Goal: Task Accomplishment & Management: Complete application form

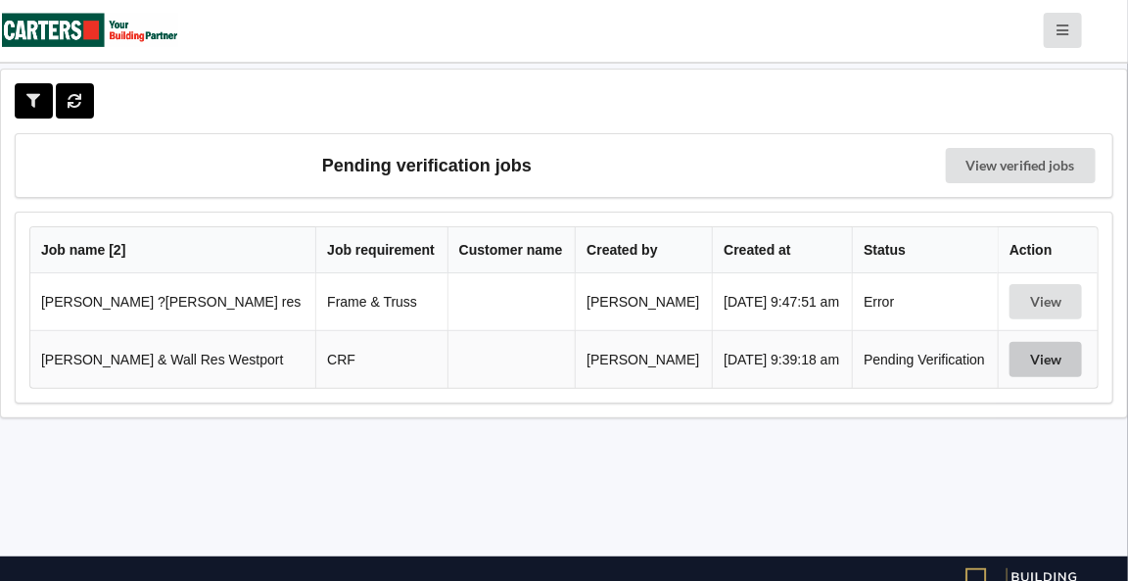
click at [1035, 359] on button "View" at bounding box center [1045, 359] width 72 height 35
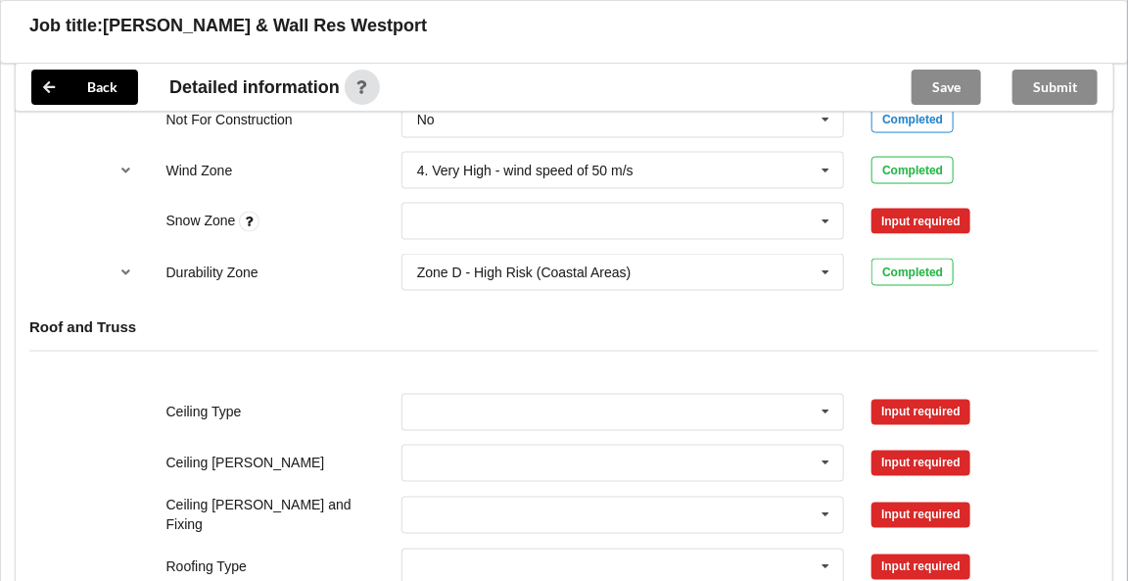
scroll to position [966, 0]
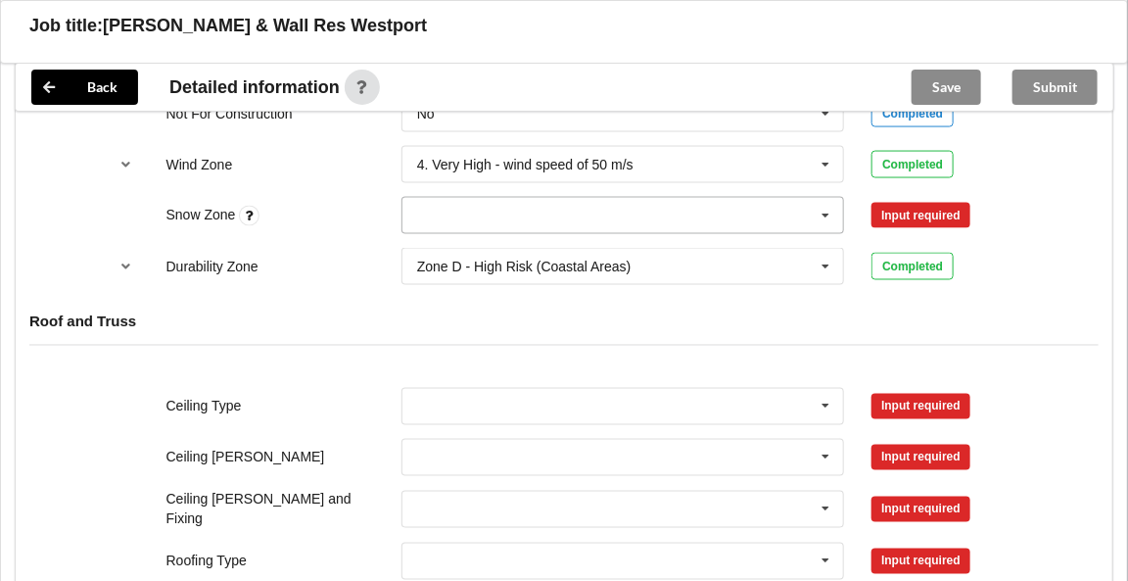
click at [829, 210] on icon at bounding box center [826, 216] width 29 height 36
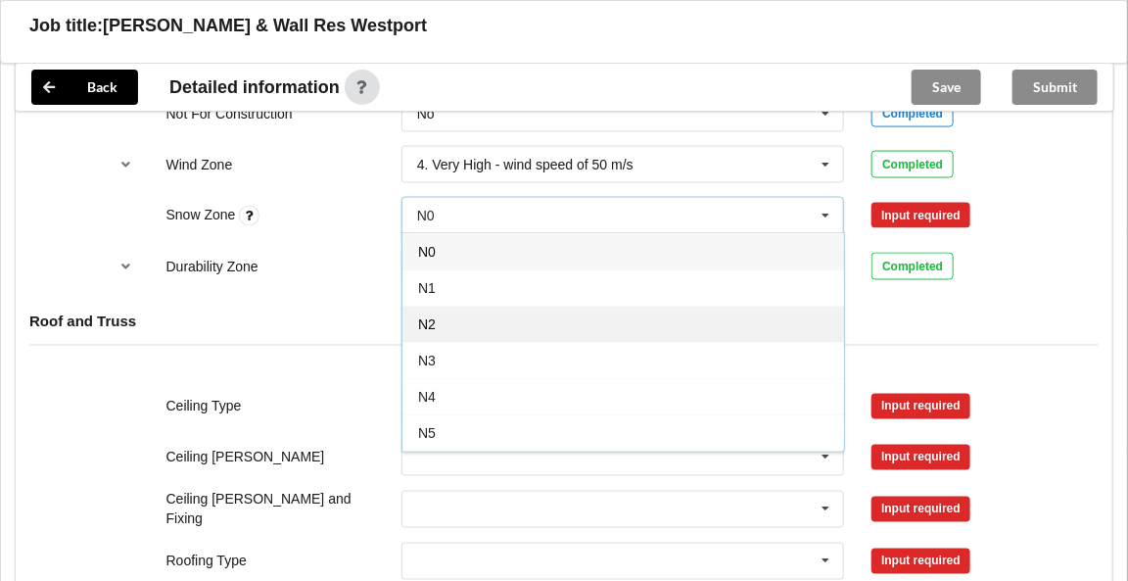
click at [434, 326] on div "N2" at bounding box center [623, 323] width 442 height 36
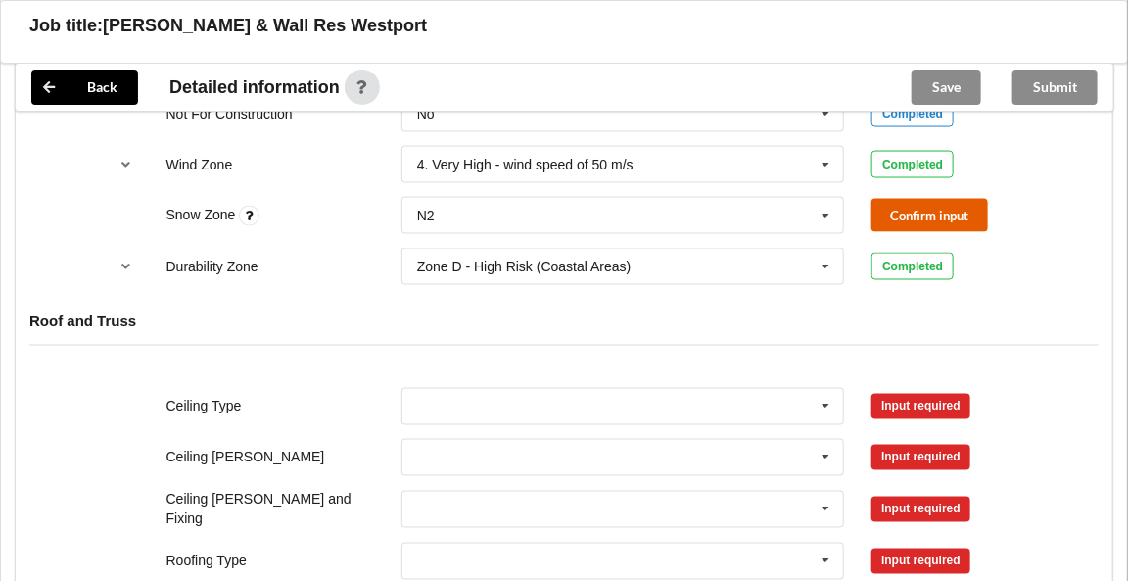
click at [905, 213] on button "Confirm input" at bounding box center [929, 215] width 117 height 32
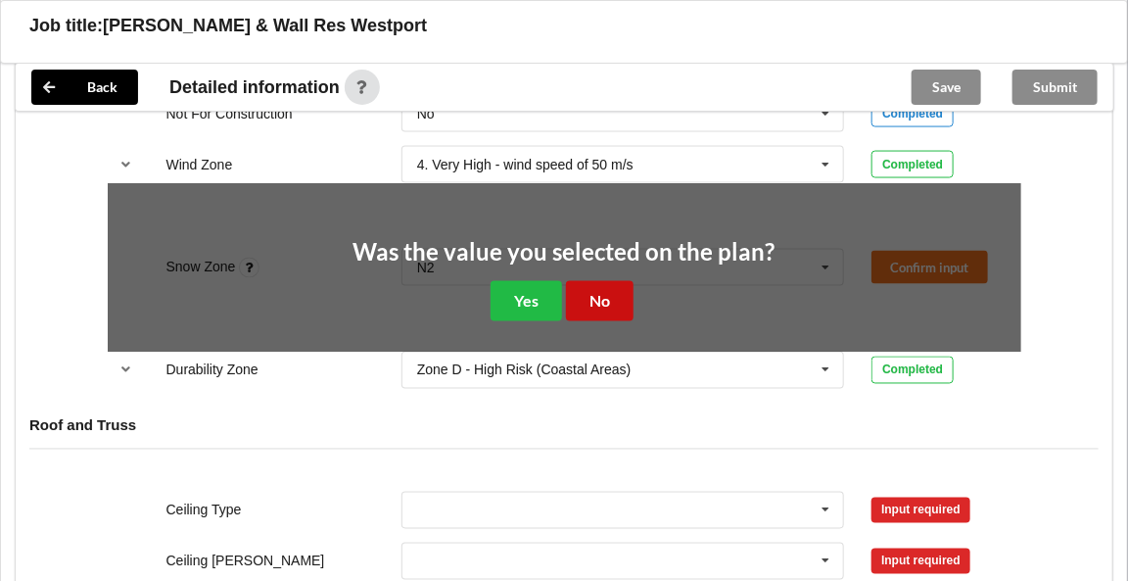
click at [594, 296] on button "No" at bounding box center [600, 301] width 68 height 40
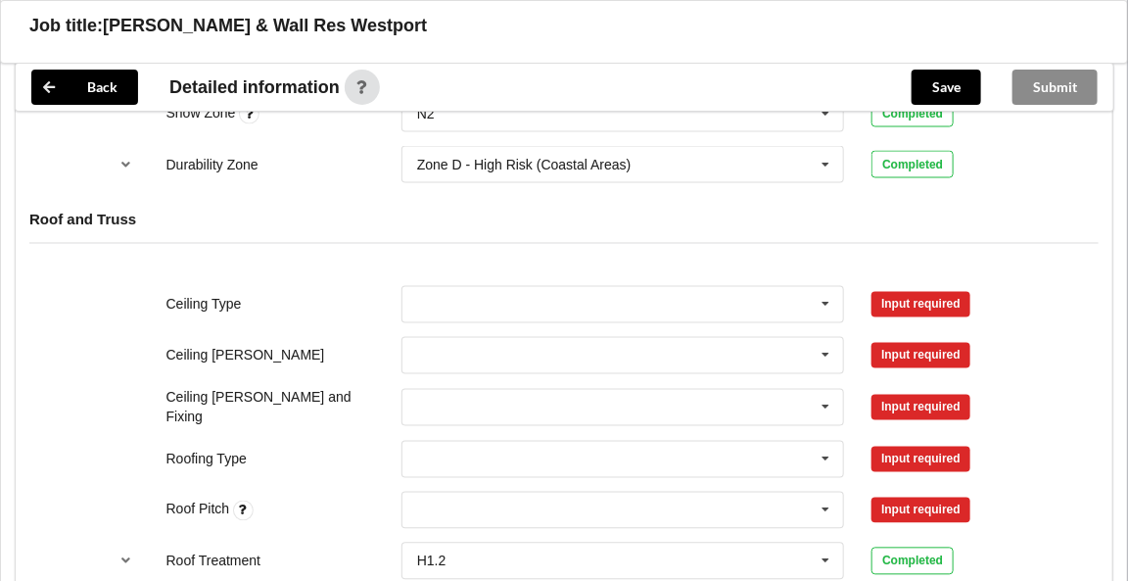
scroll to position [1074, 0]
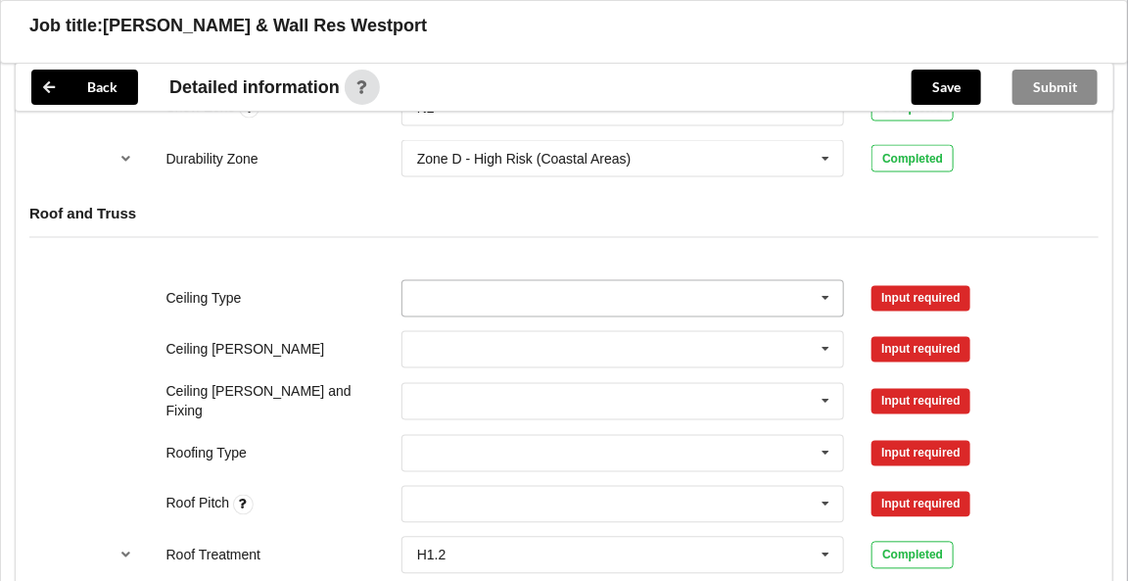
click at [831, 294] on icon at bounding box center [826, 299] width 29 height 36
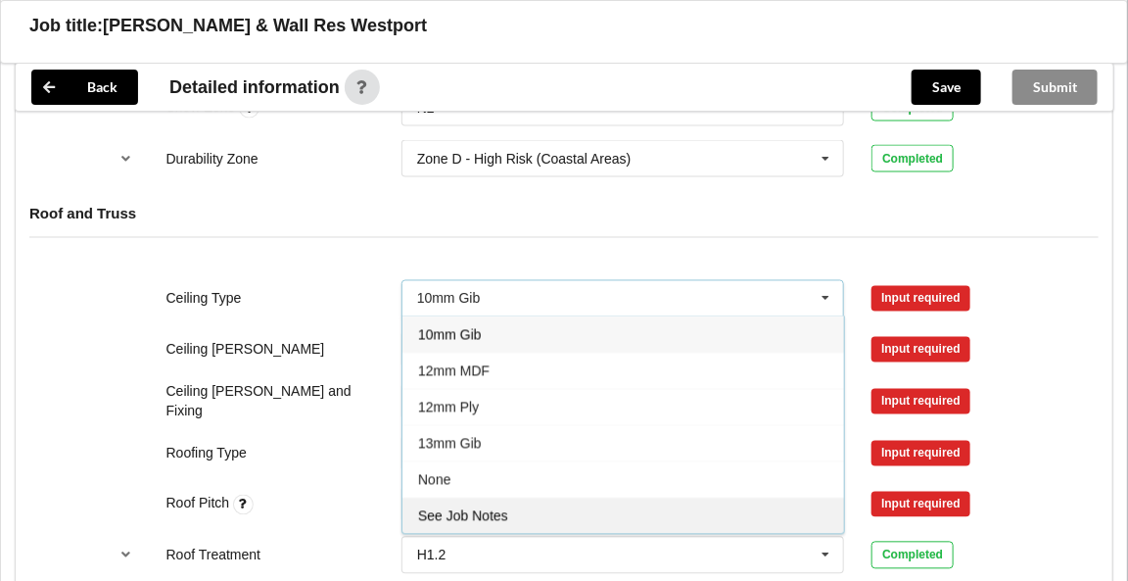
click at [464, 508] on span "See Job Notes" at bounding box center [463, 516] width 90 height 16
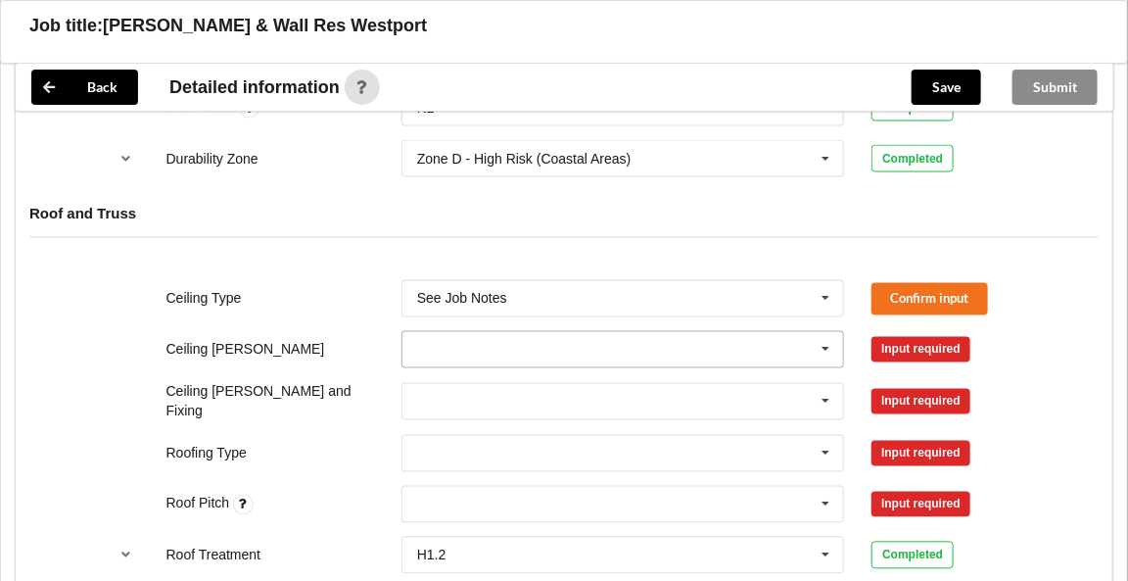
click at [828, 344] on icon at bounding box center [826, 350] width 29 height 36
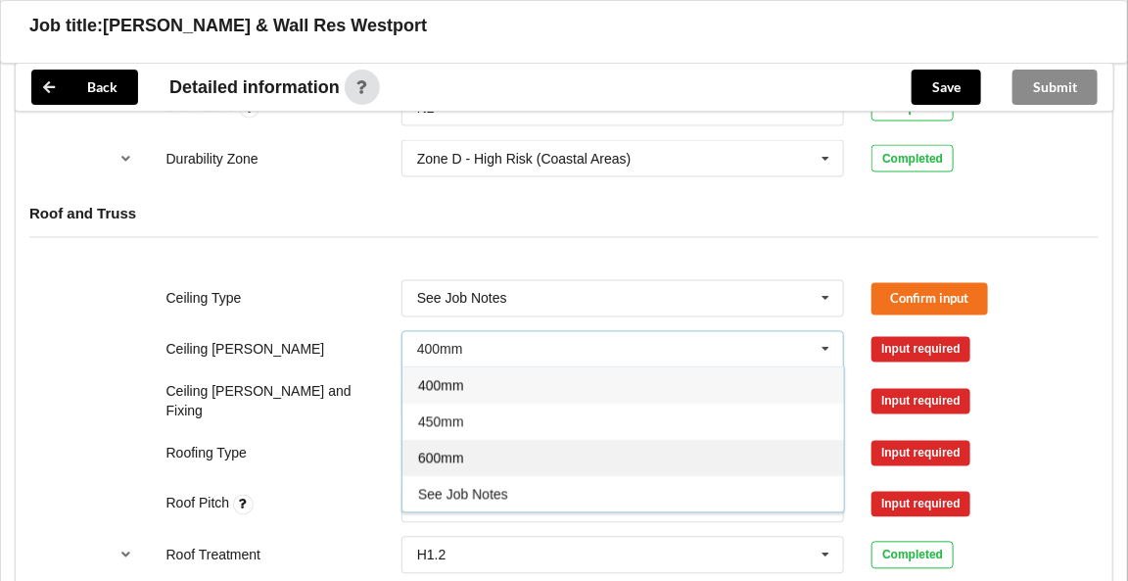
click at [498, 448] on div "600mm" at bounding box center [623, 458] width 442 height 36
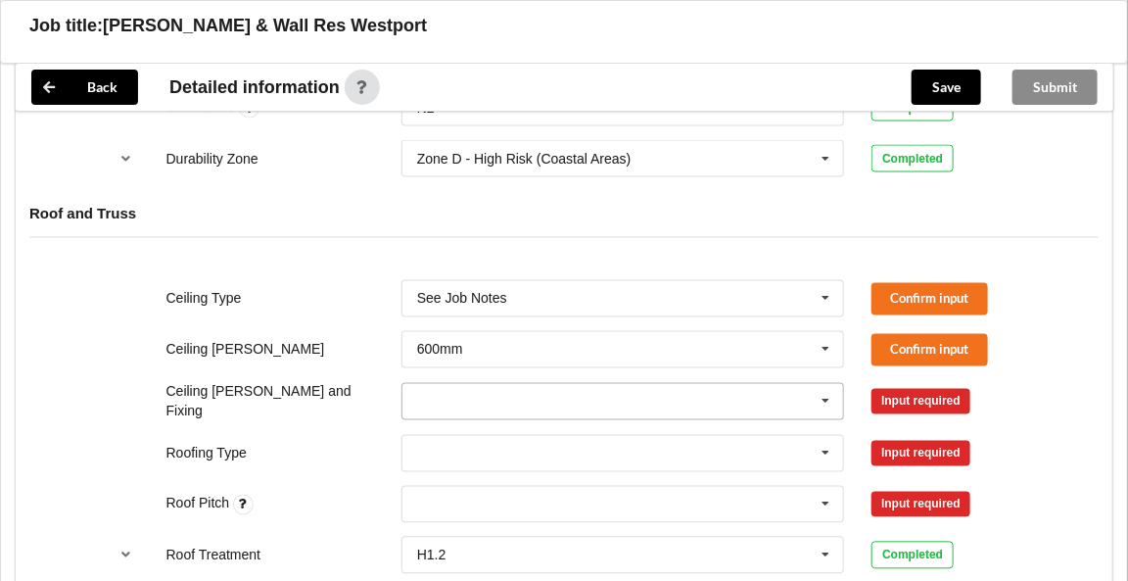
click at [824, 396] on icon at bounding box center [826, 402] width 29 height 36
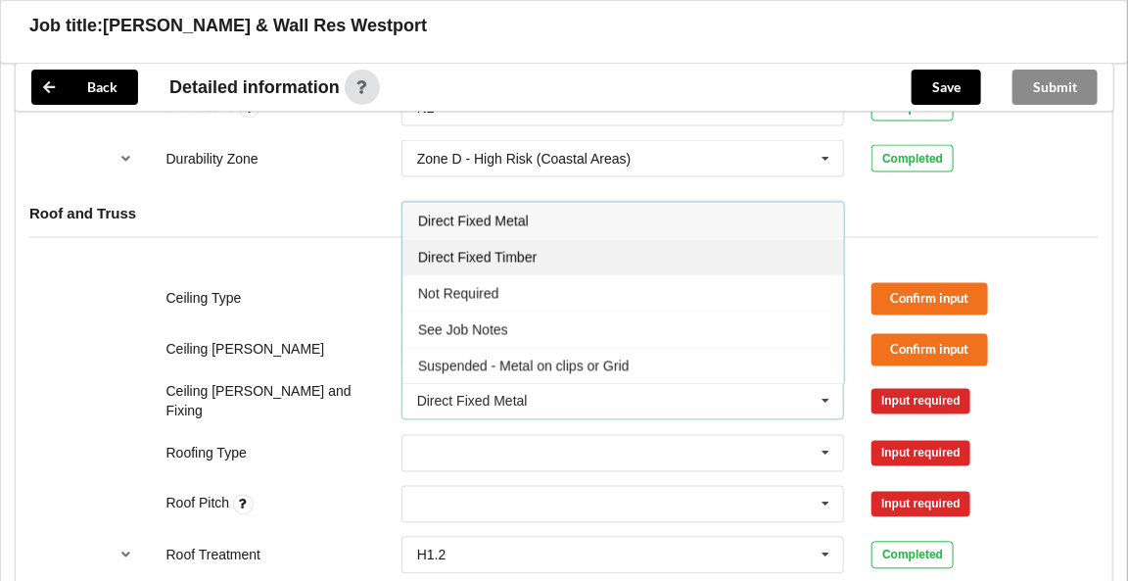
click at [505, 253] on span "Direct Fixed Timber" at bounding box center [477, 258] width 118 height 16
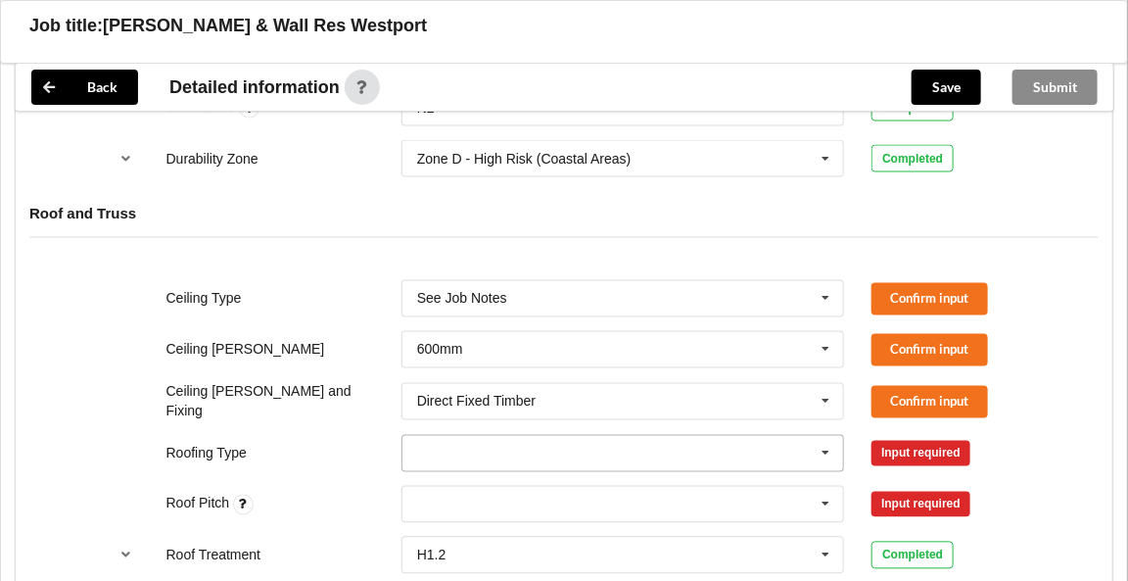
click at [824, 448] on icon at bounding box center [826, 454] width 29 height 36
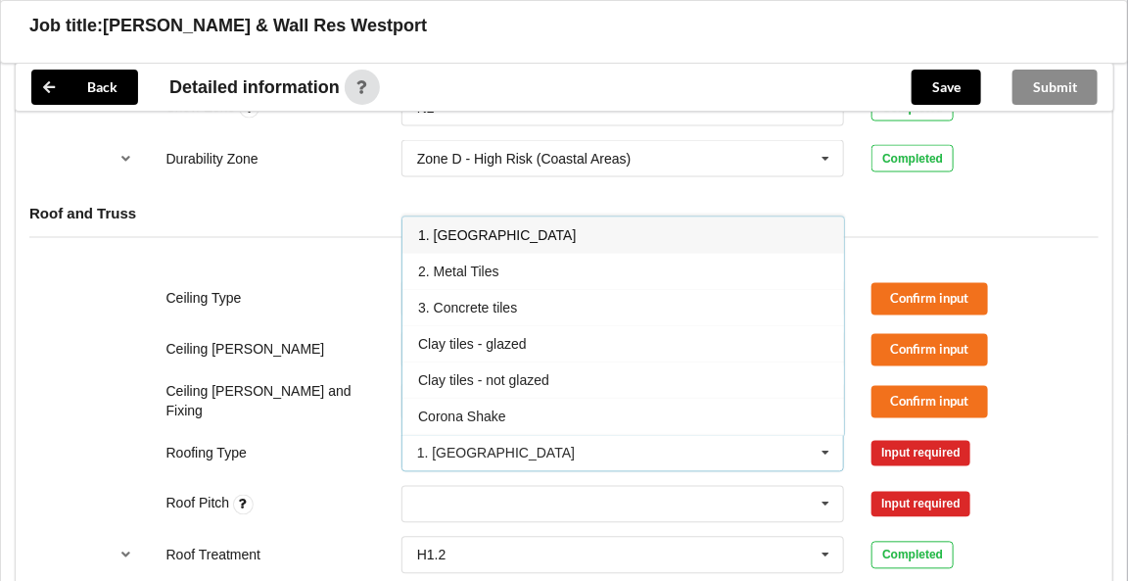
click at [493, 225] on div "1. [GEOGRAPHIC_DATA]" at bounding box center [623, 235] width 442 height 36
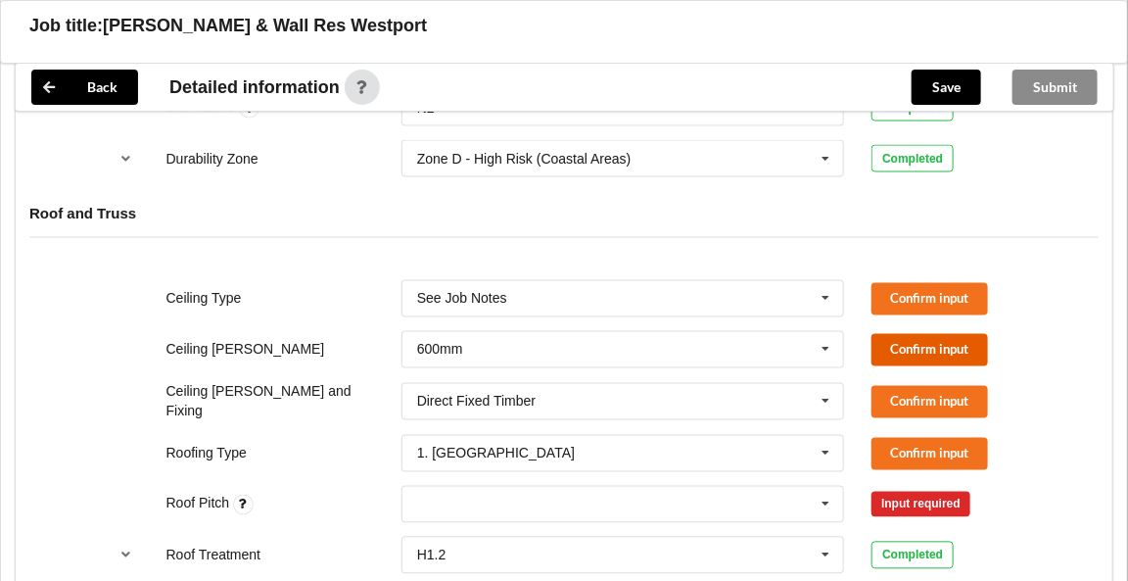
click at [934, 346] on button "Confirm input" at bounding box center [929, 350] width 117 height 32
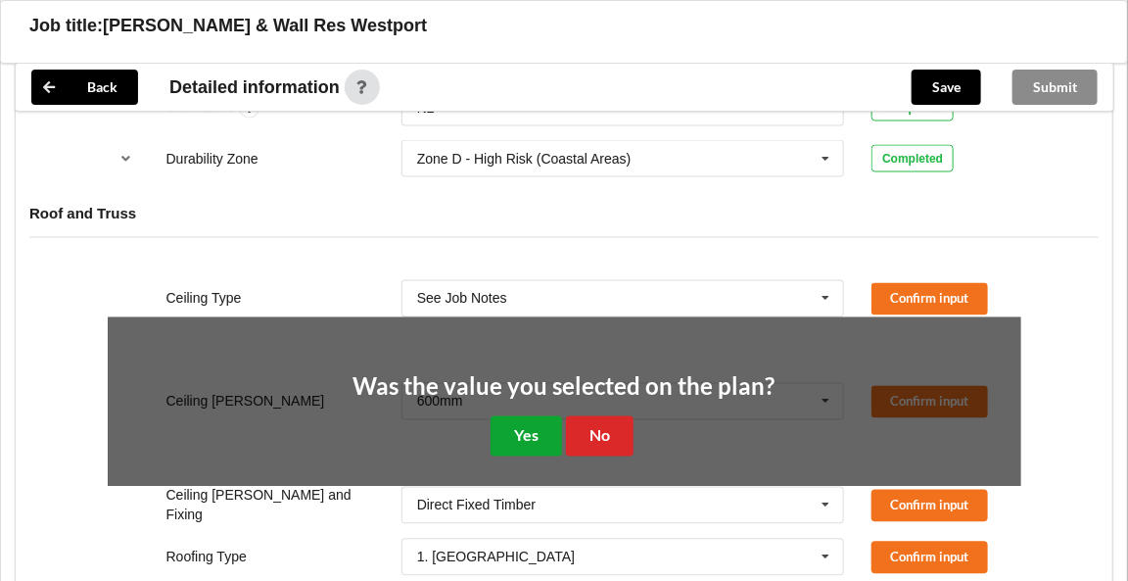
click at [520, 432] on button "Yes" at bounding box center [526, 436] width 71 height 40
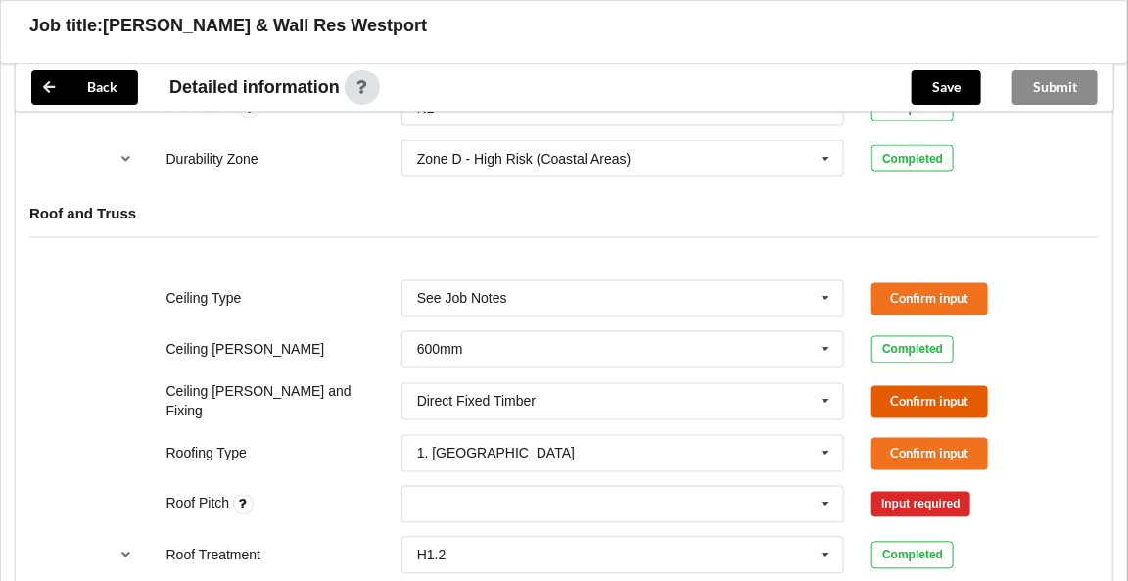
click at [888, 392] on button "Confirm input" at bounding box center [929, 402] width 117 height 32
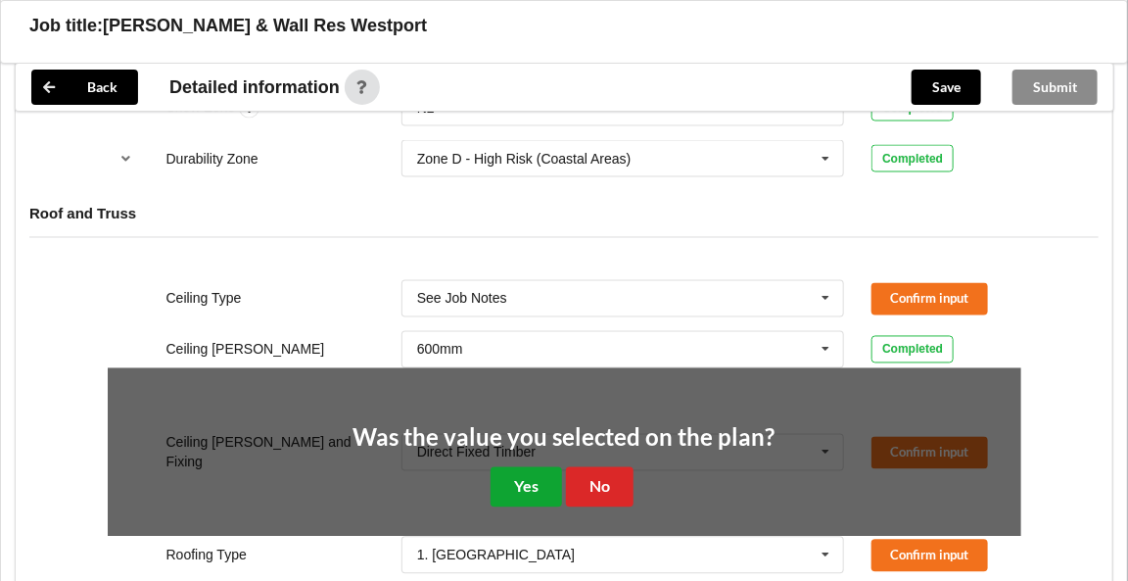
click at [540, 472] on button "Yes" at bounding box center [526, 487] width 71 height 40
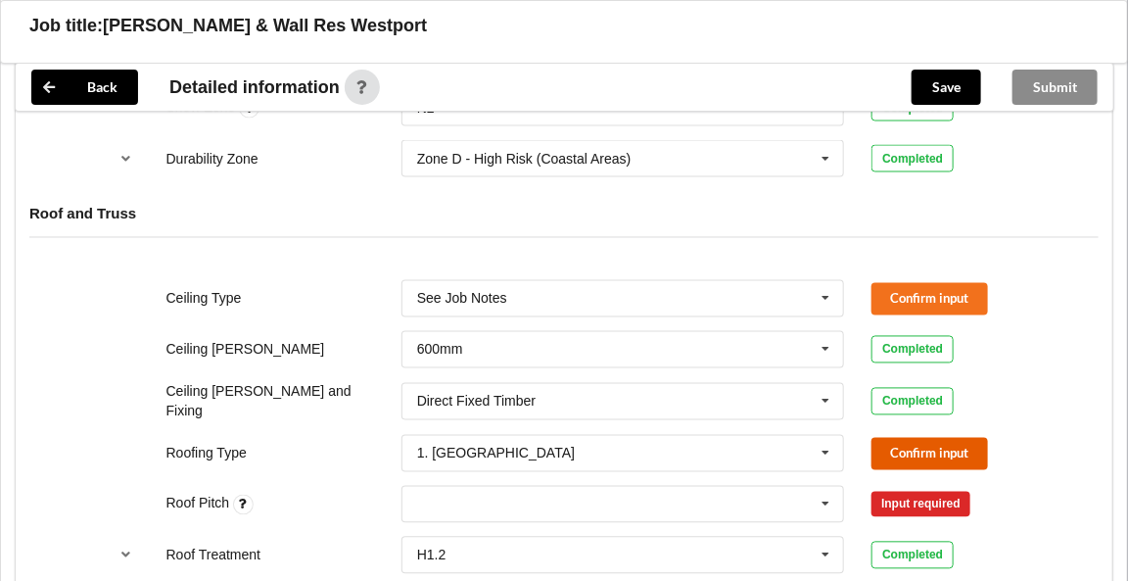
click at [898, 454] on button "Confirm input" at bounding box center [929, 454] width 117 height 32
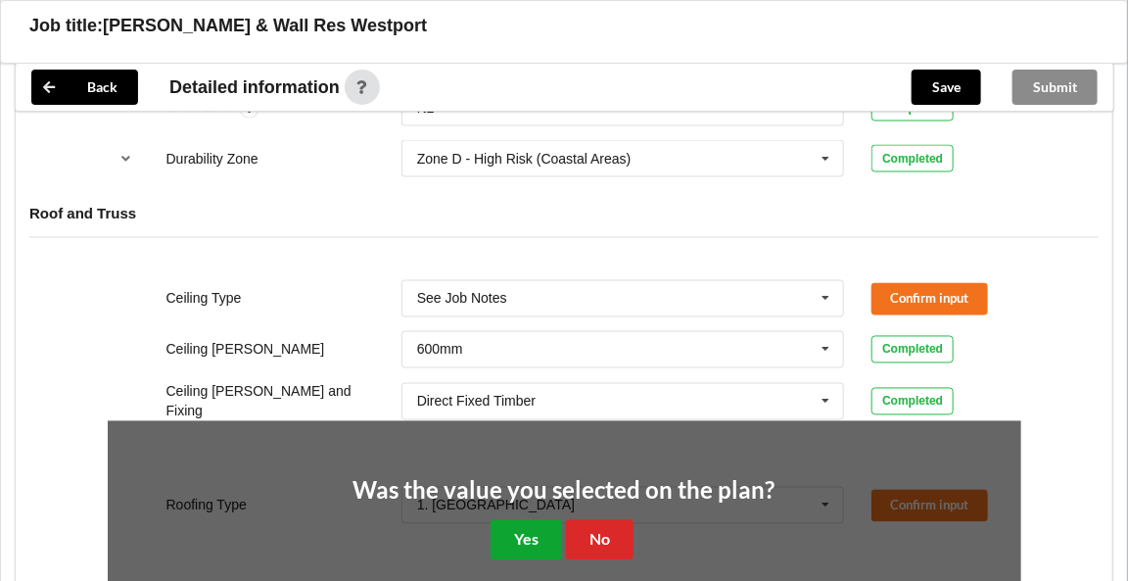
click at [529, 530] on button "Yes" at bounding box center [526, 540] width 71 height 40
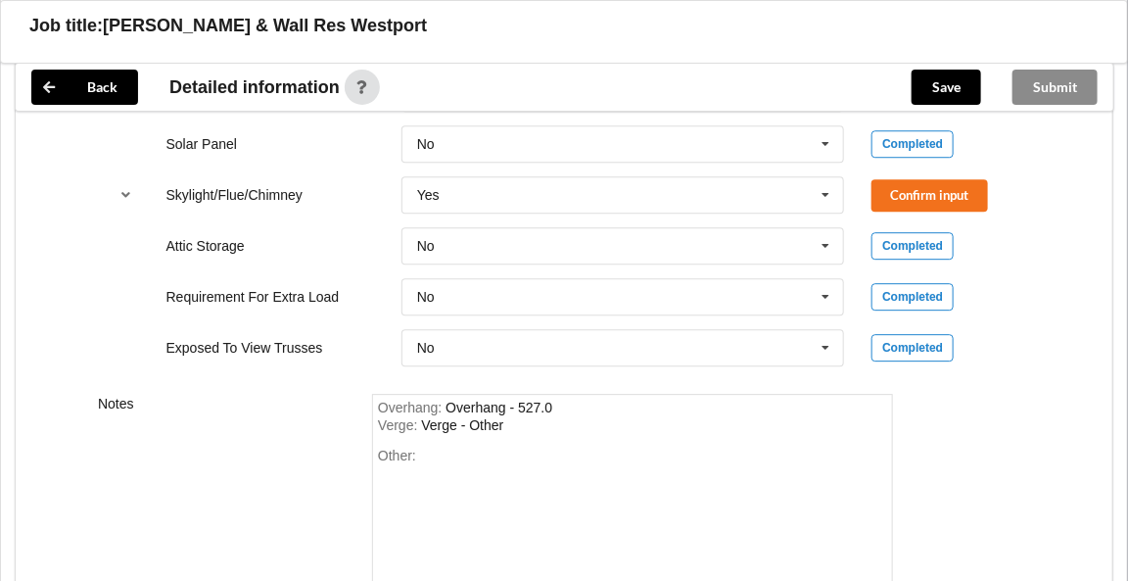
scroll to position [1804, 0]
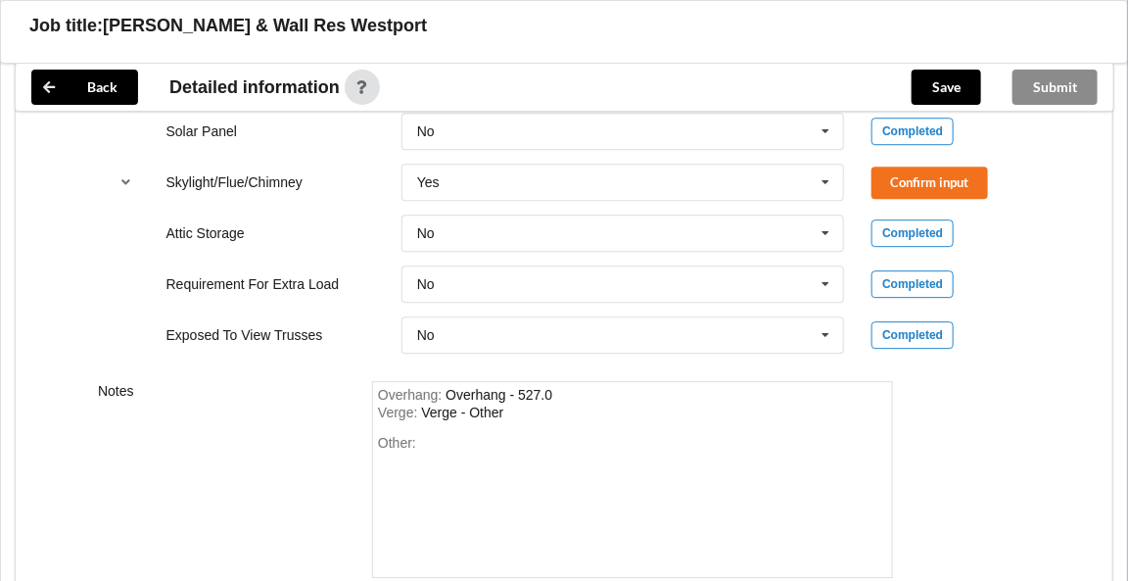
click at [375, 429] on div "Overhang : Overhang - 527.0 Verge : Verge - Other Other:" at bounding box center [632, 479] width 521 height 197
click at [383, 435] on span "Other:" at bounding box center [397, 443] width 38 height 16
click at [451, 435] on div "Other:" at bounding box center [632, 503] width 509 height 137
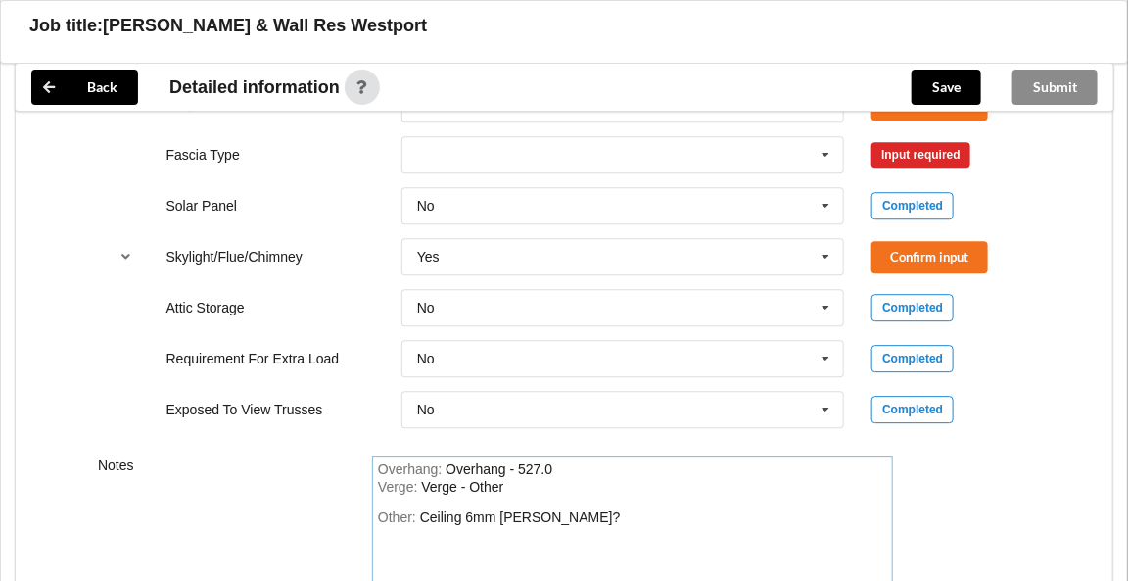
scroll to position [1719, 0]
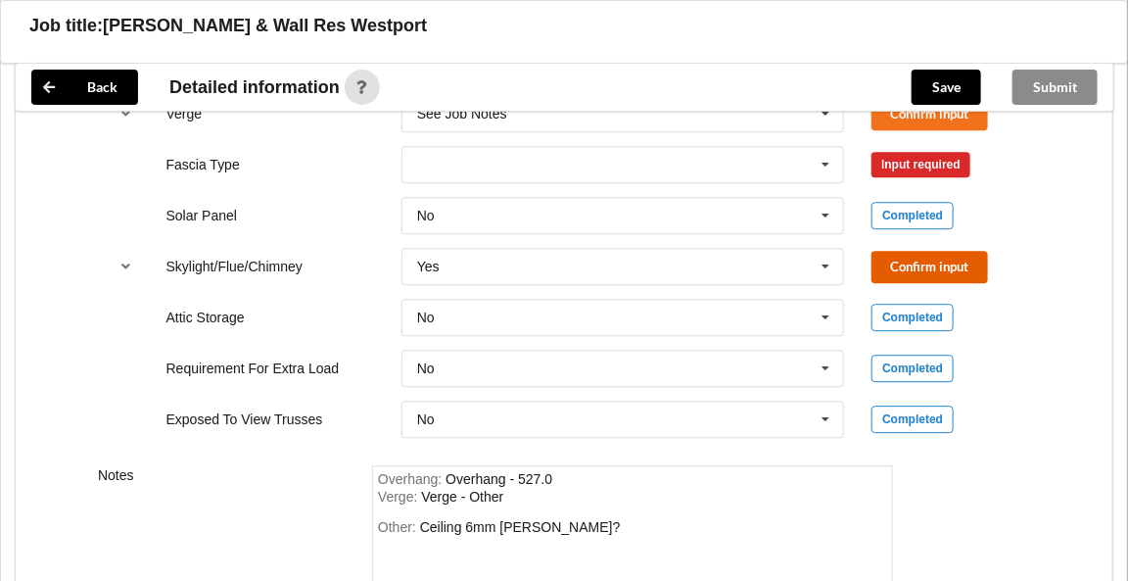
click at [902, 259] on button "Confirm input" at bounding box center [929, 267] width 117 height 32
click at [830, 161] on icon at bounding box center [826, 165] width 29 height 36
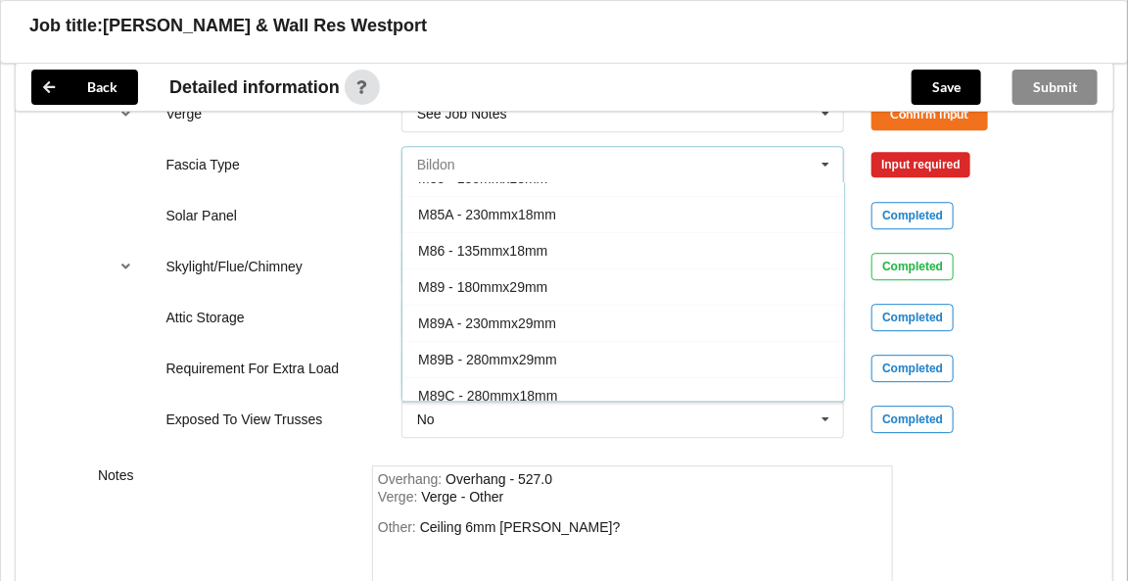
scroll to position [134, 0]
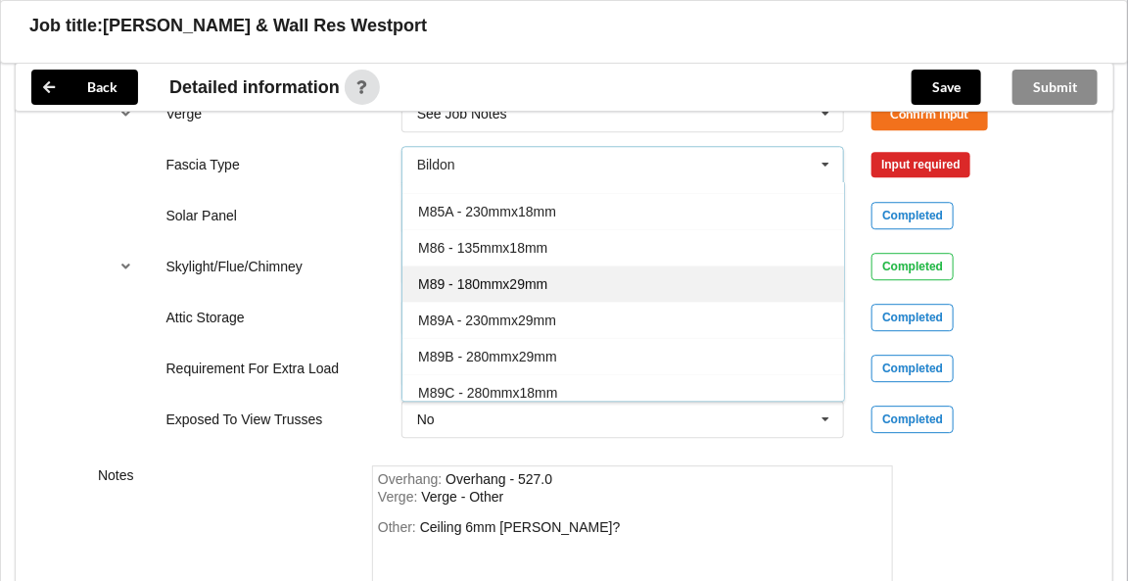
click at [525, 276] on span "M89 - 180mmx29mm" at bounding box center [482, 284] width 129 height 16
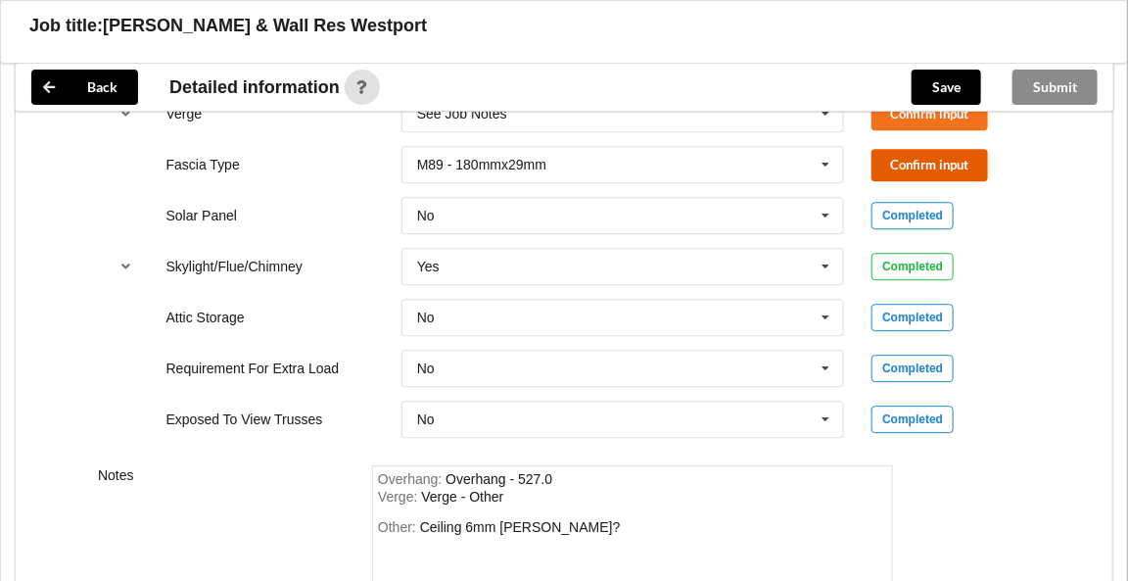
click at [908, 155] on button "Confirm input" at bounding box center [929, 165] width 117 height 32
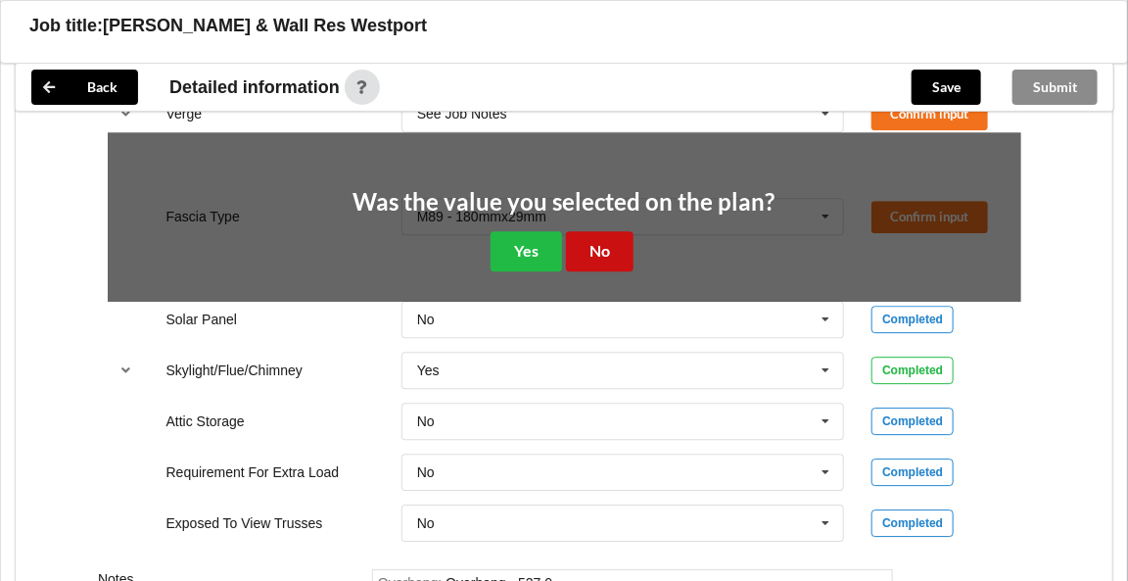
click at [596, 239] on button "No" at bounding box center [600, 251] width 68 height 40
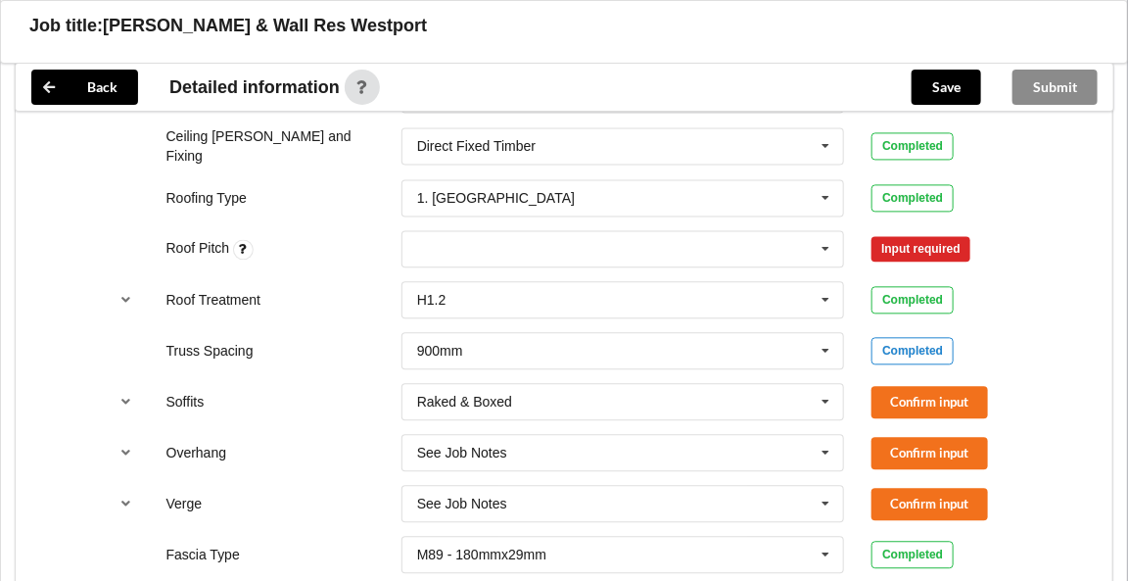
scroll to position [1310, 0]
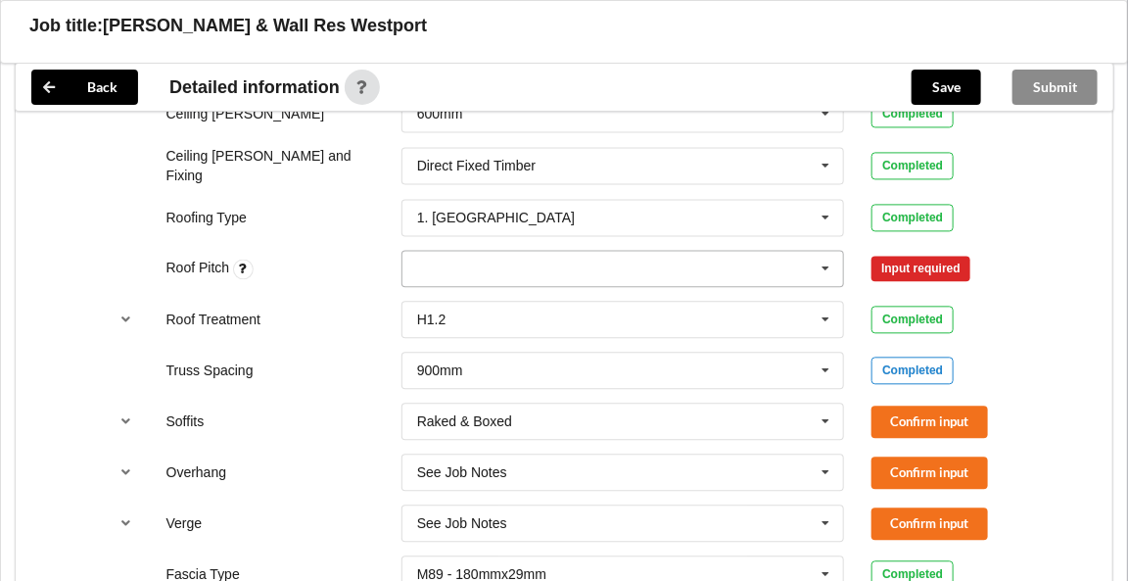
click at [451, 254] on div "None" at bounding box center [623, 268] width 444 height 37
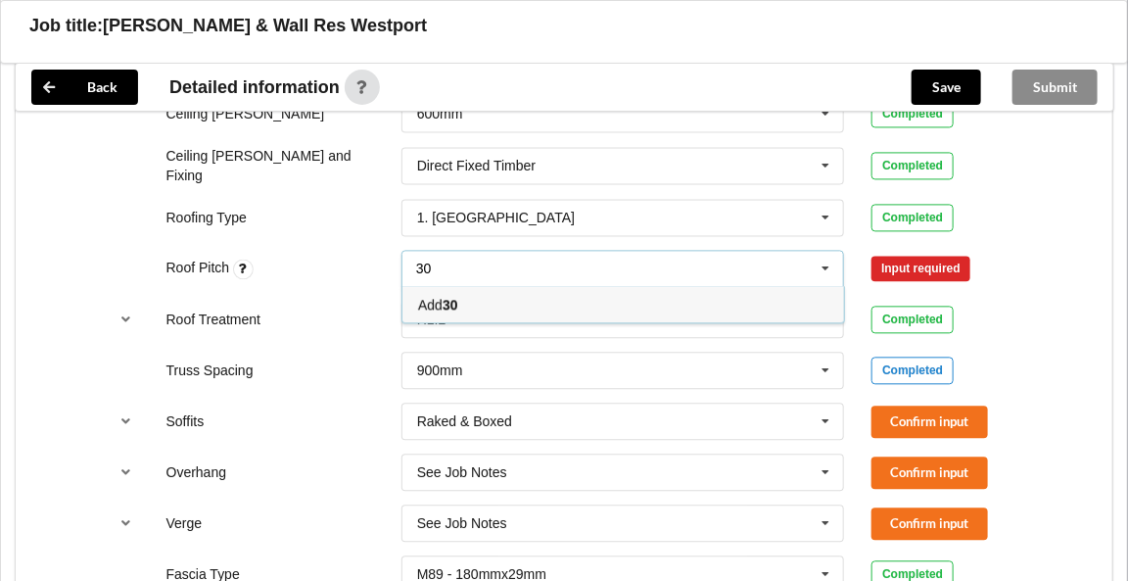
type input "30"
click at [449, 298] on b "30" at bounding box center [451, 305] width 16 height 16
click at [896, 260] on button "Confirm input" at bounding box center [929, 269] width 117 height 32
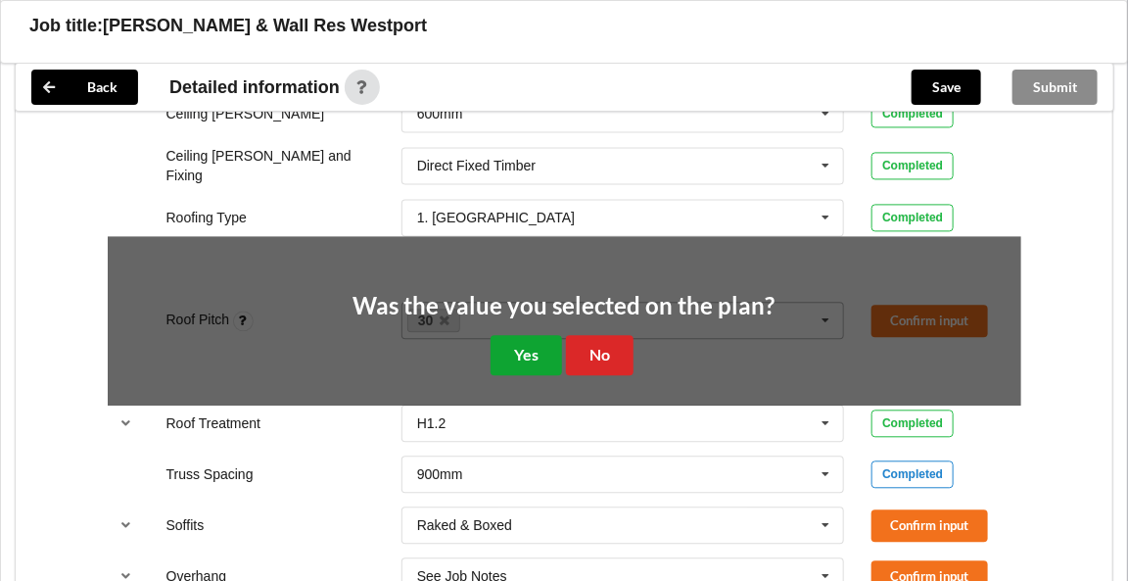
click at [536, 349] on button "Yes" at bounding box center [526, 355] width 71 height 40
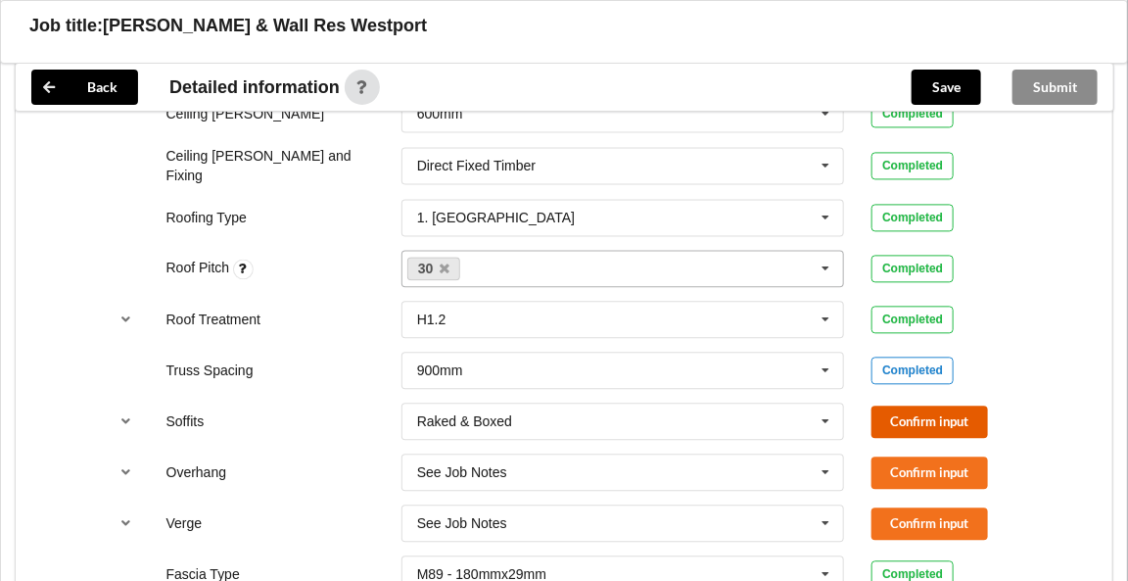
click at [881, 410] on button "Confirm input" at bounding box center [929, 421] width 117 height 32
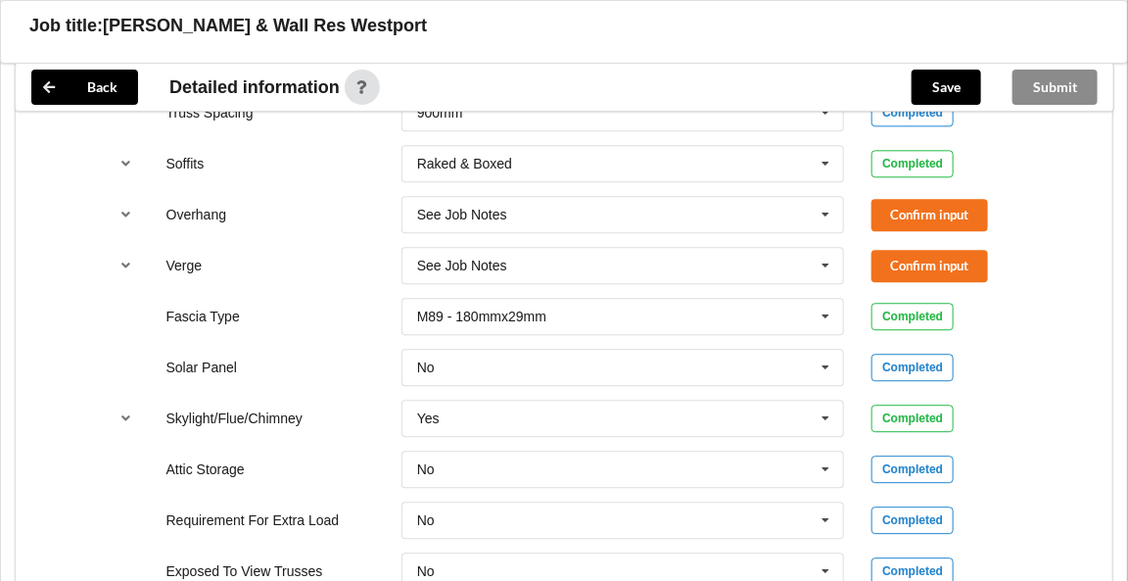
scroll to position [1571, 0]
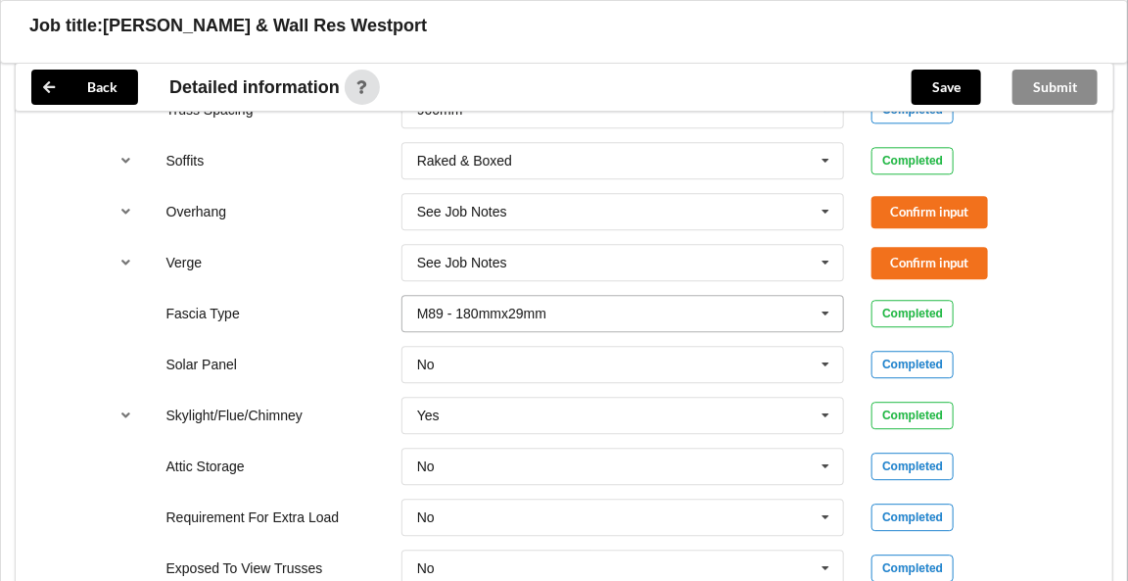
click at [824, 305] on icon at bounding box center [826, 314] width 29 height 36
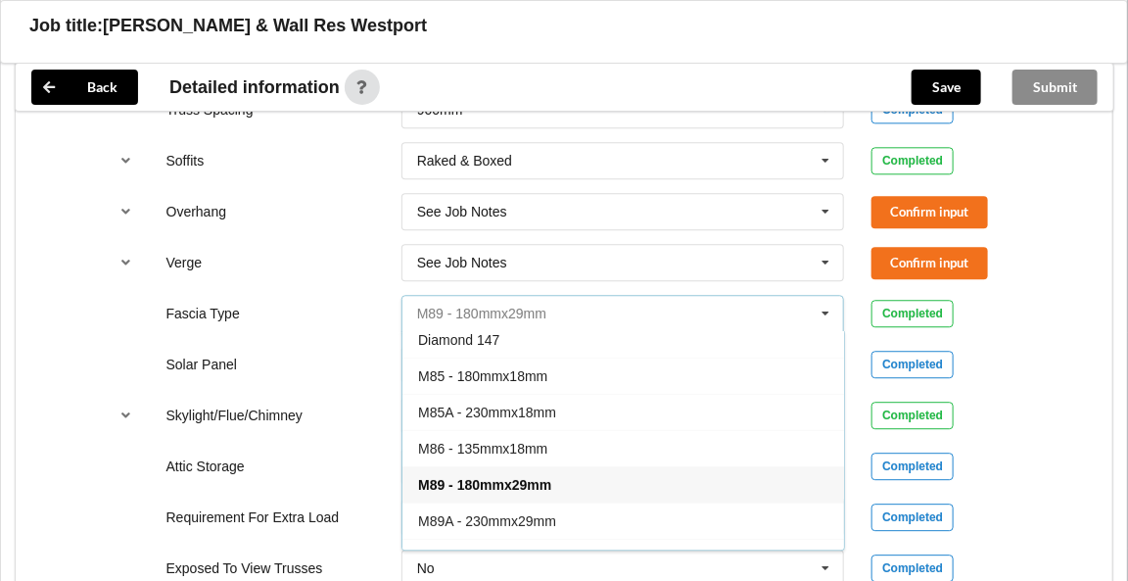
scroll to position [59, 0]
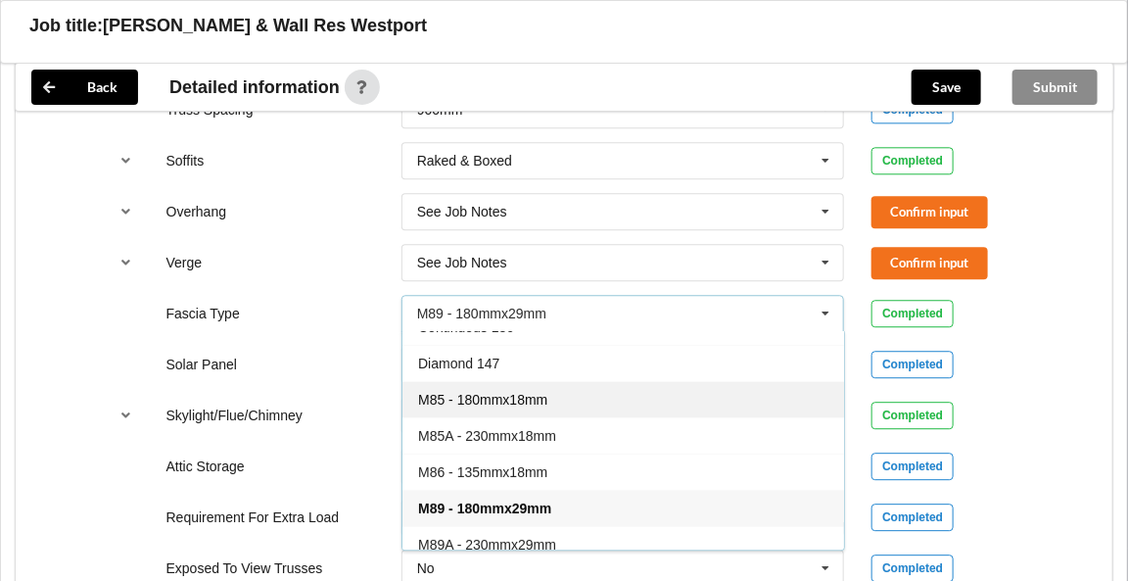
click at [549, 391] on div "M85 - 180mmx18mm" at bounding box center [623, 399] width 442 height 36
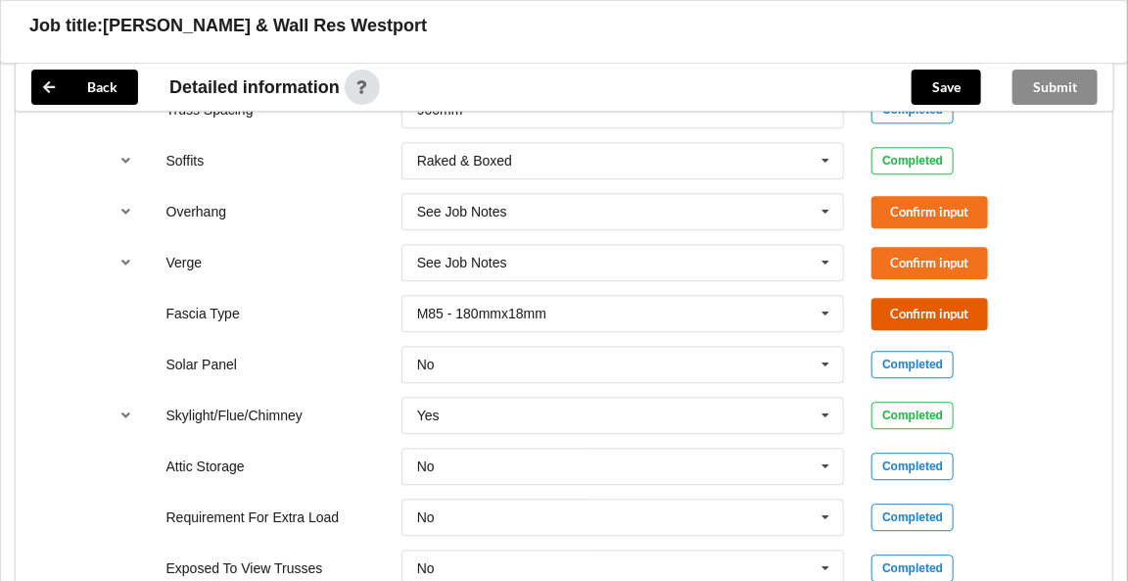
click at [919, 302] on button "Confirm input" at bounding box center [929, 314] width 117 height 32
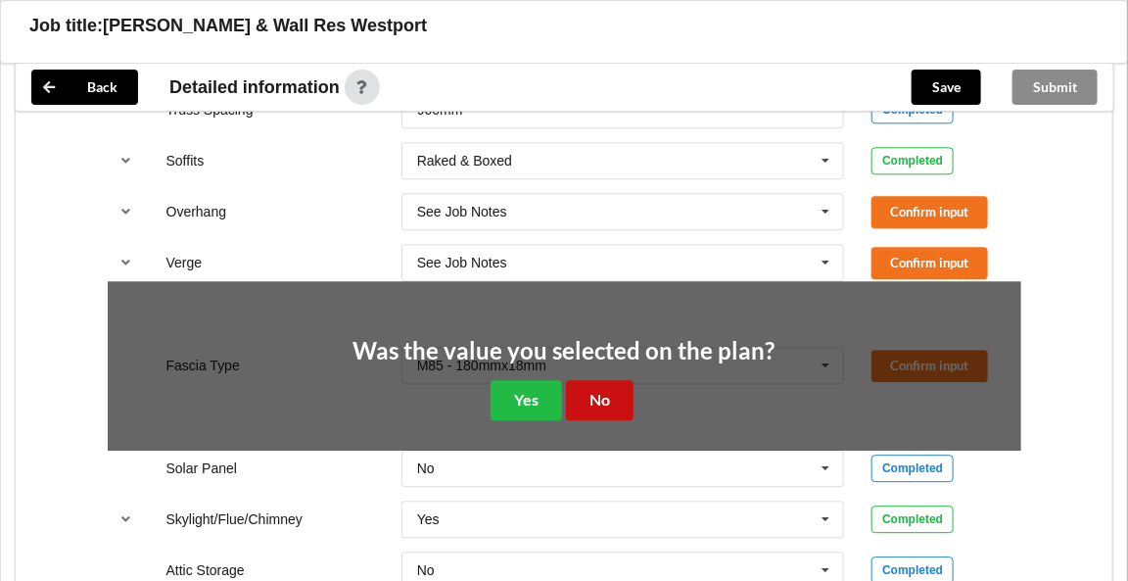
click at [586, 391] on button "No" at bounding box center [600, 400] width 68 height 40
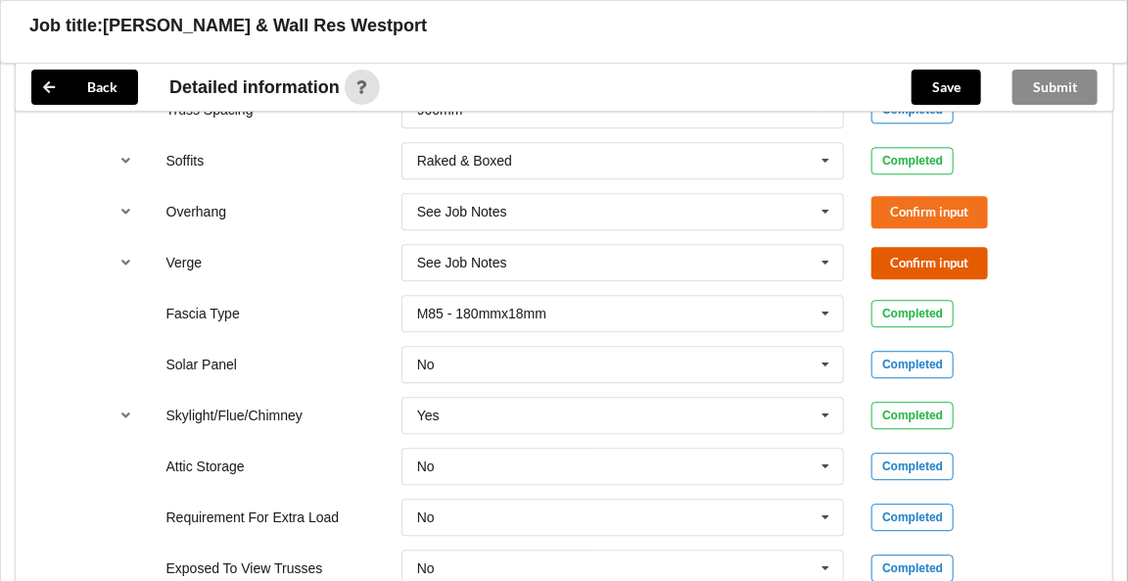
click at [916, 259] on button "Confirm input" at bounding box center [929, 263] width 117 height 32
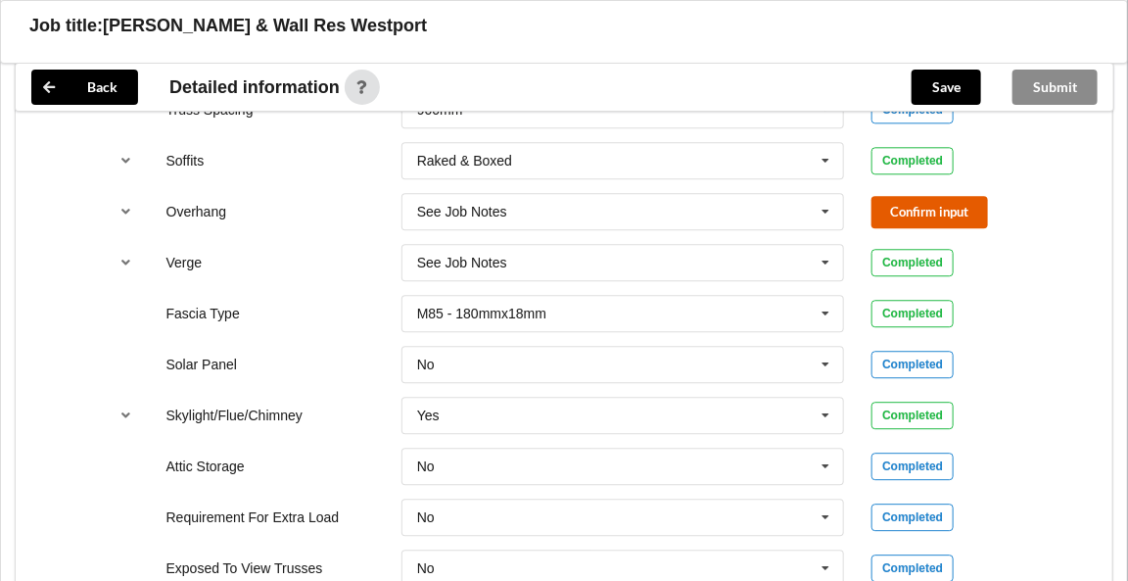
click at [925, 201] on button "Confirm input" at bounding box center [929, 212] width 117 height 32
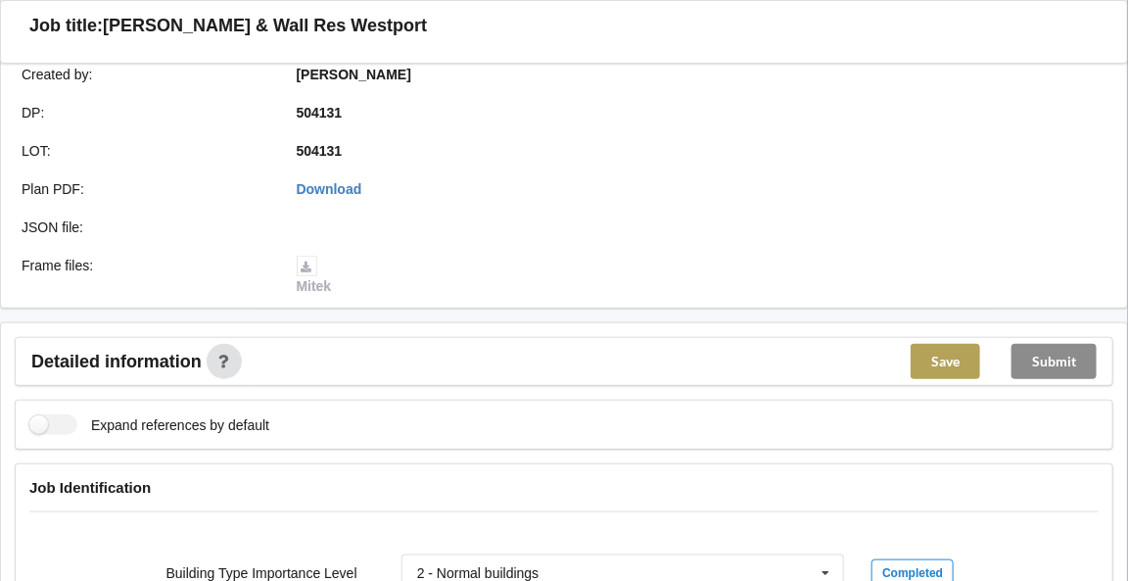
click at [941, 362] on button "Save" at bounding box center [946, 361] width 70 height 35
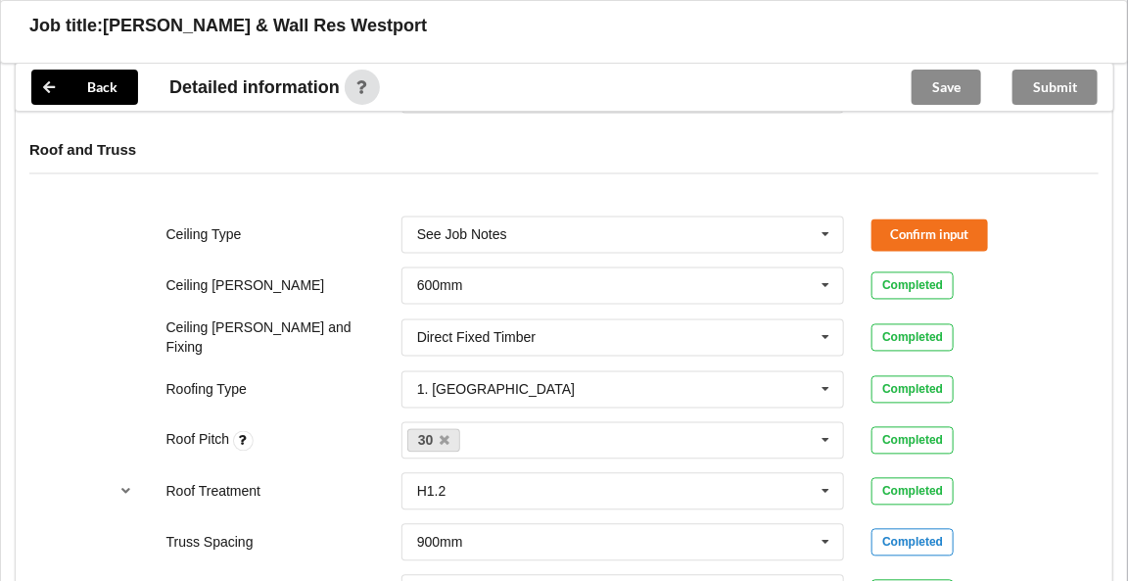
scroll to position [1006, 0]
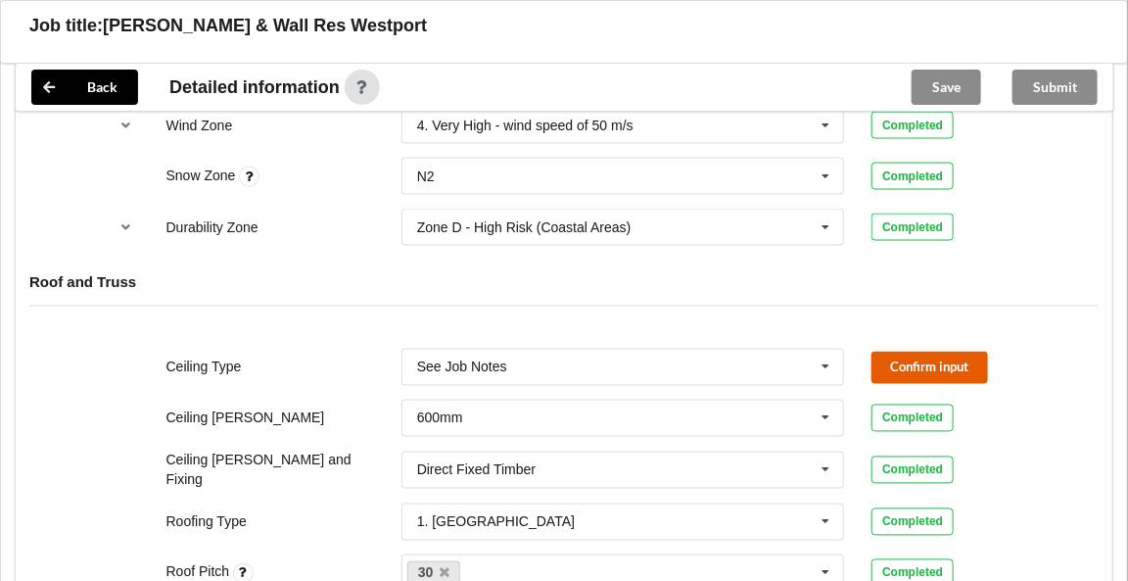
click at [903, 364] on button "Confirm input" at bounding box center [929, 368] width 117 height 32
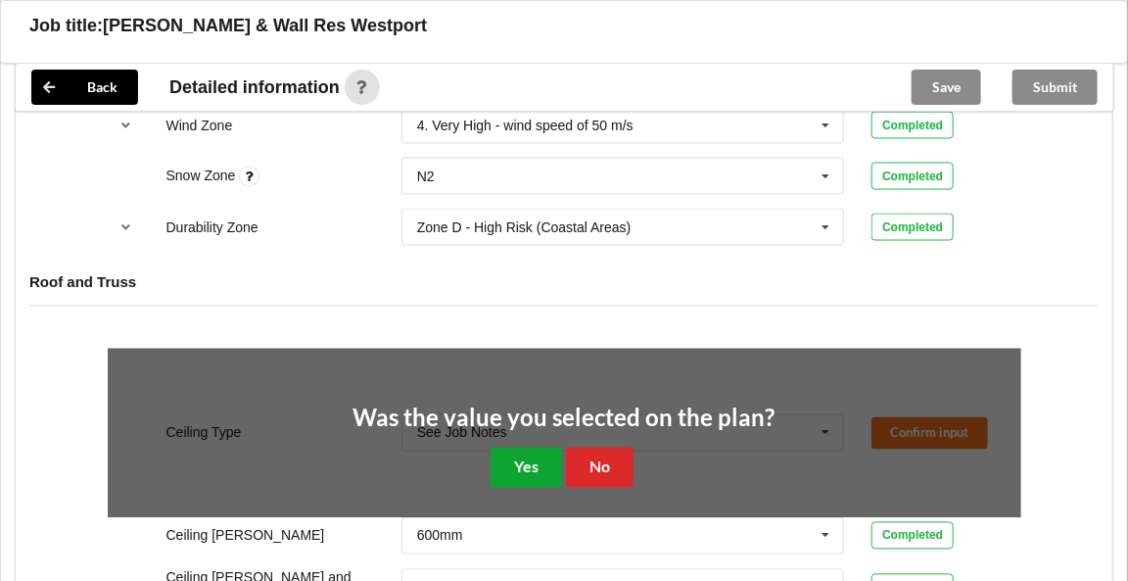
click at [529, 460] on button "Yes" at bounding box center [526, 467] width 71 height 40
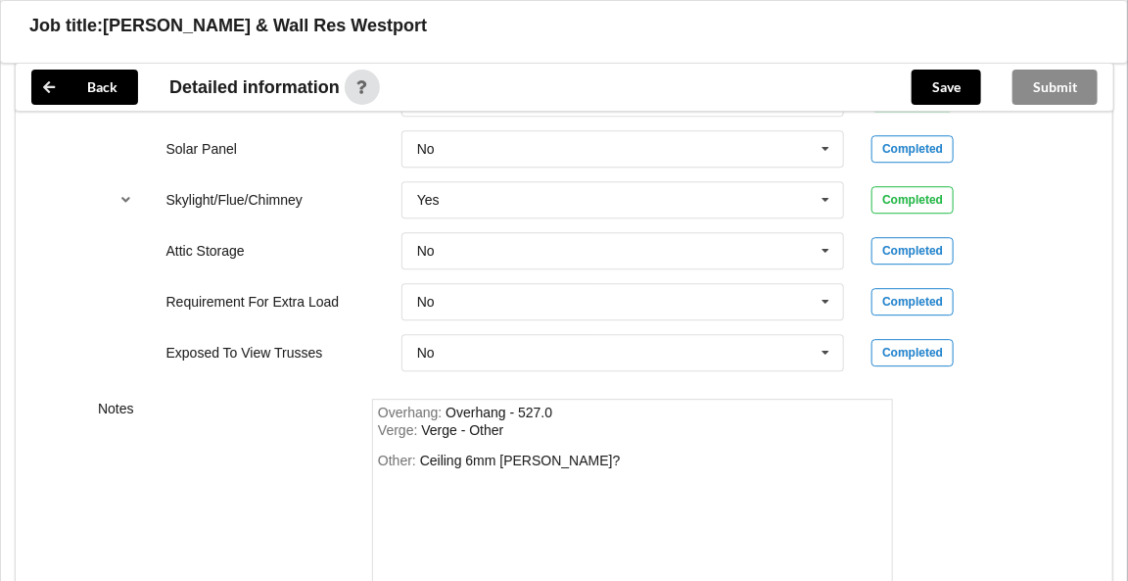
scroll to position [1860, 0]
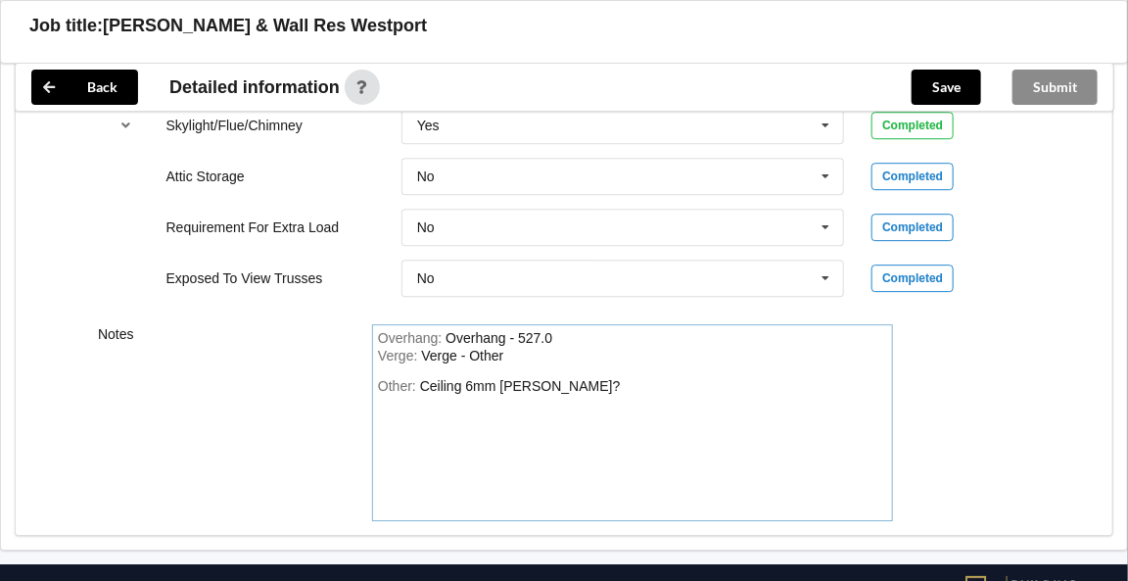
click at [567, 378] on div "Other: Ceiling 6mm Hardies?" at bounding box center [632, 446] width 509 height 137
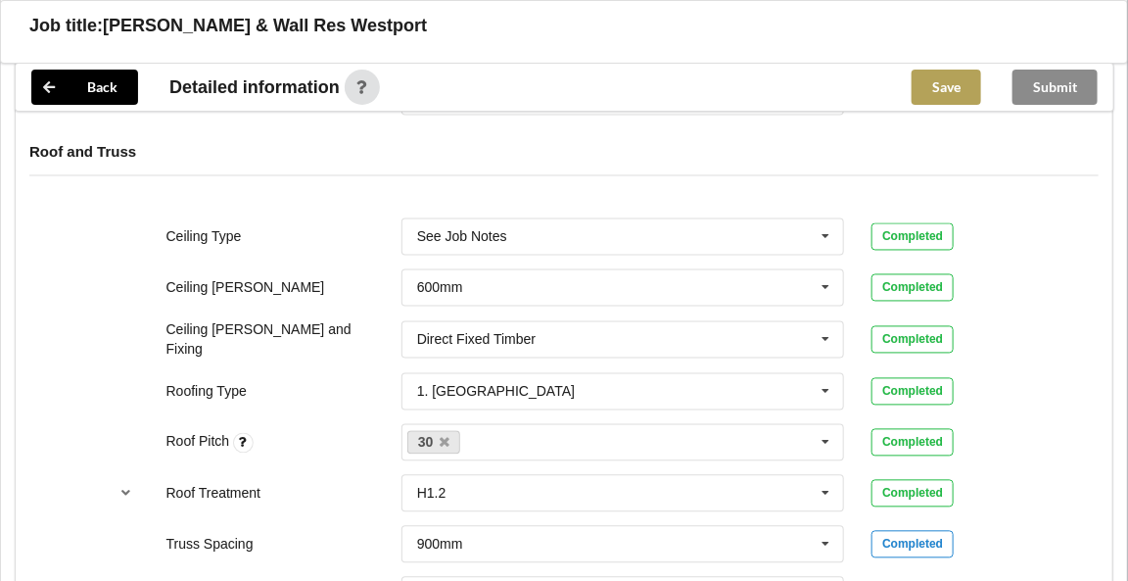
click at [926, 81] on button "Save" at bounding box center [947, 87] width 70 height 35
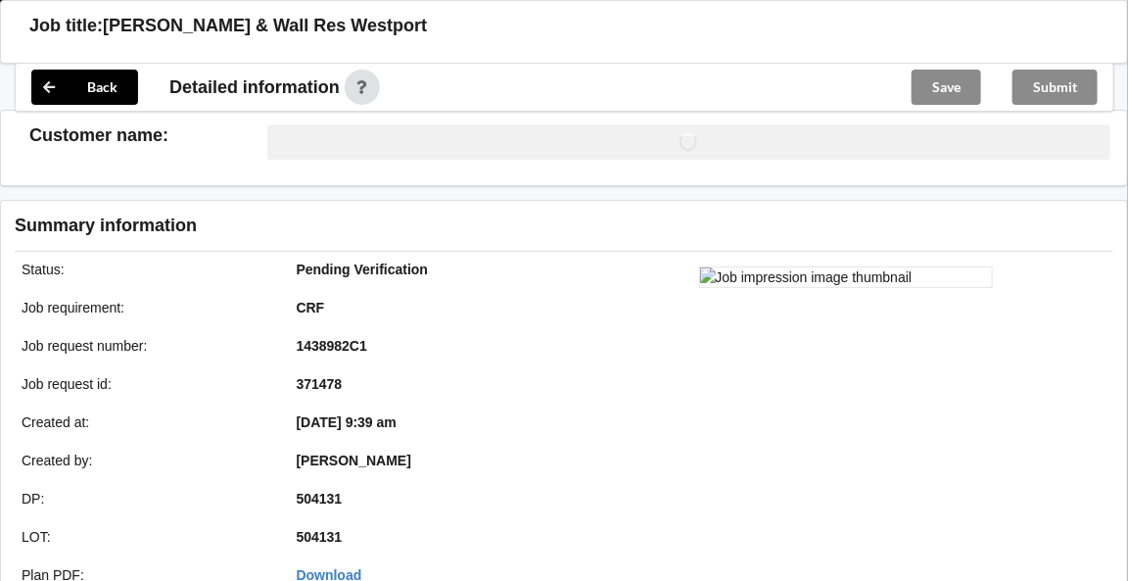
scroll to position [1136, 0]
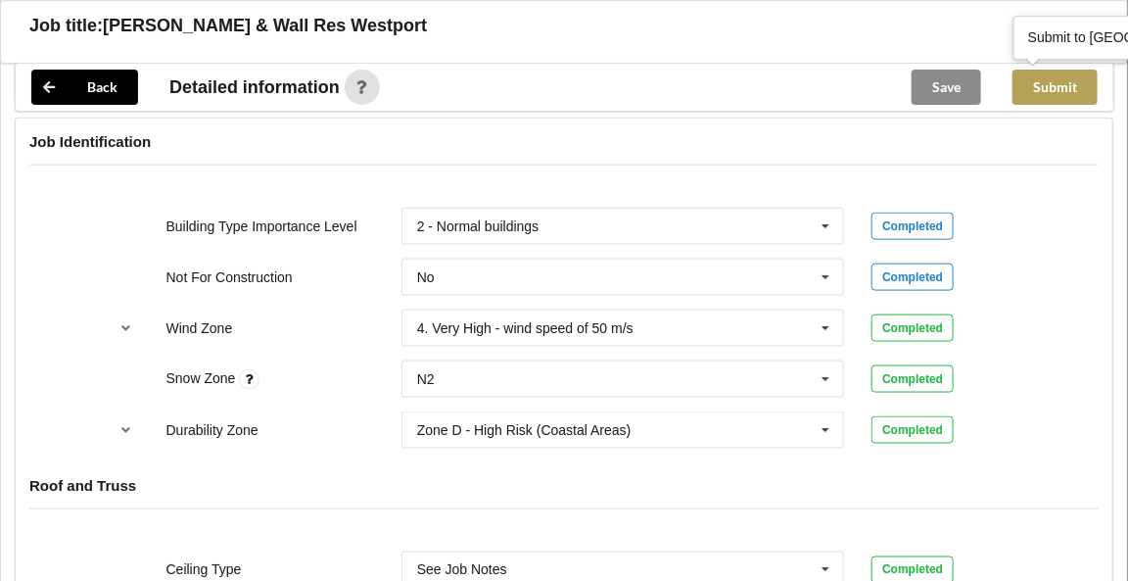
click at [1050, 87] on button "Submit" at bounding box center [1054, 87] width 85 height 35
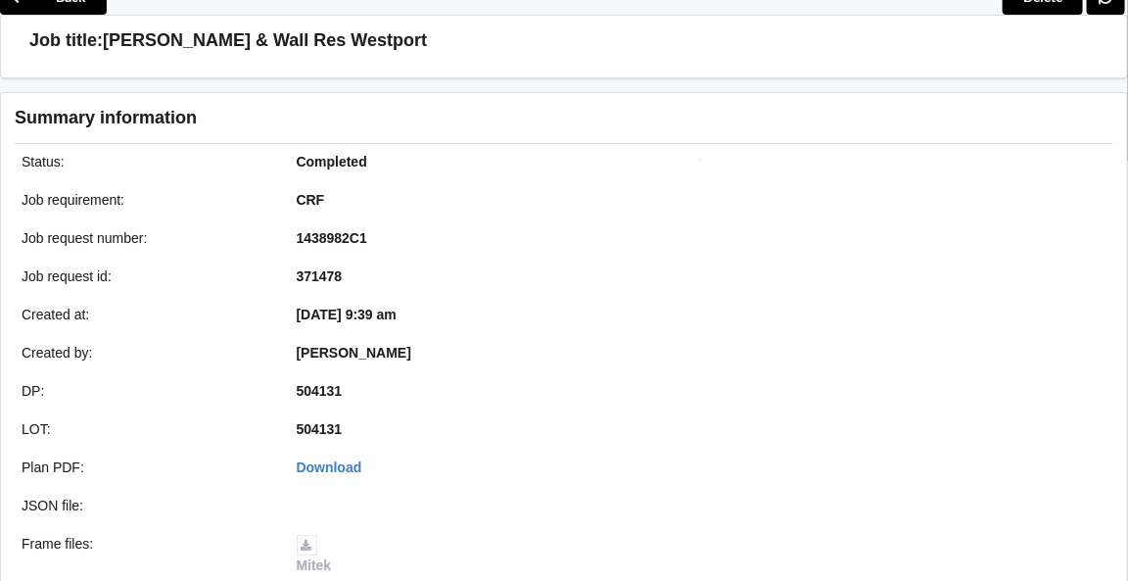
scroll to position [0, 0]
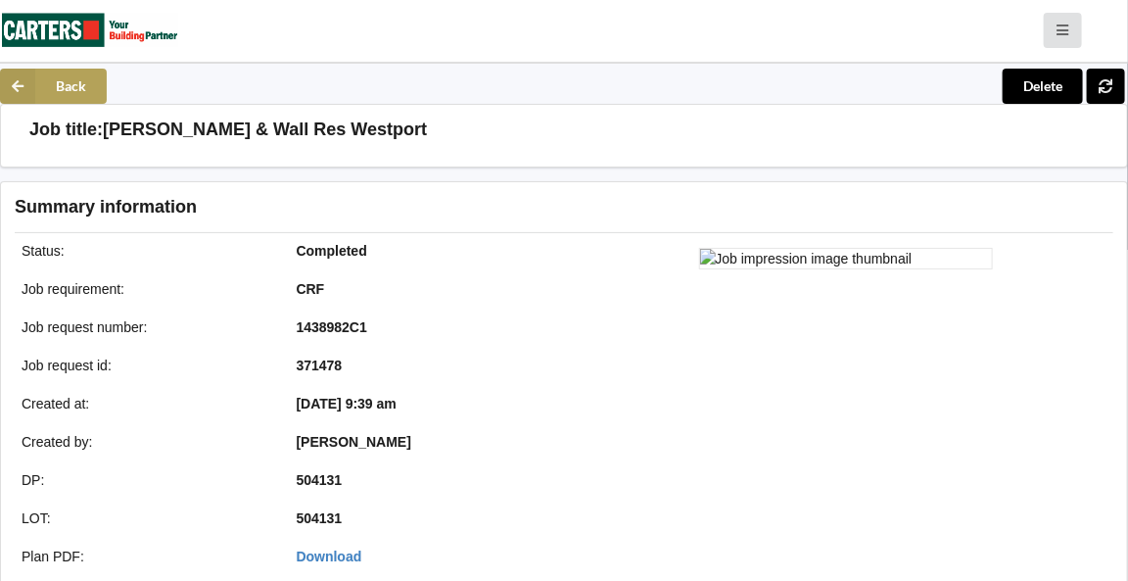
click at [65, 87] on button "Back" at bounding box center [53, 86] width 107 height 35
click at [75, 89] on button "Back" at bounding box center [53, 86] width 107 height 35
click at [1065, 29] on icon at bounding box center [1063, 29] width 17 height 12
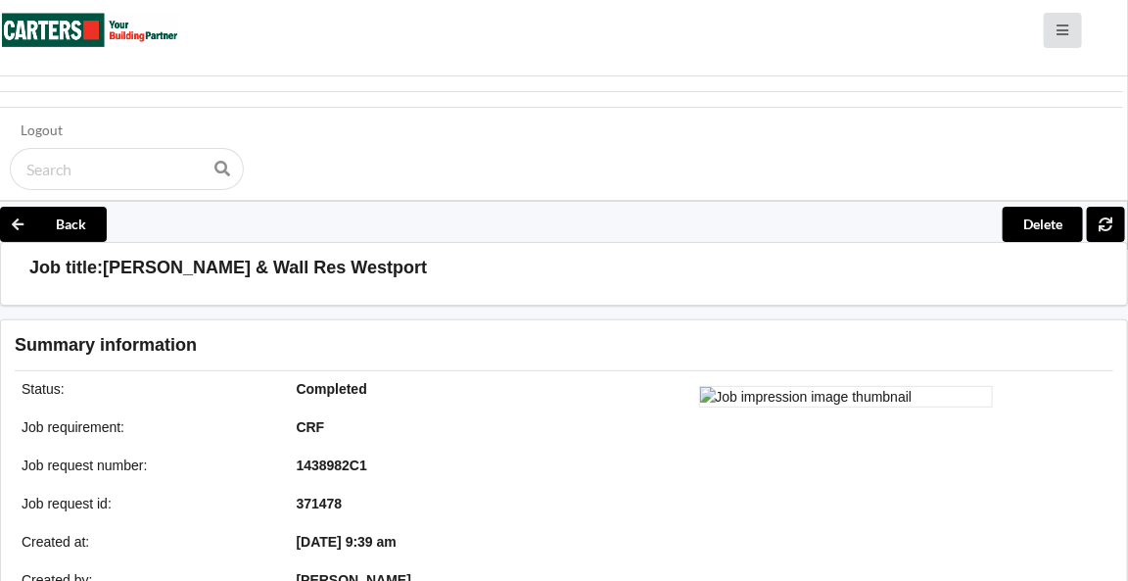
click at [780, 144] on div "Logout" at bounding box center [564, 137] width 1128 height 124
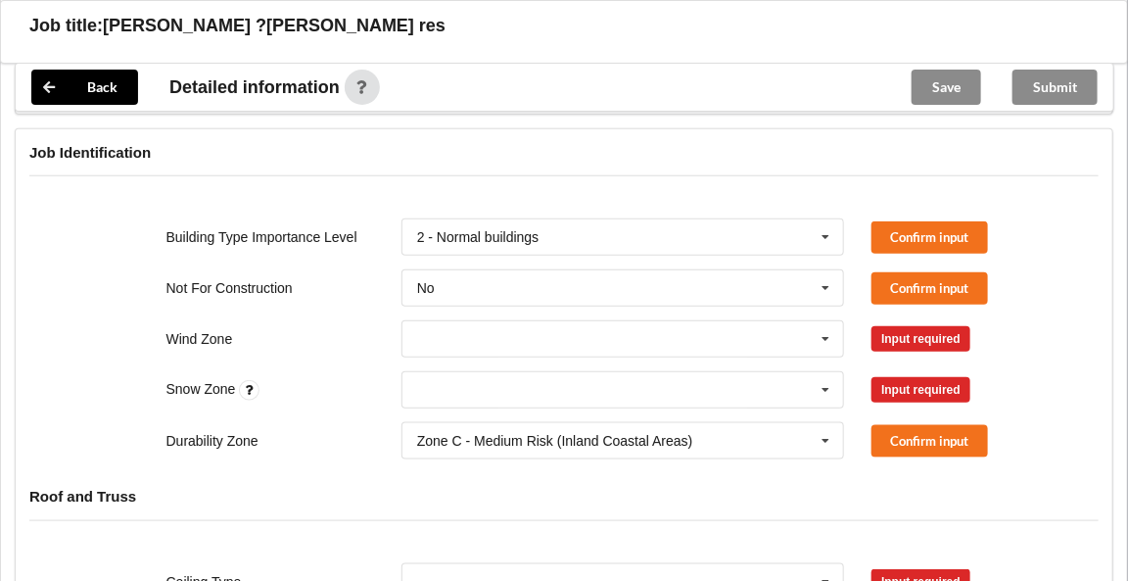
scroll to position [533, 0]
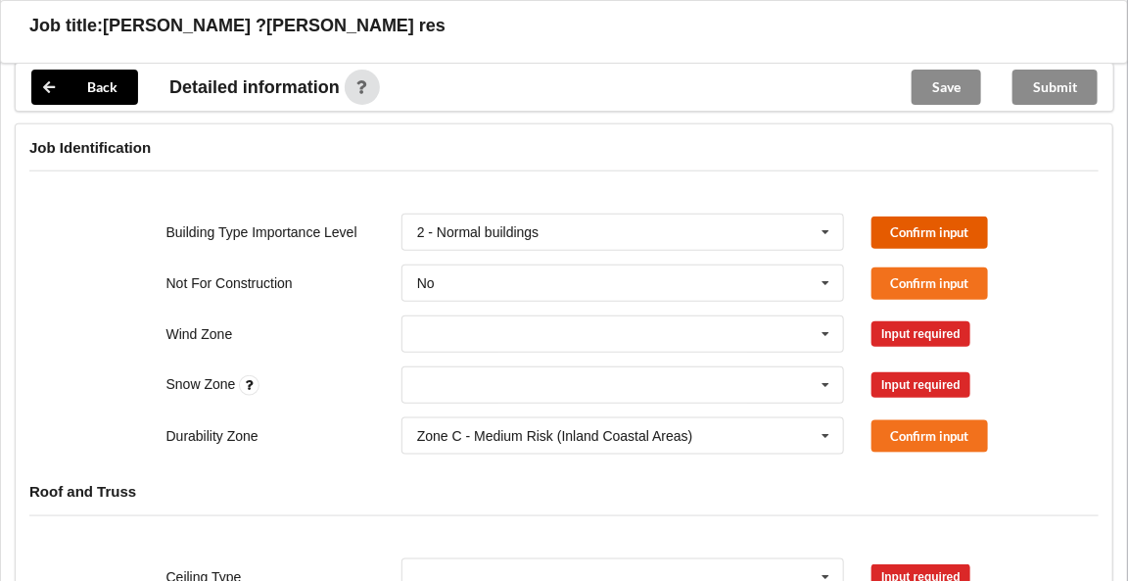
click at [911, 219] on button "Confirm input" at bounding box center [929, 232] width 117 height 32
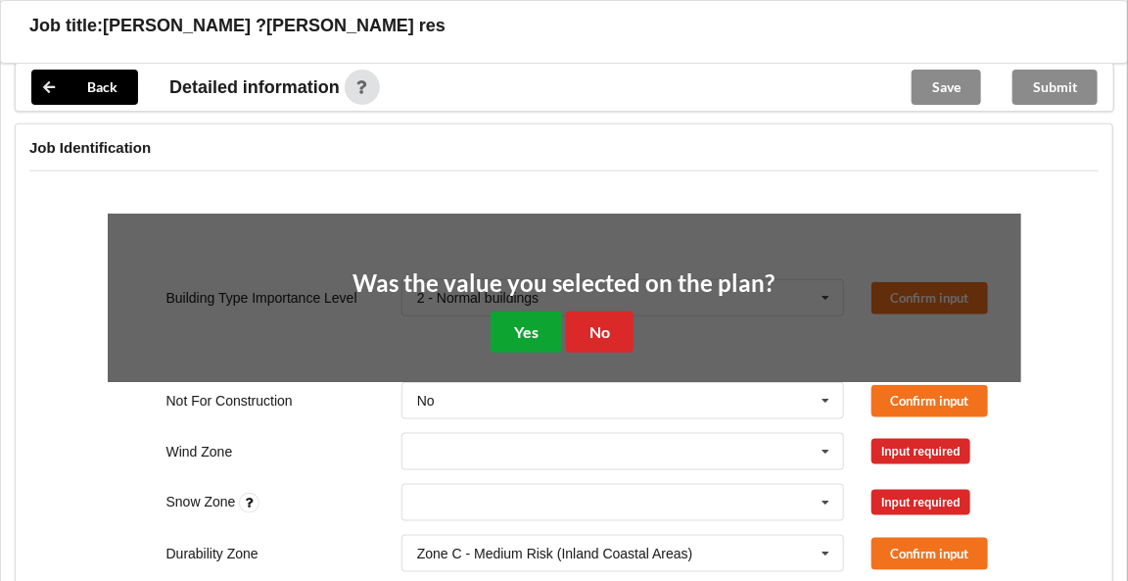
click at [556, 316] on button "Yes" at bounding box center [526, 331] width 71 height 40
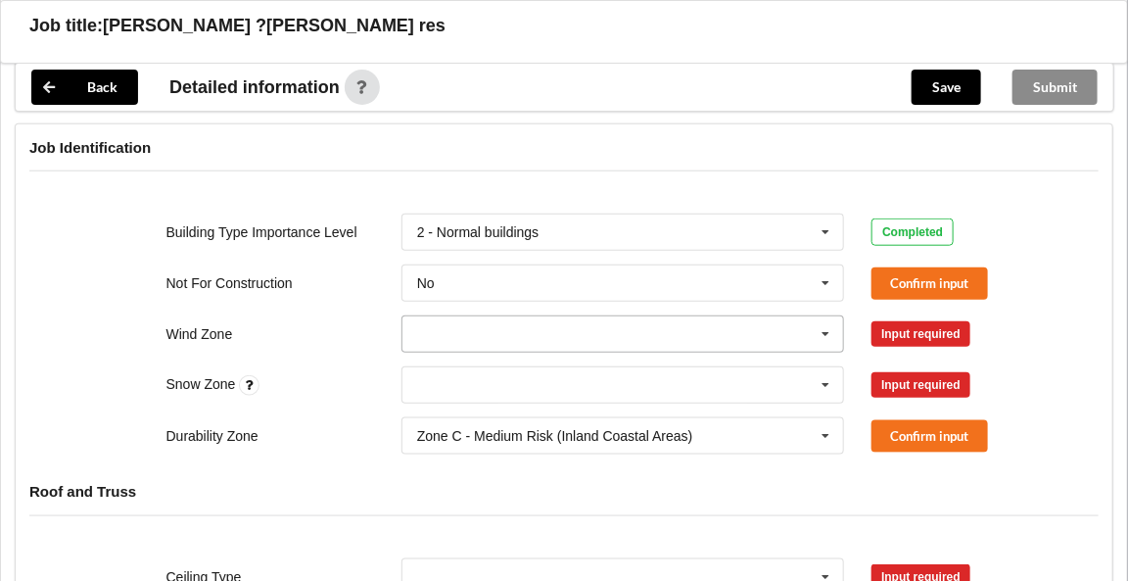
click at [826, 330] on icon at bounding box center [826, 334] width 29 height 36
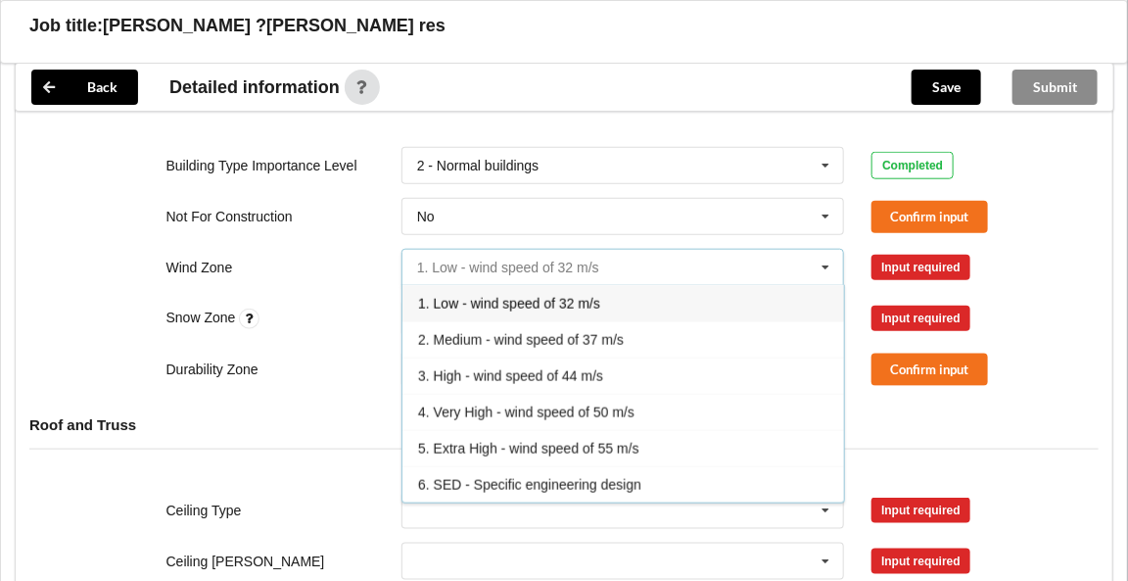
scroll to position [617, 0]
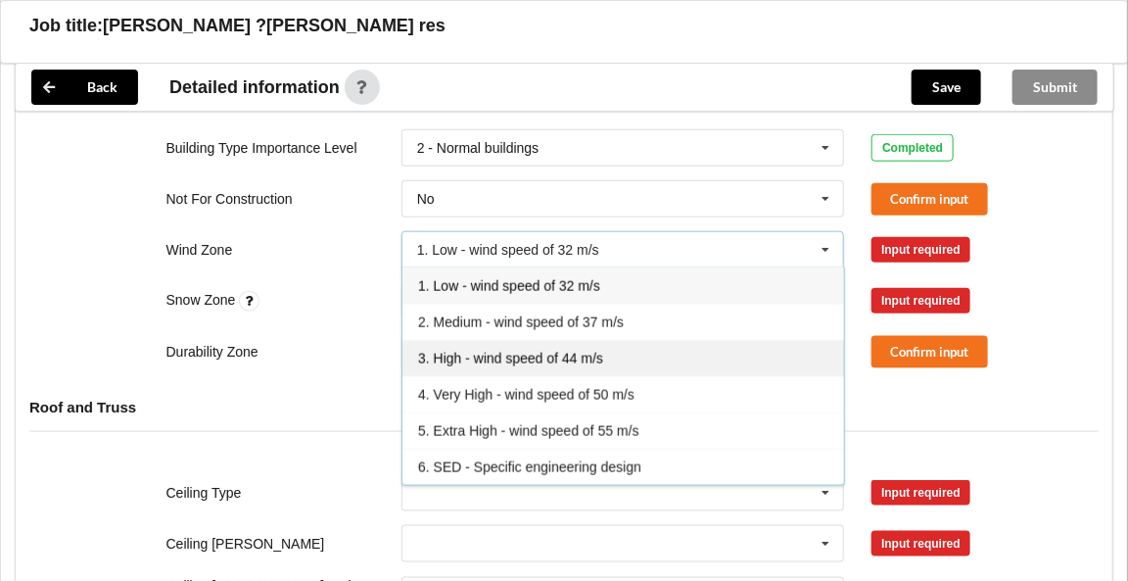
click at [594, 351] on span "3. High - wind speed of 44 m/s" at bounding box center [510, 359] width 185 height 16
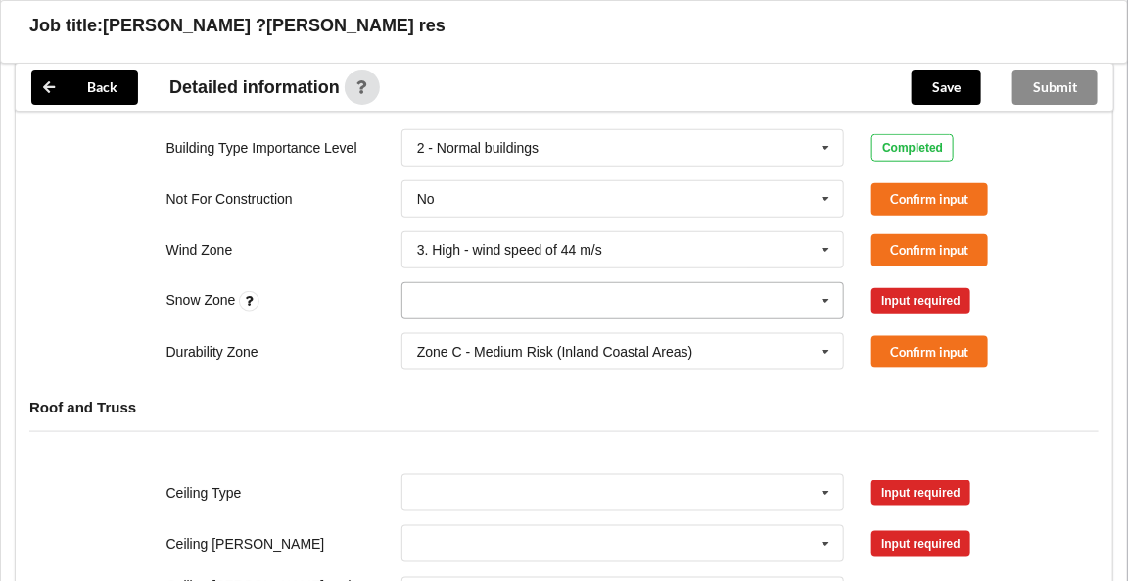
click at [821, 299] on icon at bounding box center [826, 301] width 29 height 36
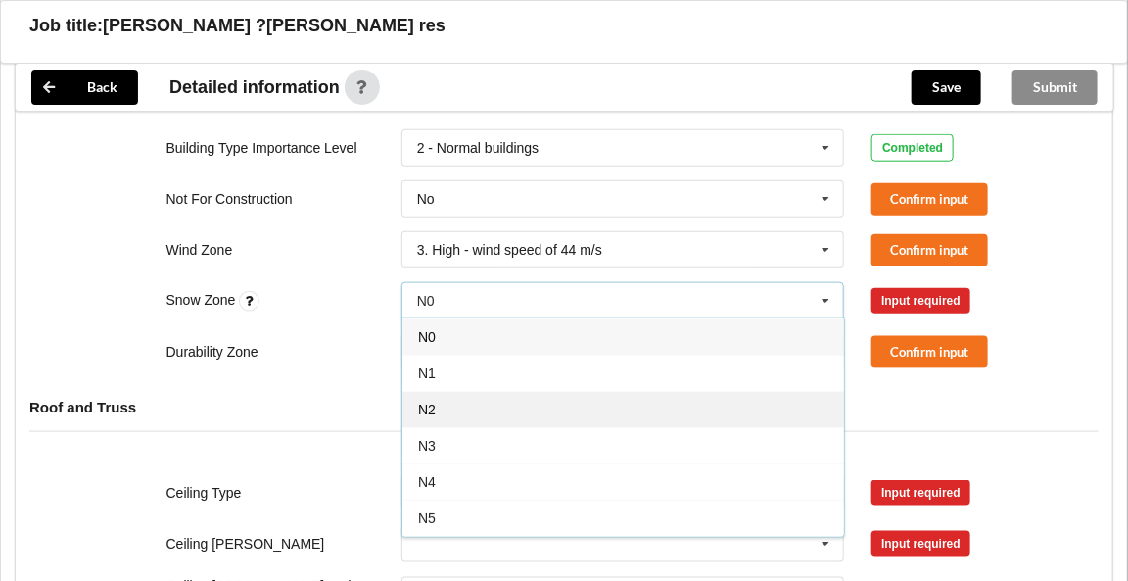
click at [477, 400] on div "N2" at bounding box center [623, 409] width 442 height 36
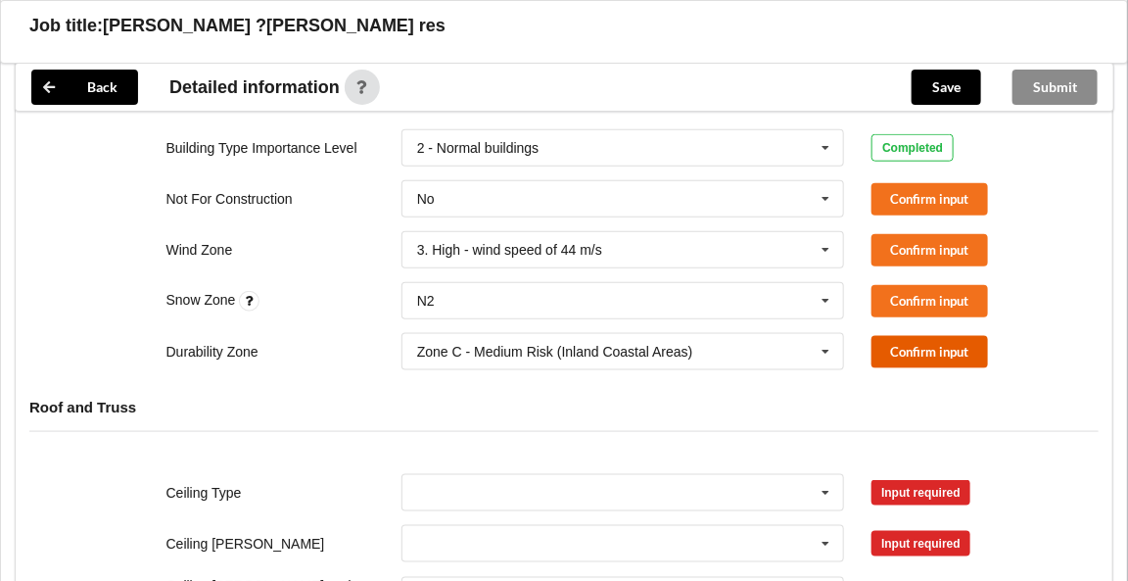
click at [905, 350] on button "Confirm input" at bounding box center [929, 352] width 117 height 32
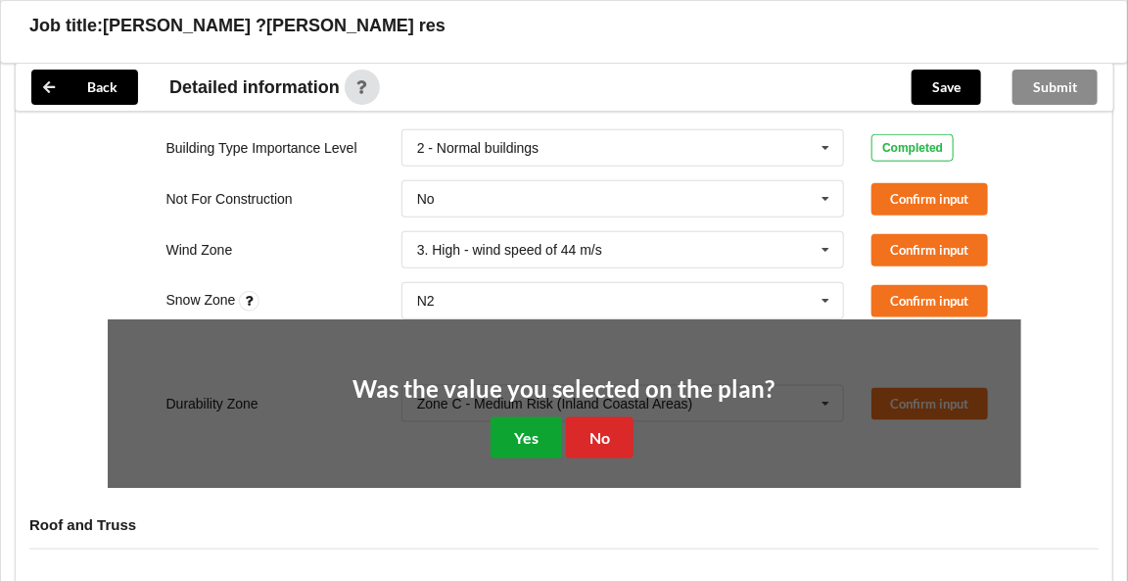
click at [520, 433] on button "Yes" at bounding box center [526, 437] width 71 height 40
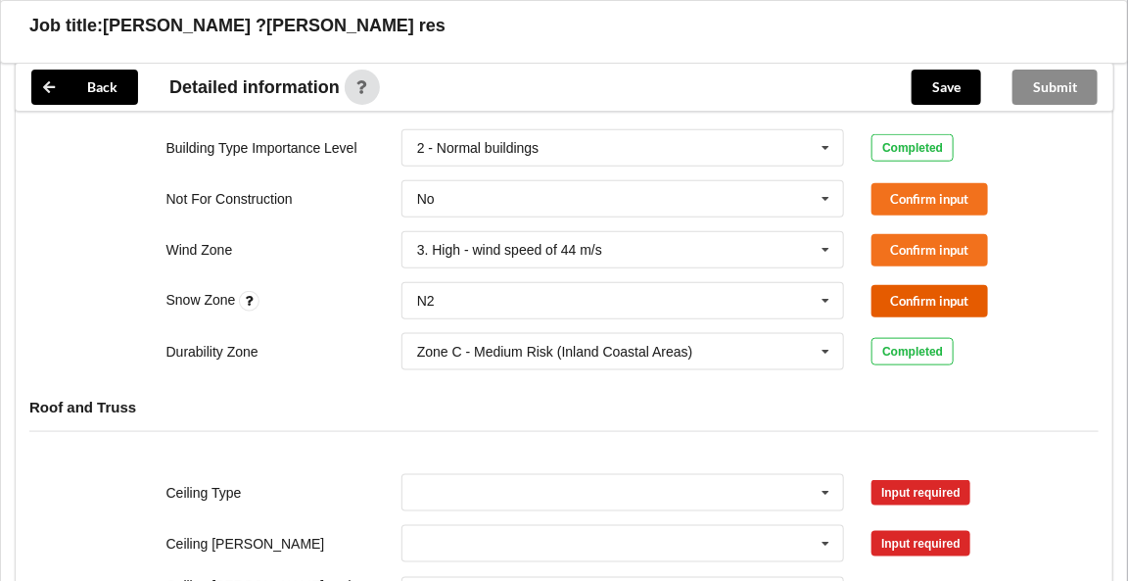
click at [895, 303] on button "Confirm input" at bounding box center [929, 301] width 117 height 32
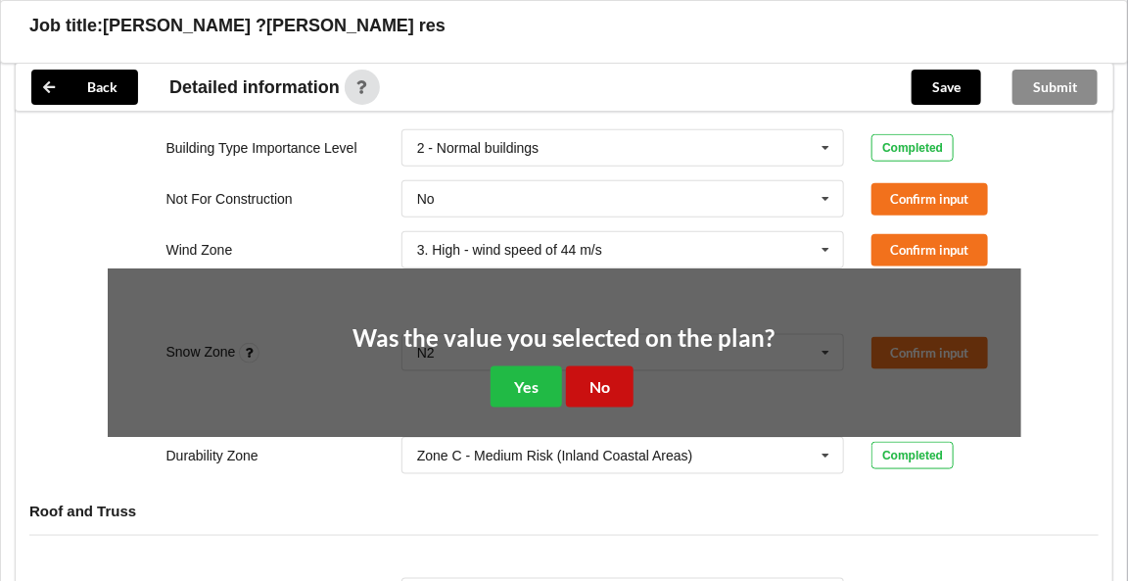
click at [596, 381] on button "No" at bounding box center [600, 386] width 68 height 40
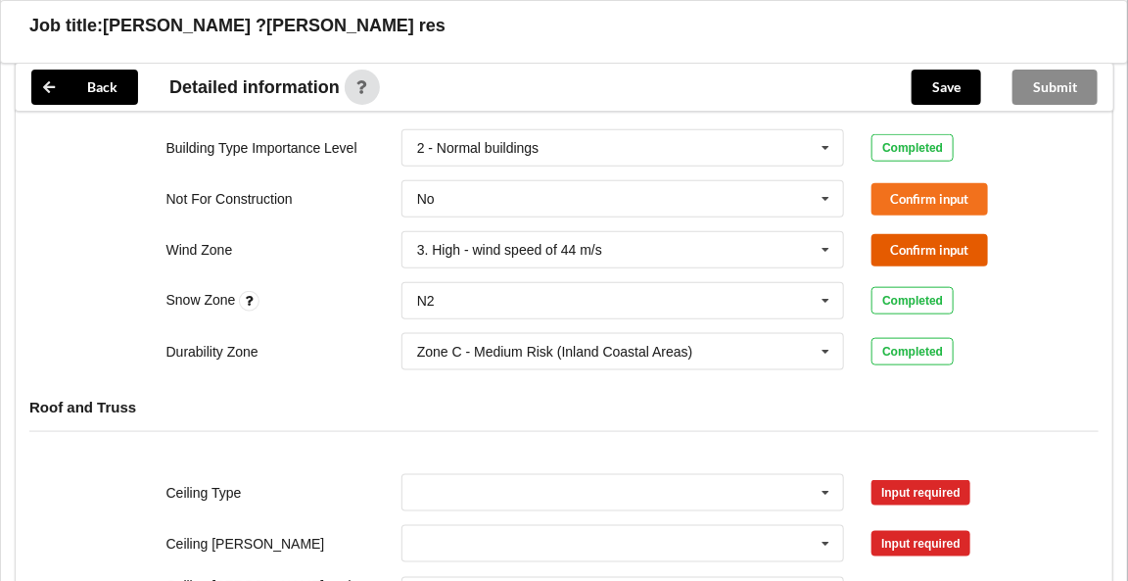
click at [938, 249] on button "Confirm input" at bounding box center [929, 250] width 117 height 32
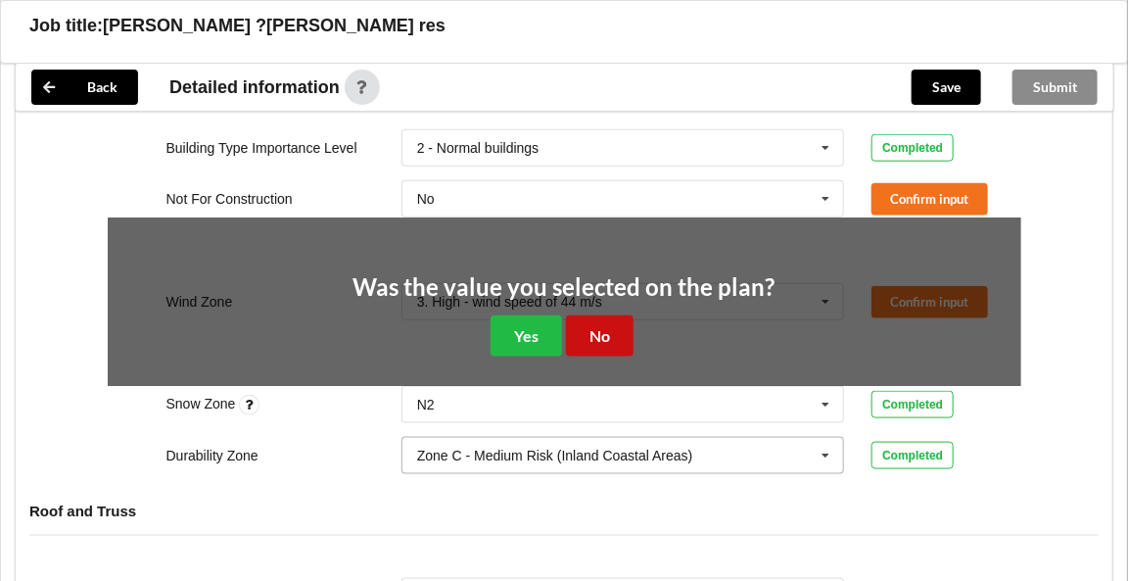
click at [610, 339] on button "No" at bounding box center [600, 335] width 68 height 40
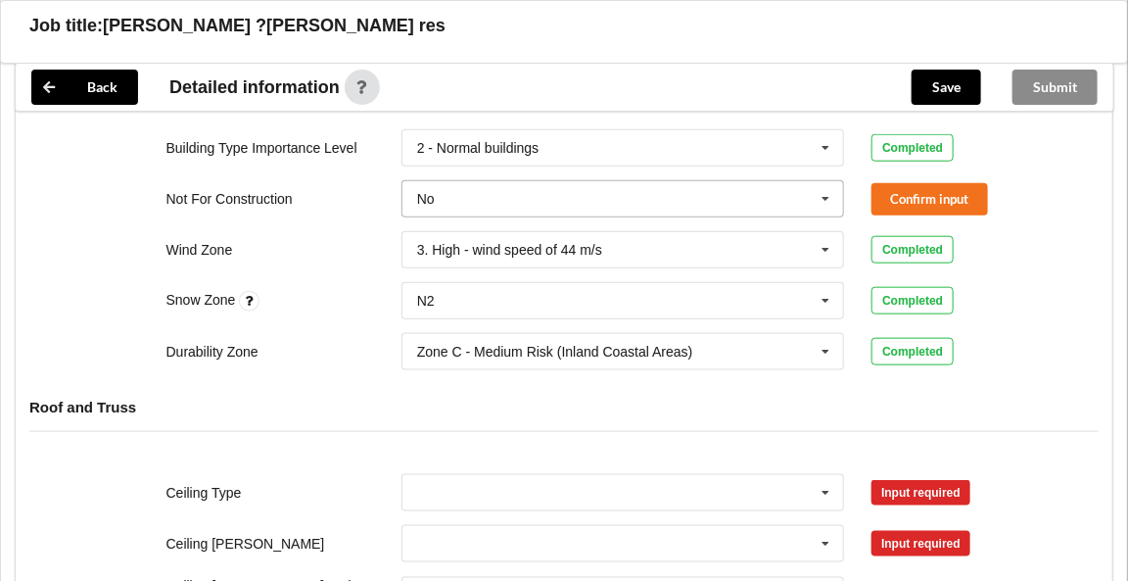
click at [827, 192] on icon at bounding box center [826, 199] width 29 height 36
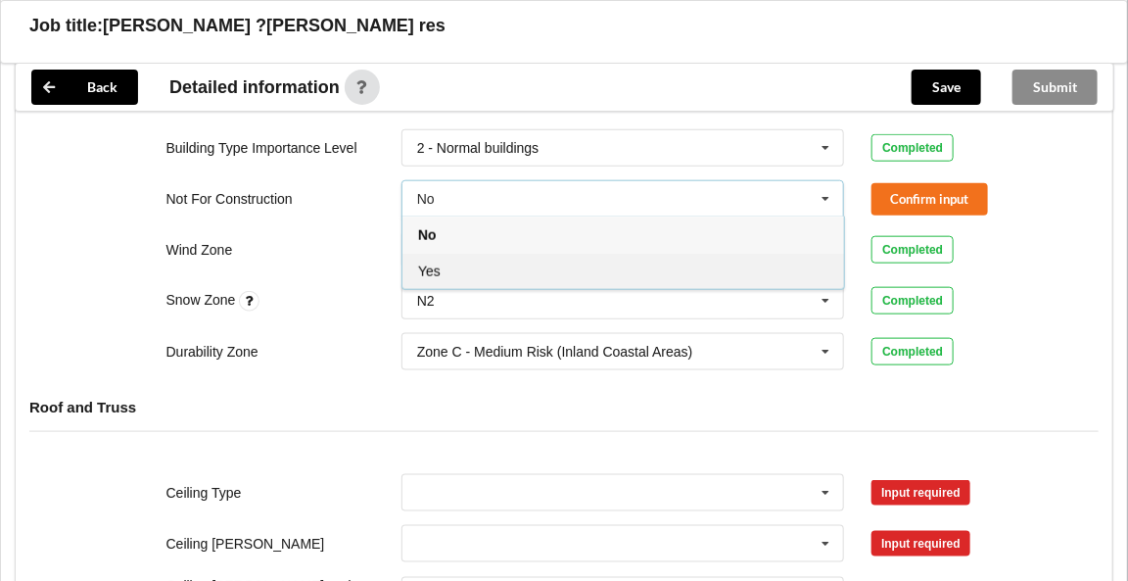
click at [469, 262] on div "Yes" at bounding box center [623, 271] width 442 height 36
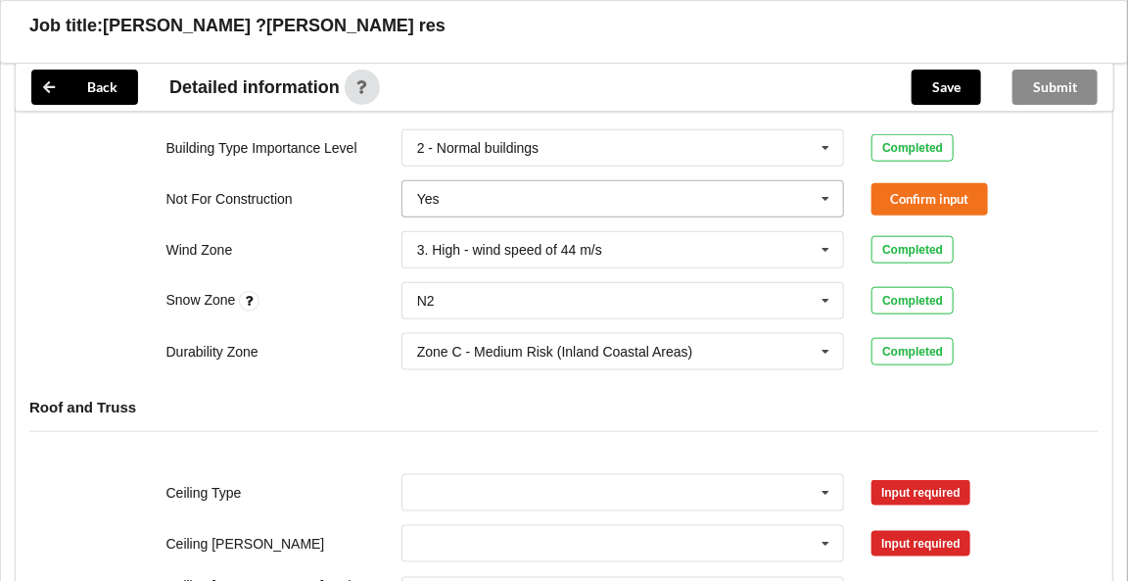
click at [821, 189] on icon at bounding box center [826, 199] width 29 height 36
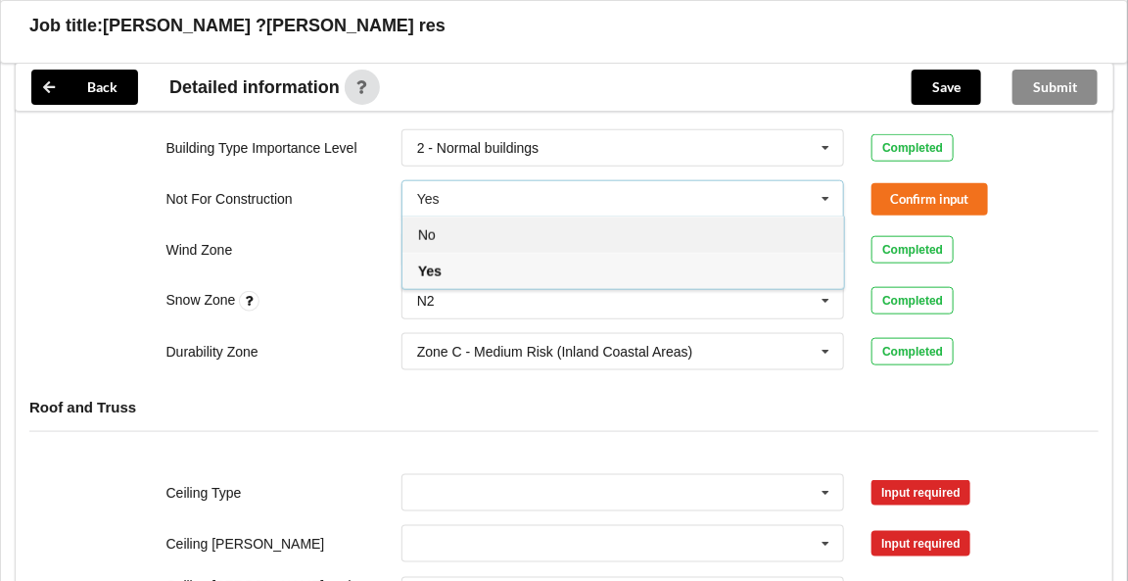
click at [465, 232] on div "No" at bounding box center [623, 234] width 442 height 36
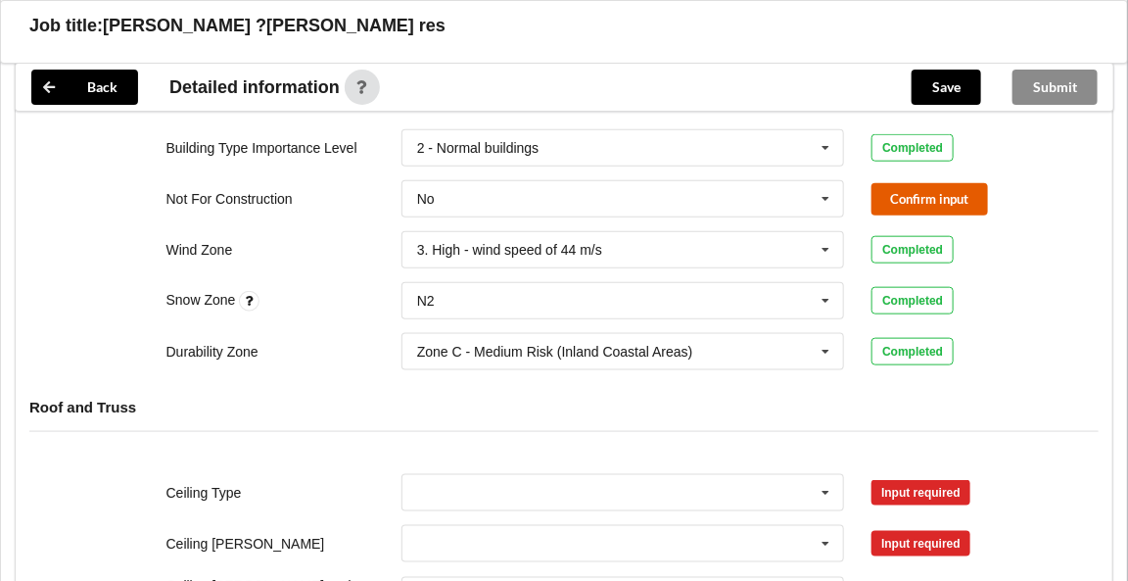
click at [918, 183] on button "Confirm input" at bounding box center [929, 199] width 117 height 32
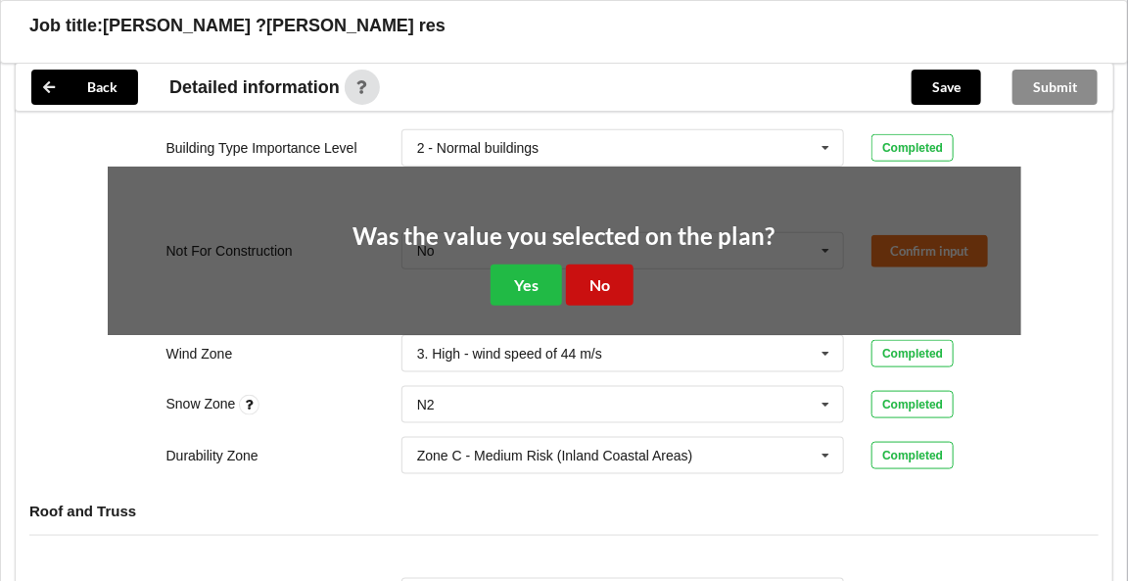
click at [613, 269] on button "No" at bounding box center [600, 284] width 68 height 40
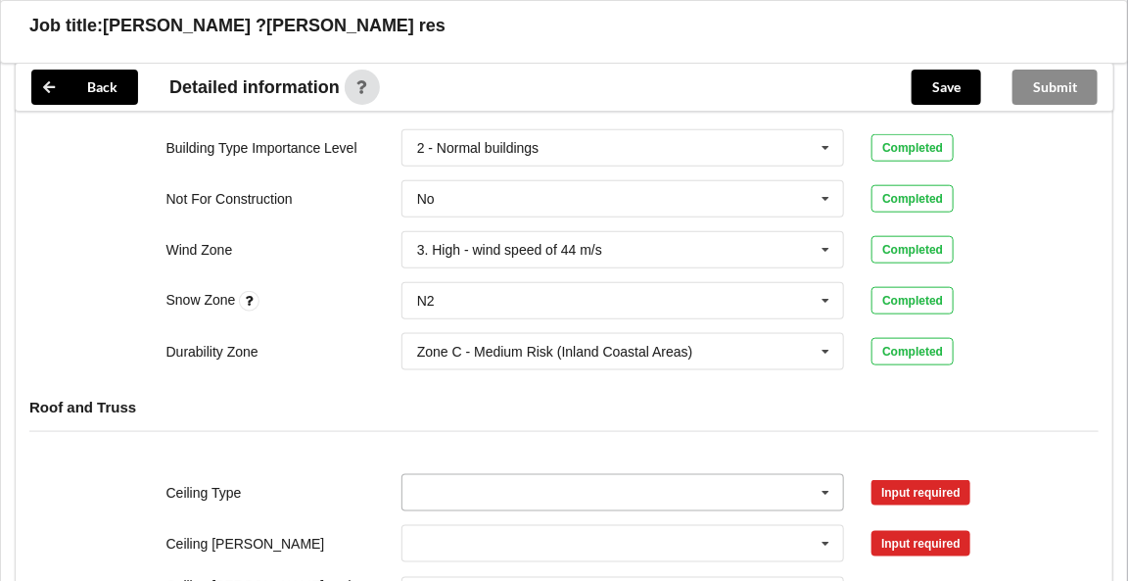
click at [824, 491] on icon at bounding box center [826, 493] width 29 height 36
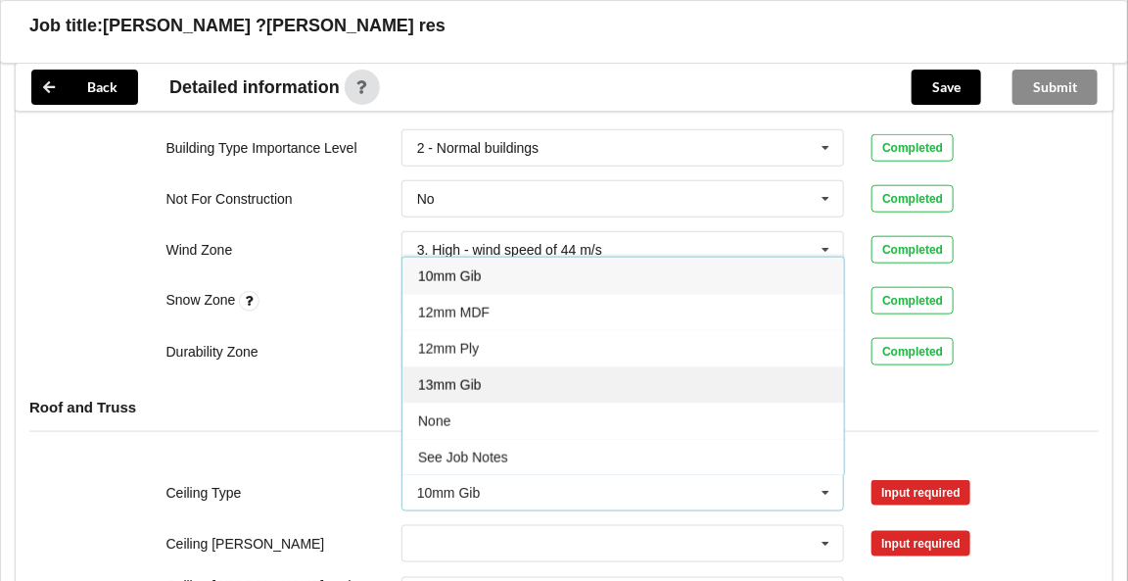
click at [477, 379] on span "13mm Gib" at bounding box center [450, 385] width 64 height 16
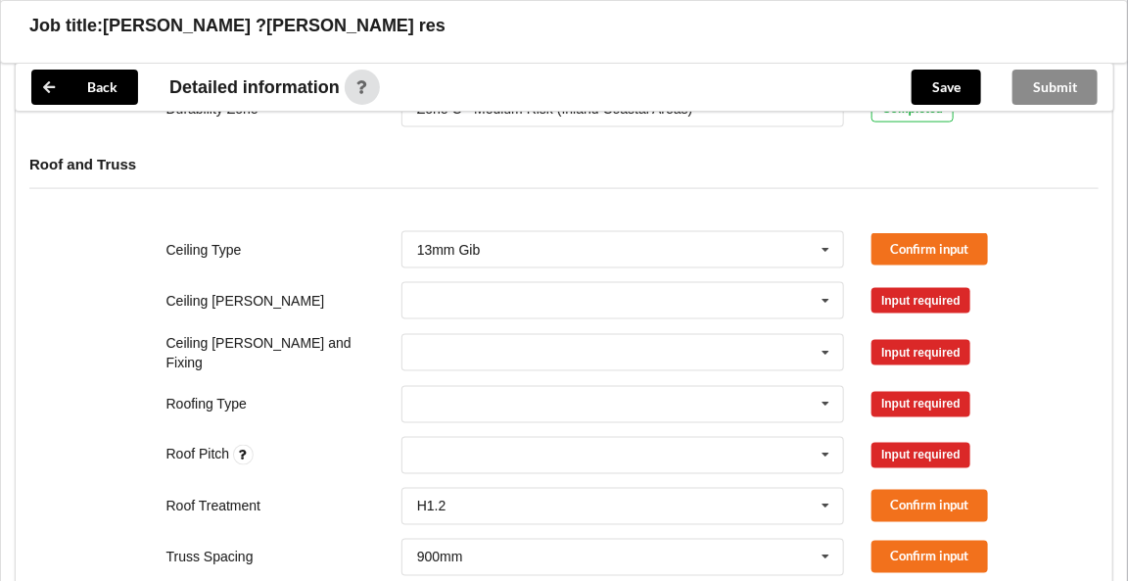
scroll to position [884, 0]
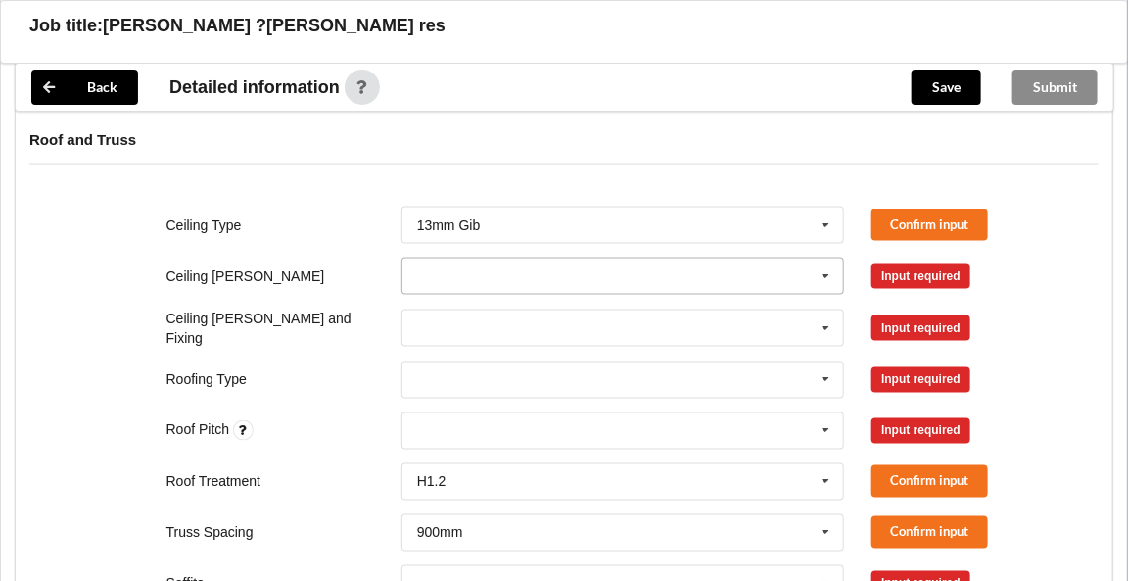
click at [825, 278] on icon at bounding box center [826, 276] width 29 height 36
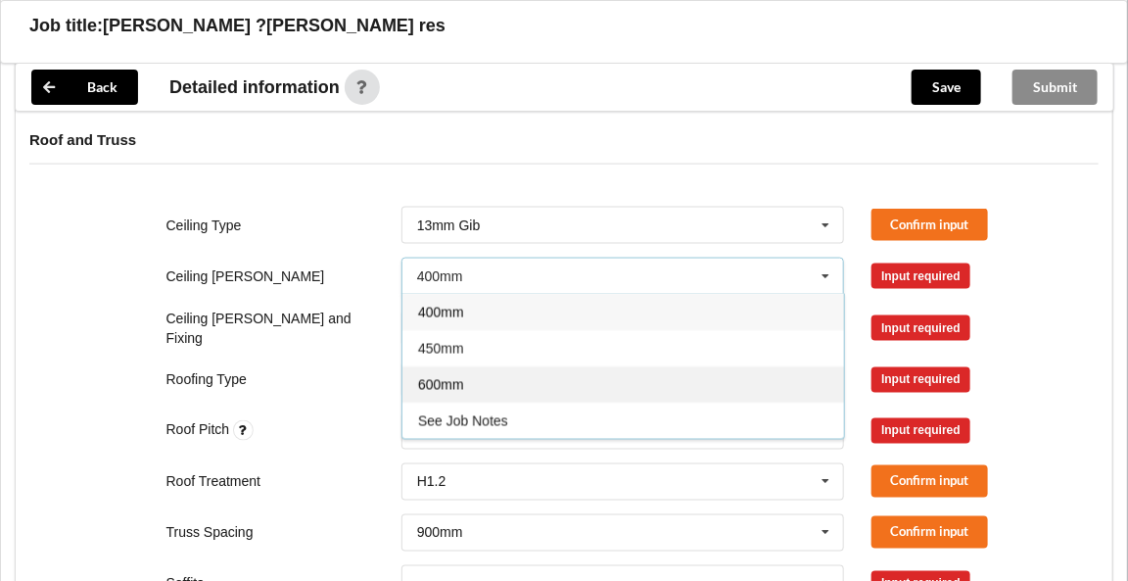
click at [460, 377] on span "600mm" at bounding box center [441, 385] width 46 height 16
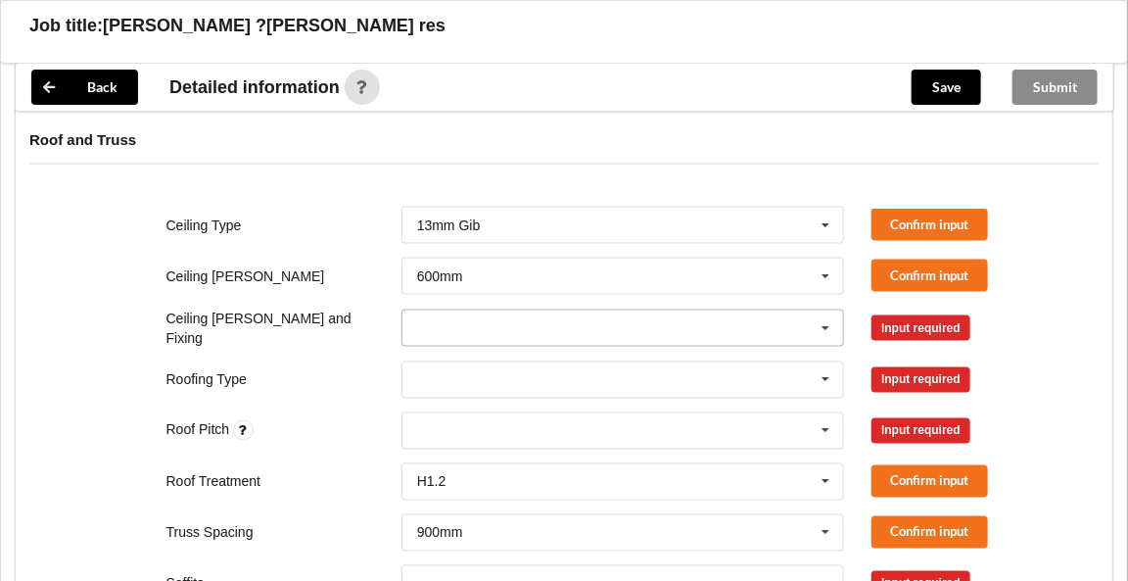
click at [826, 320] on icon at bounding box center [826, 328] width 29 height 36
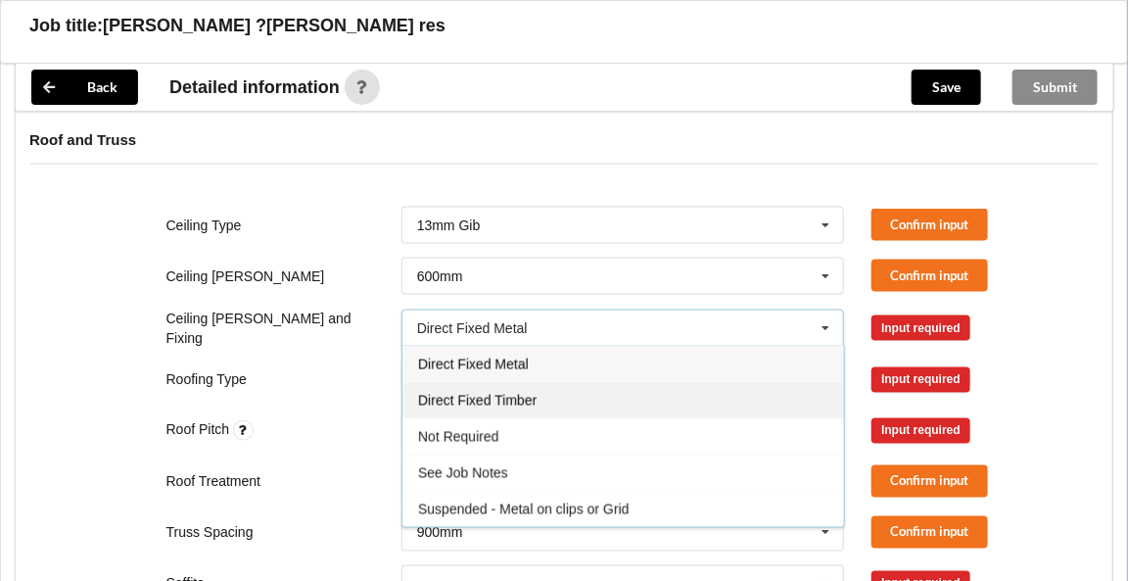
click at [474, 393] on span "Direct Fixed Timber" at bounding box center [477, 401] width 118 height 16
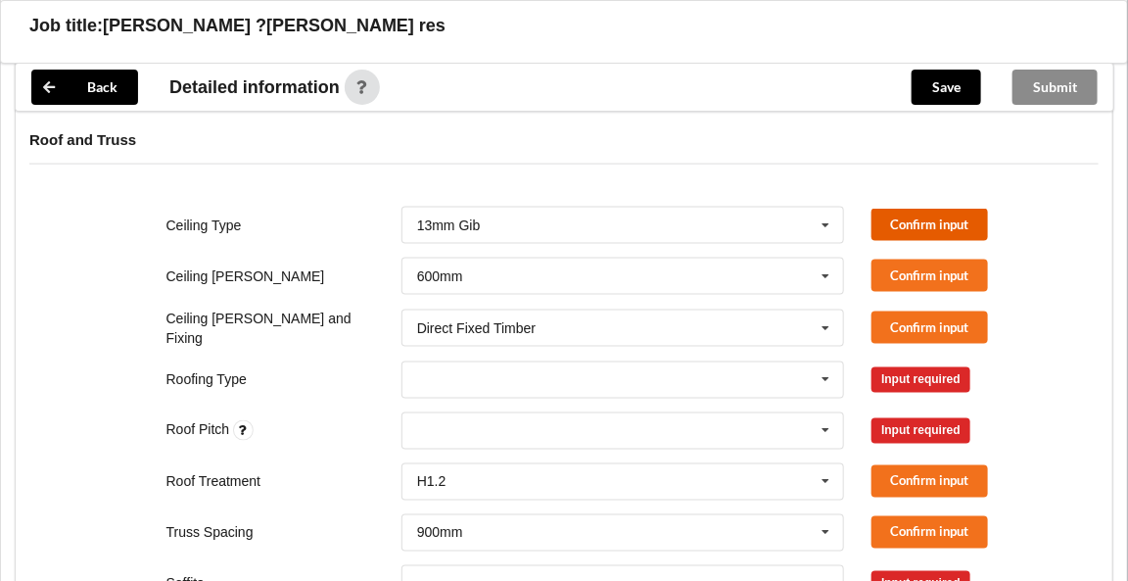
click at [899, 223] on button "Confirm input" at bounding box center [929, 225] width 117 height 32
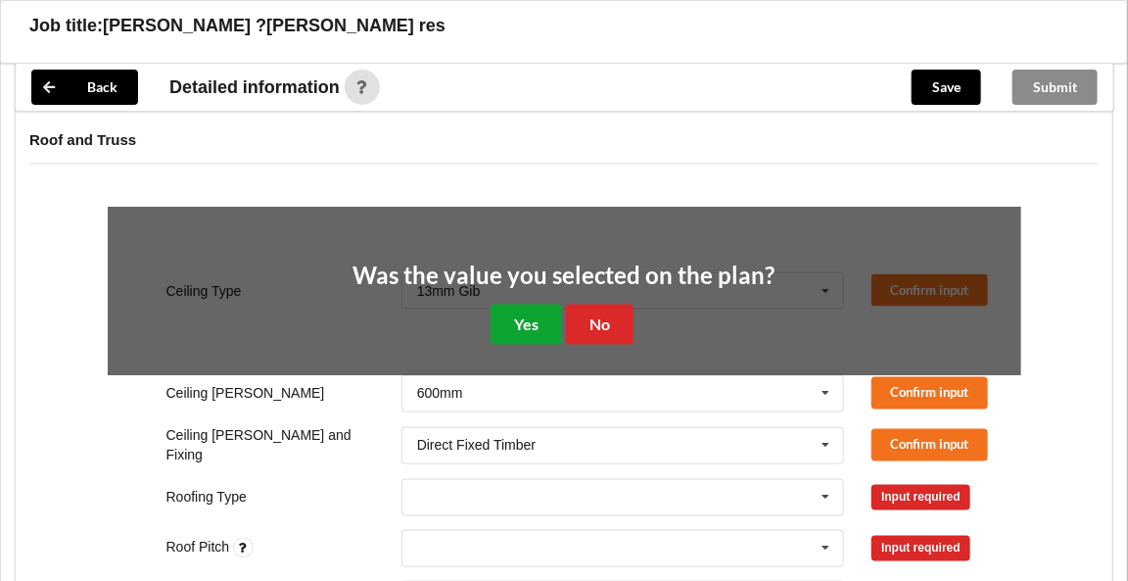
click at [511, 318] on button "Yes" at bounding box center [526, 325] width 71 height 40
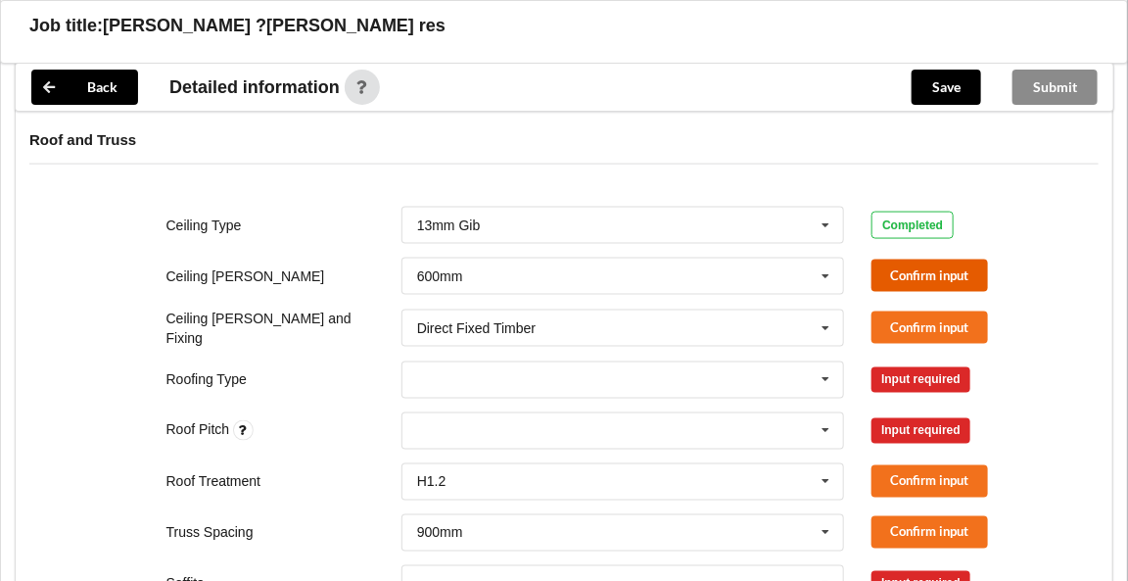
click at [898, 268] on button "Confirm input" at bounding box center [929, 275] width 117 height 32
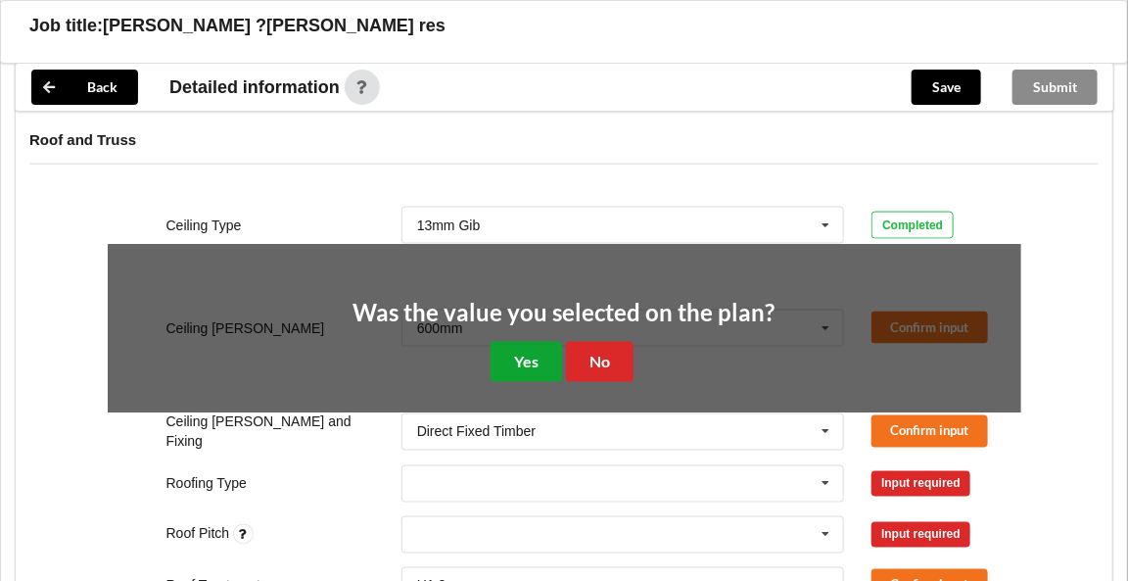
click at [526, 349] on button "Yes" at bounding box center [526, 362] width 71 height 40
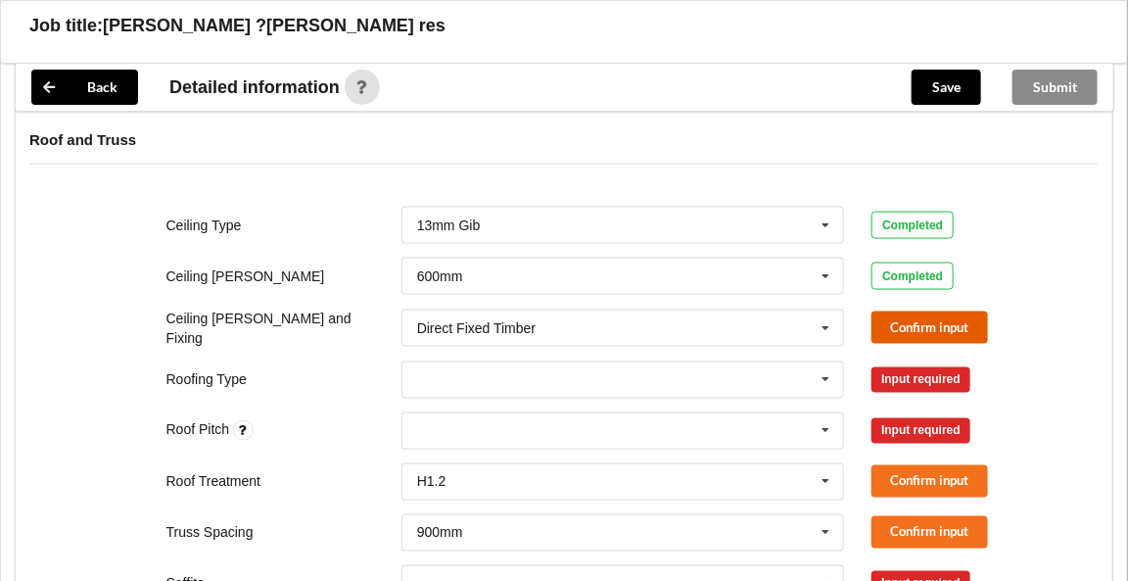
click at [914, 317] on button "Confirm input" at bounding box center [929, 327] width 117 height 32
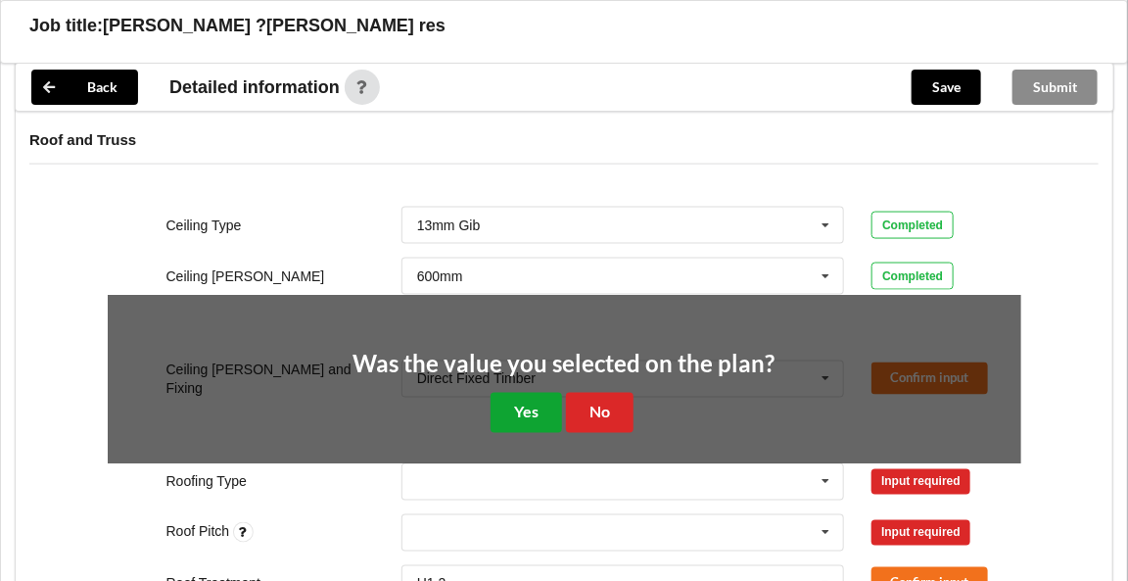
click at [528, 407] on button "Yes" at bounding box center [526, 413] width 71 height 40
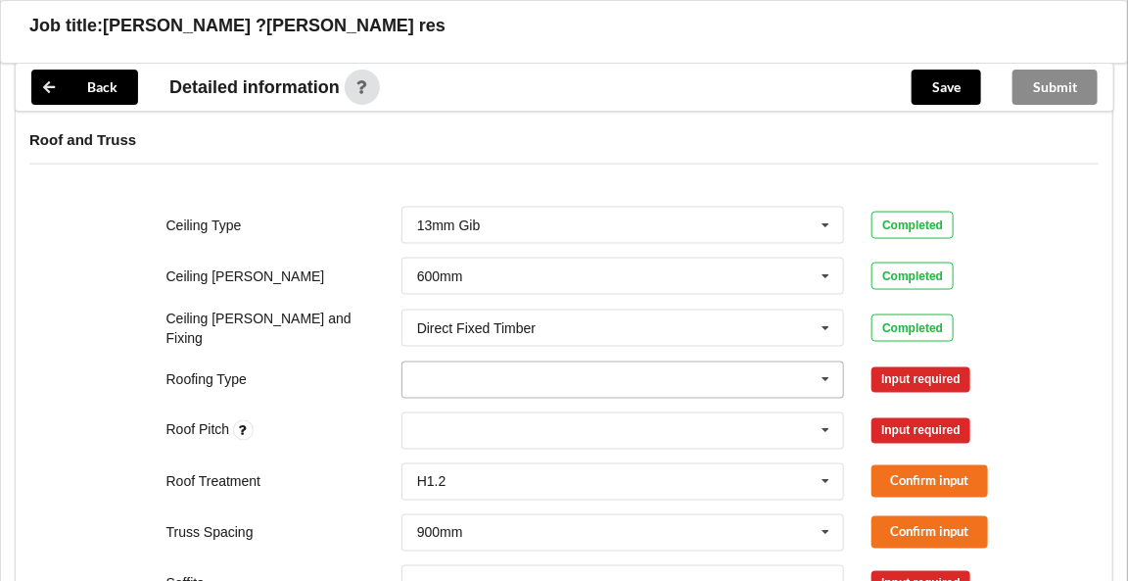
click at [824, 371] on icon at bounding box center [826, 380] width 29 height 36
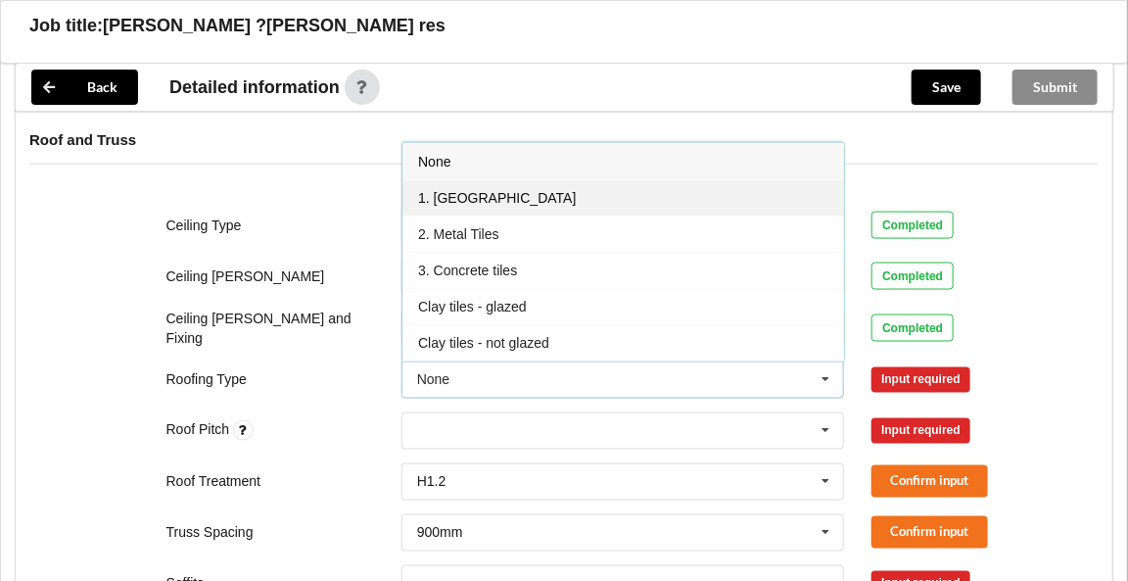
click at [485, 190] on div "1. [GEOGRAPHIC_DATA]" at bounding box center [623, 197] width 442 height 36
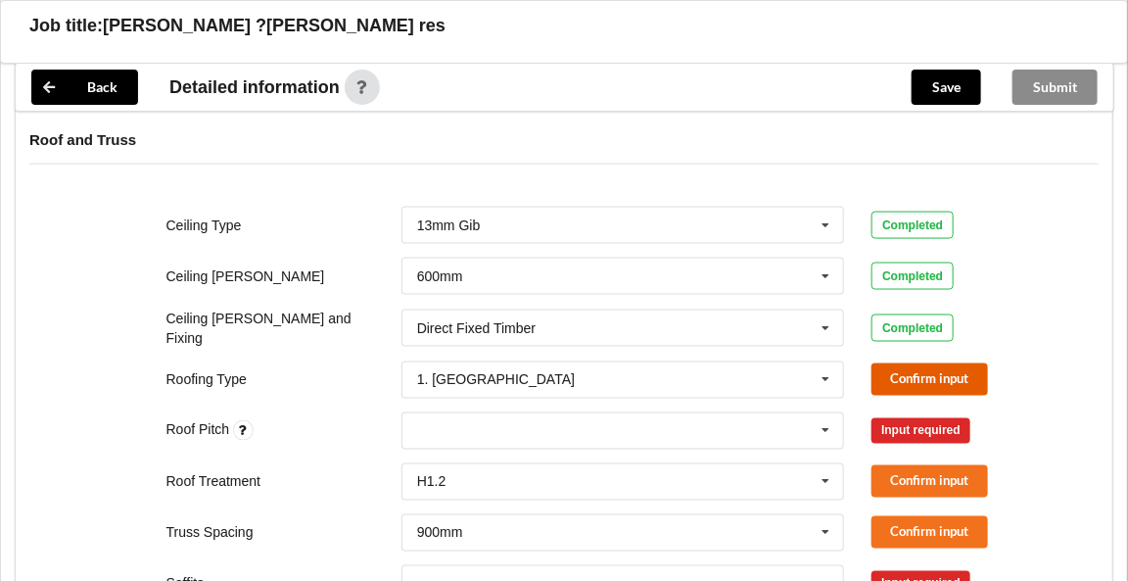
click at [892, 378] on button "Confirm input" at bounding box center [929, 379] width 117 height 32
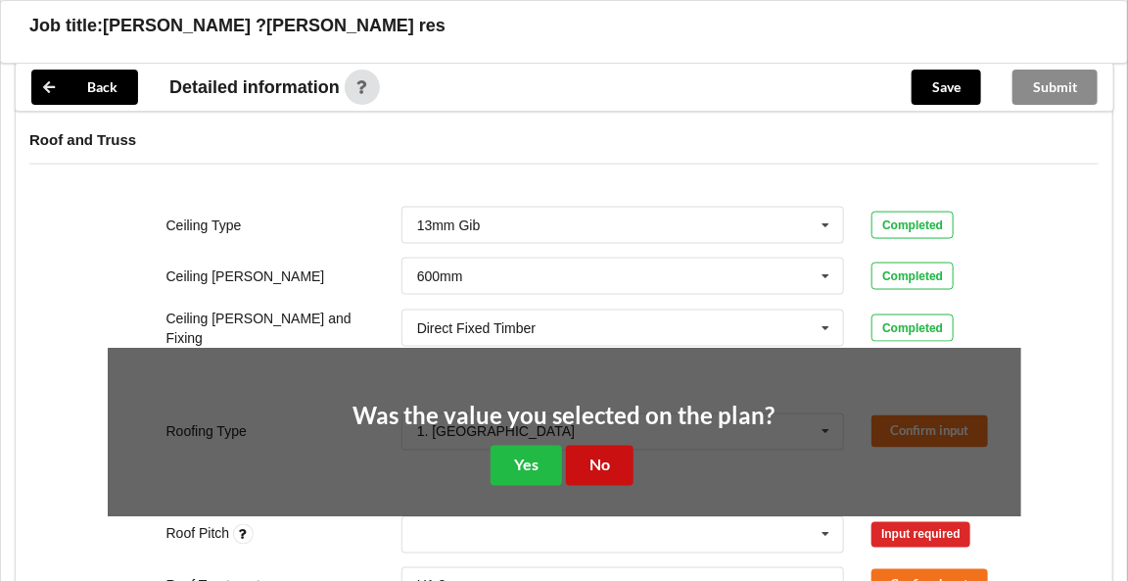
click at [590, 453] on button "No" at bounding box center [600, 466] width 68 height 40
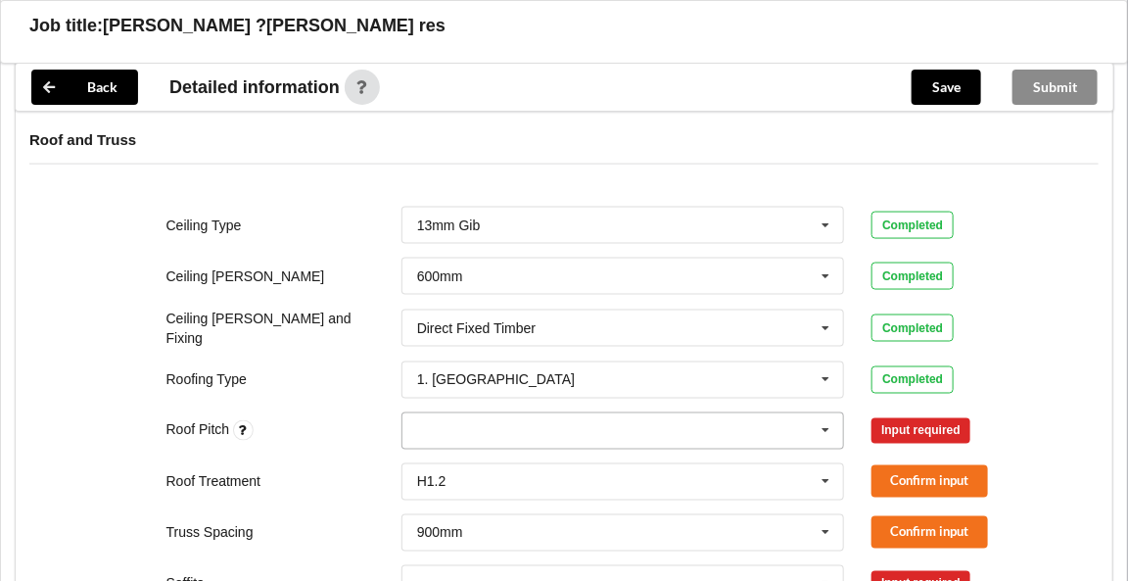
click at [684, 426] on div "None" at bounding box center [623, 430] width 444 height 37
type input "5"
click at [437, 459] on span "Add 5" at bounding box center [434, 467] width 32 height 16
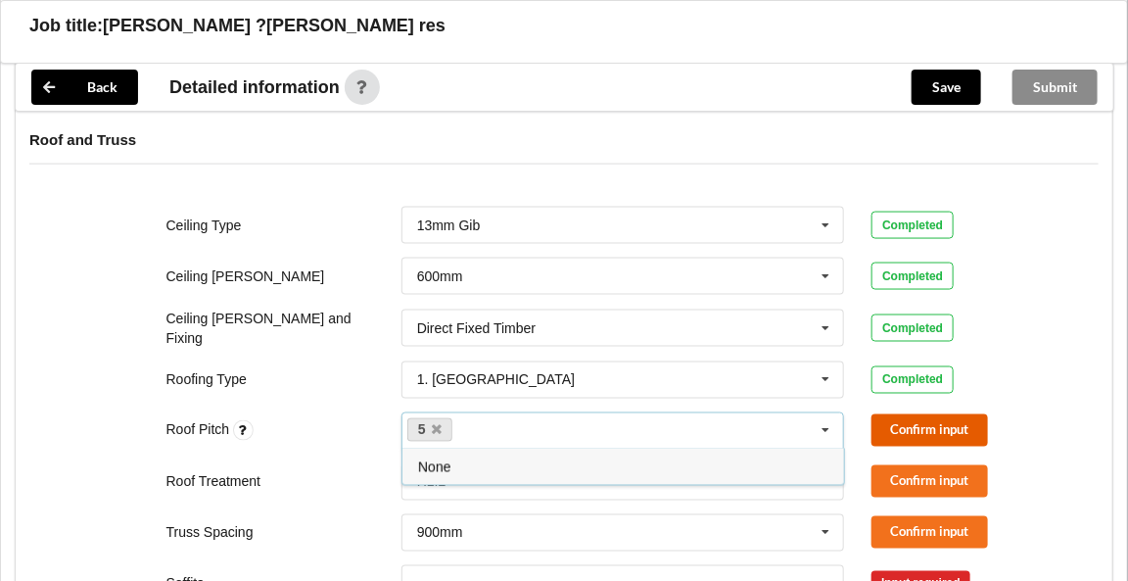
click at [892, 416] on button "Confirm input" at bounding box center [929, 430] width 117 height 32
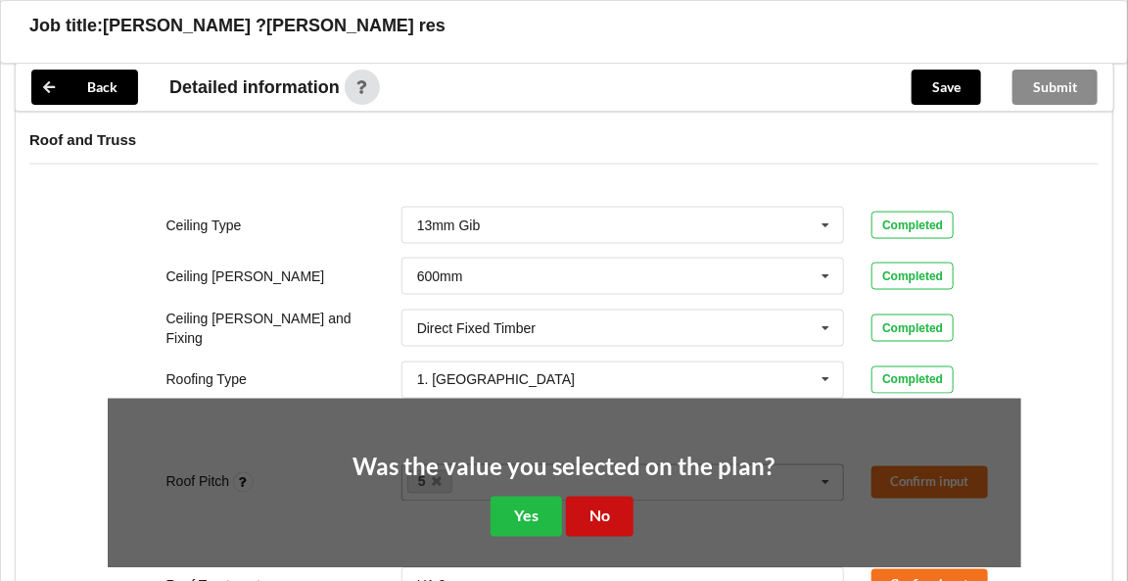
click at [615, 503] on button "No" at bounding box center [600, 516] width 68 height 40
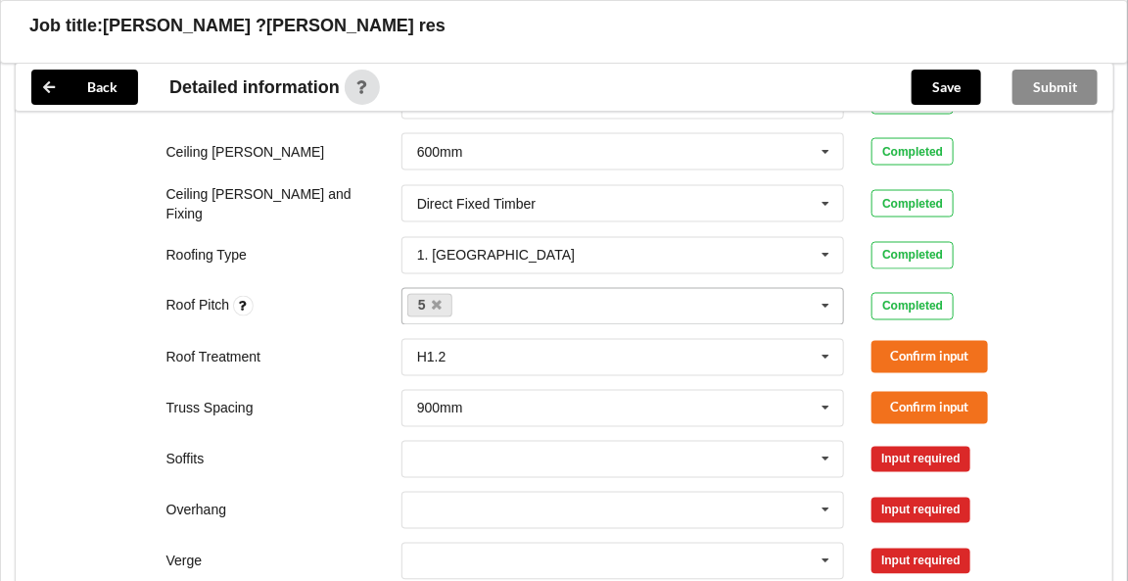
scroll to position [1066, 0]
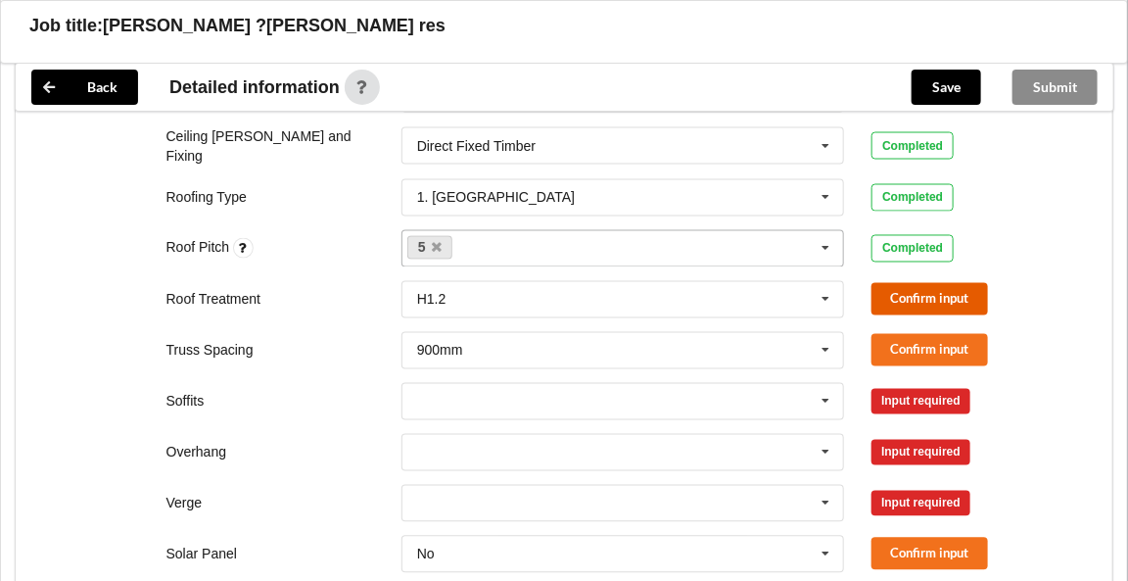
click at [920, 290] on button "Confirm input" at bounding box center [929, 299] width 117 height 32
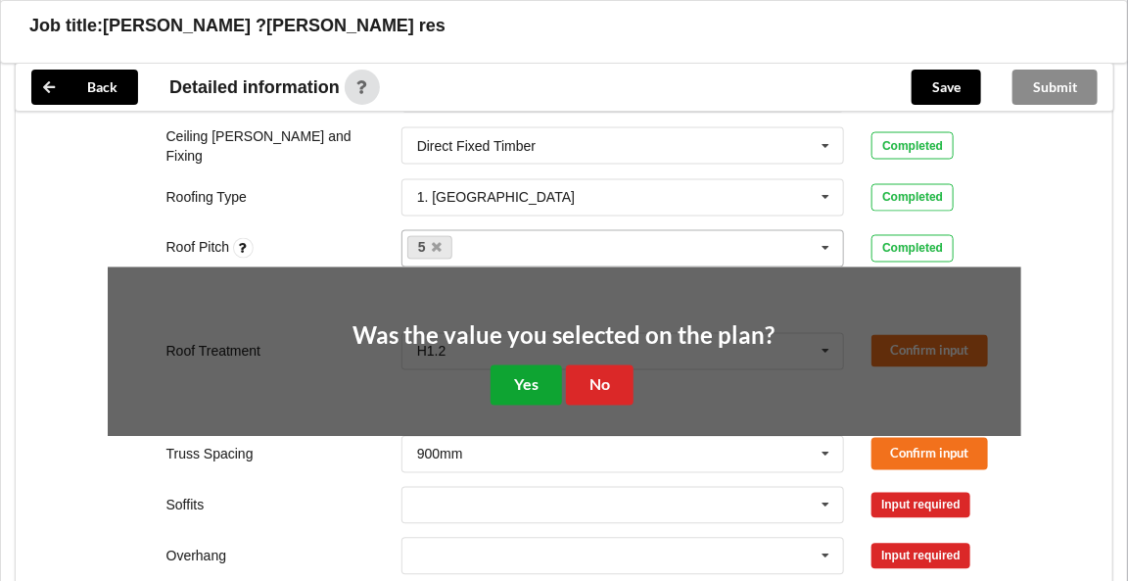
click at [519, 380] on button "Yes" at bounding box center [526, 385] width 71 height 40
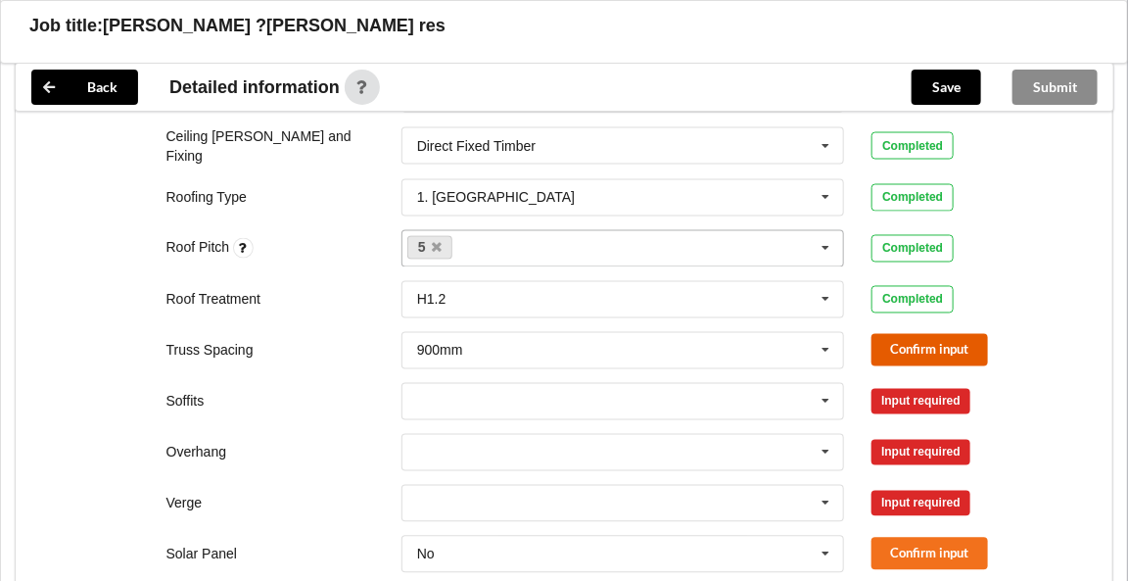
click at [911, 340] on button "Confirm input" at bounding box center [929, 350] width 117 height 32
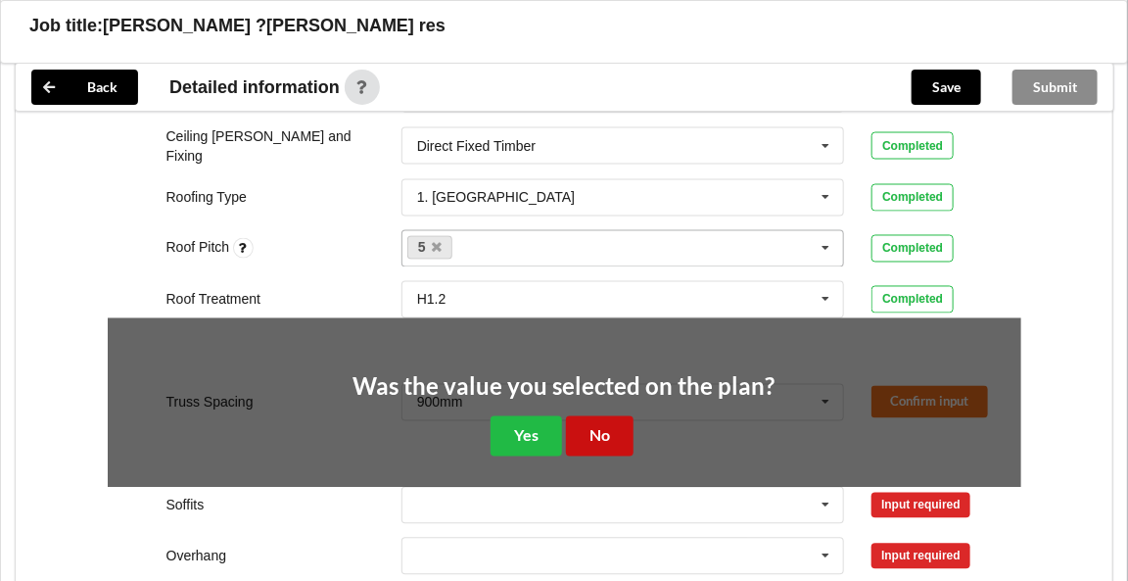
click at [617, 435] on button "No" at bounding box center [600, 436] width 68 height 40
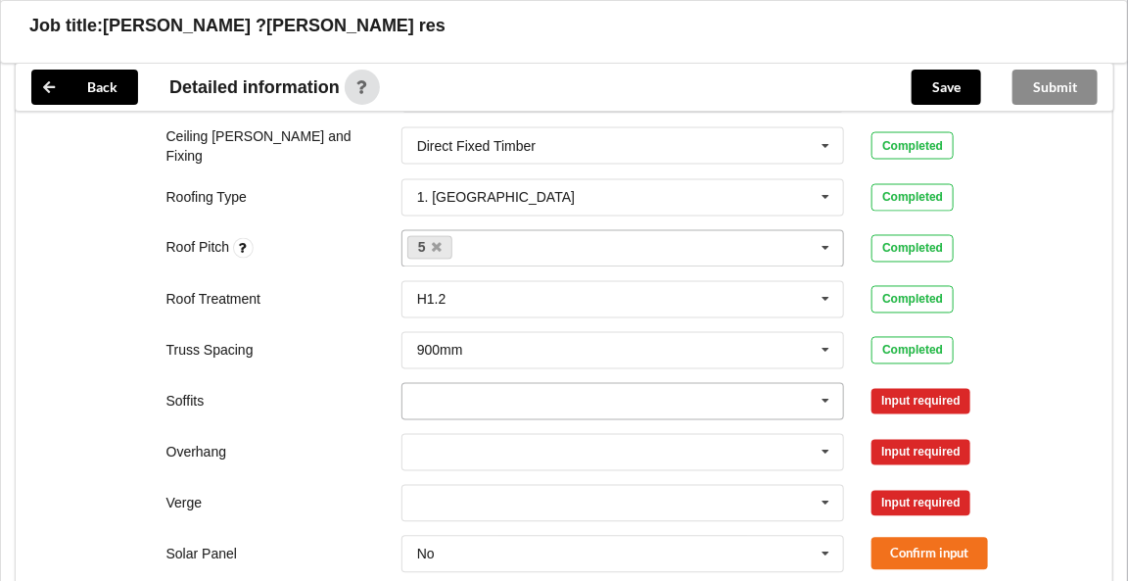
click at [828, 393] on icon at bounding box center [826, 402] width 29 height 36
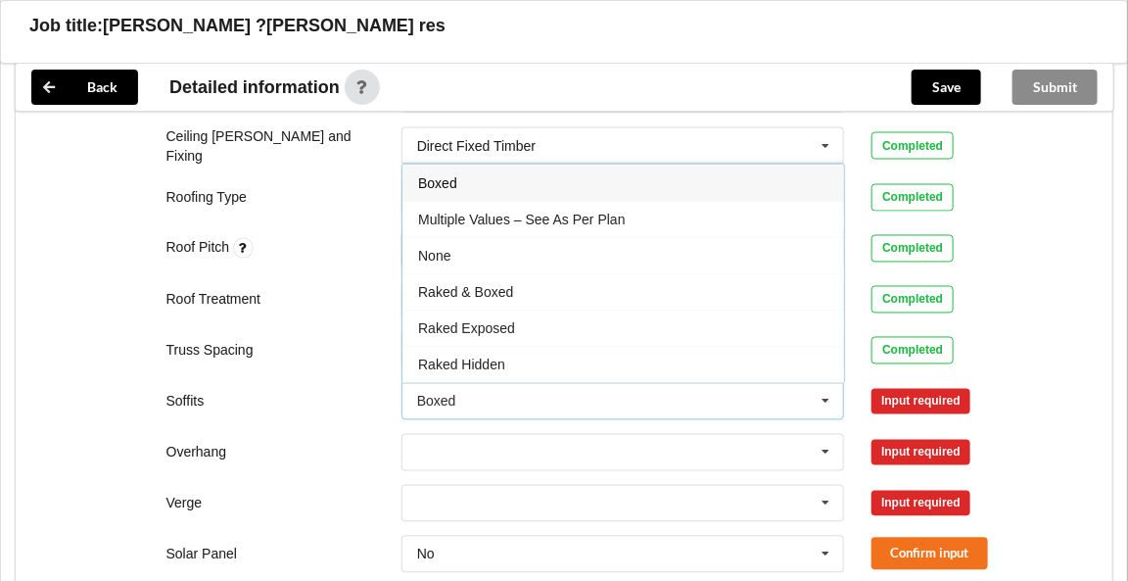
click at [502, 175] on div "Boxed" at bounding box center [623, 182] width 442 height 36
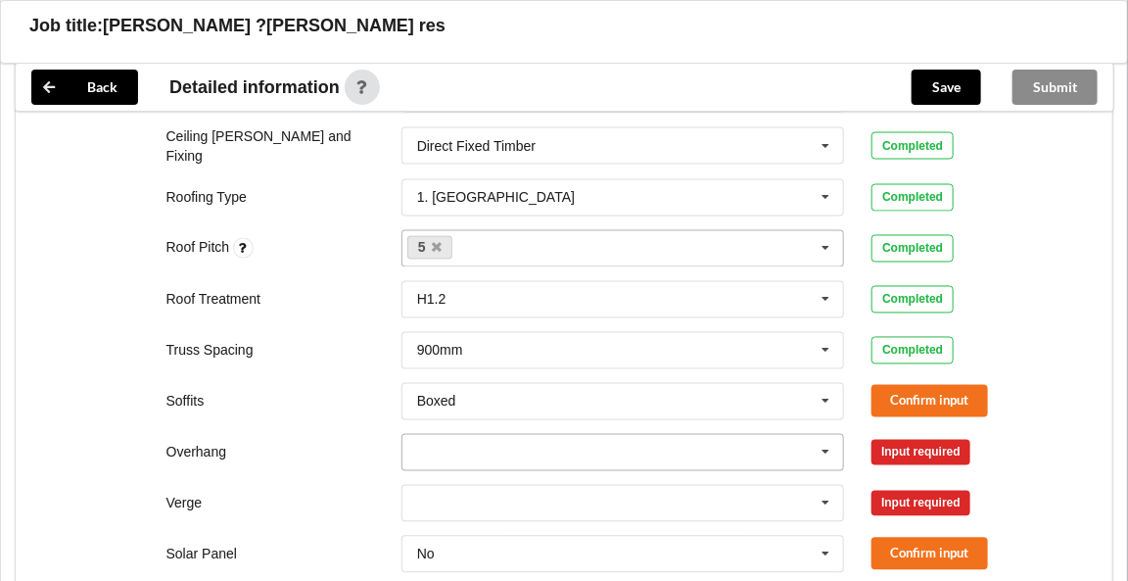
click at [829, 448] on icon at bounding box center [826, 453] width 29 height 36
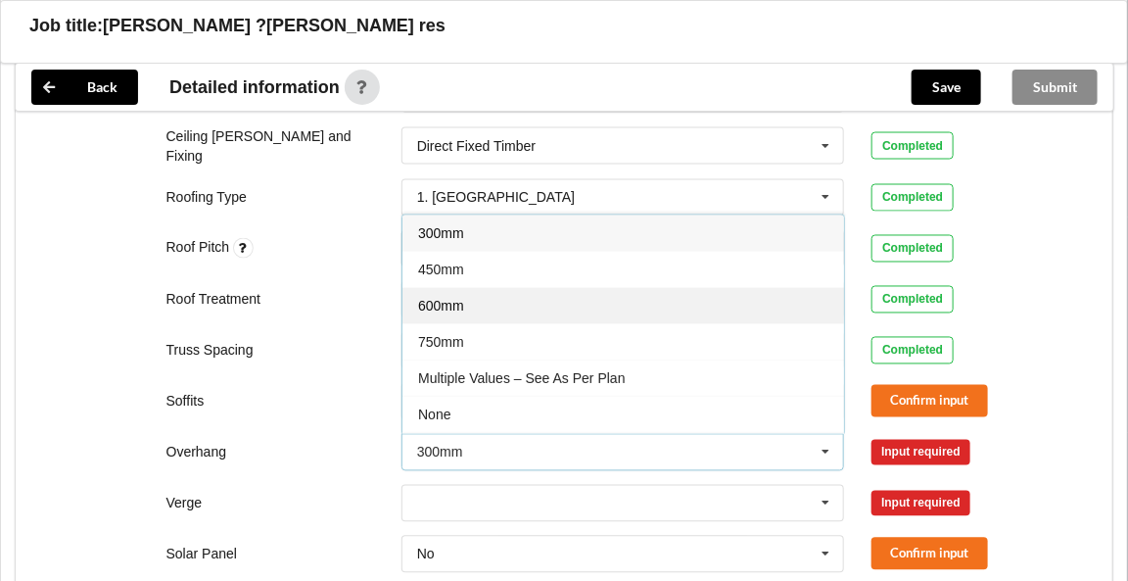
click at [476, 298] on div "600mm" at bounding box center [623, 306] width 442 height 36
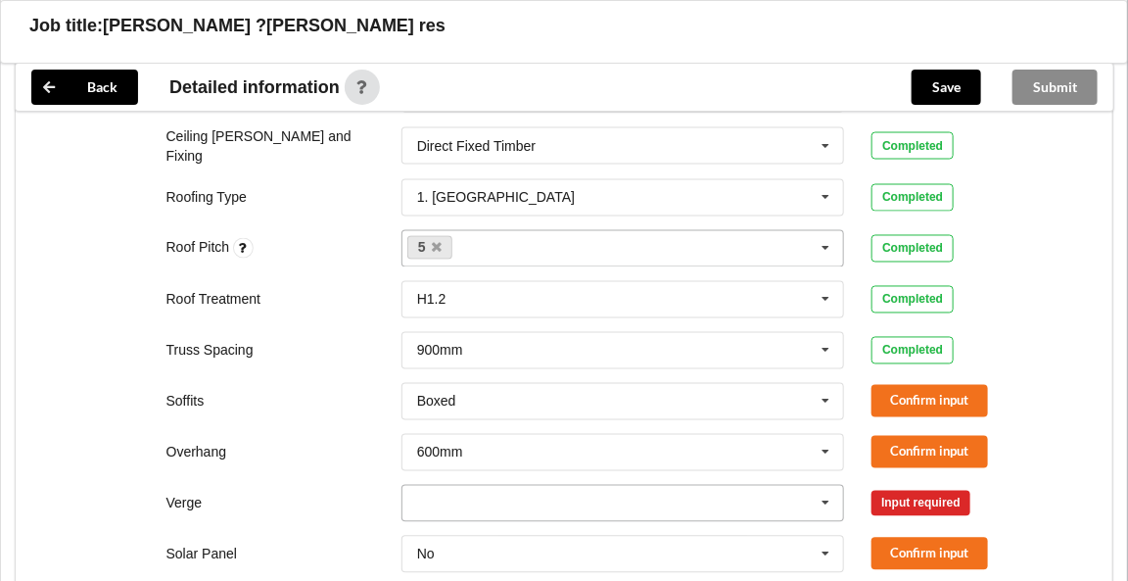
click at [830, 497] on icon at bounding box center [826, 504] width 29 height 36
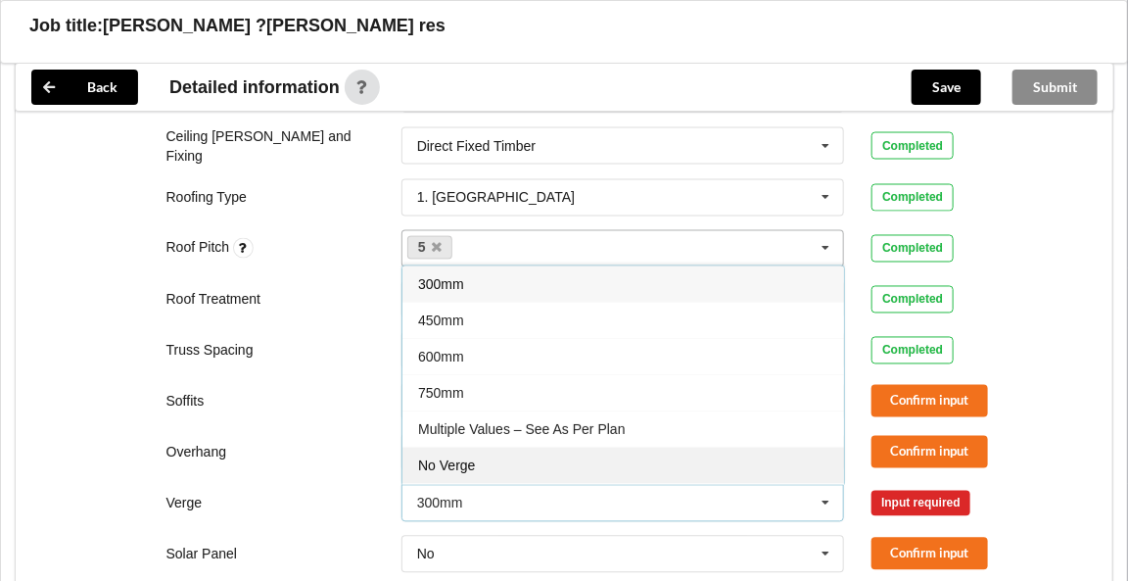
click at [456, 458] on span "No Verge" at bounding box center [446, 466] width 57 height 16
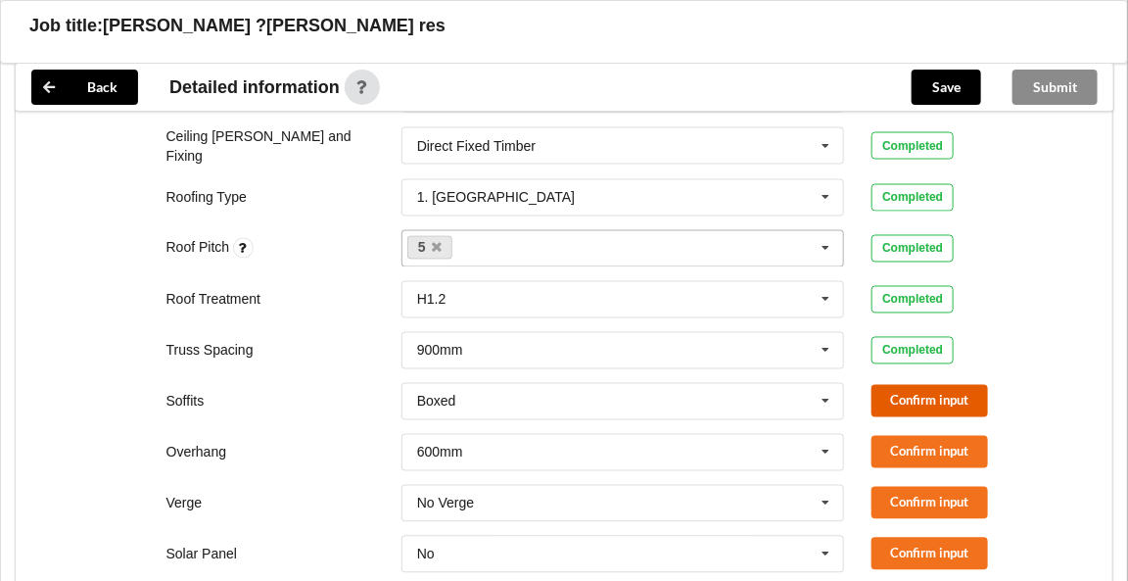
click at [905, 401] on button "Confirm input" at bounding box center [929, 401] width 117 height 32
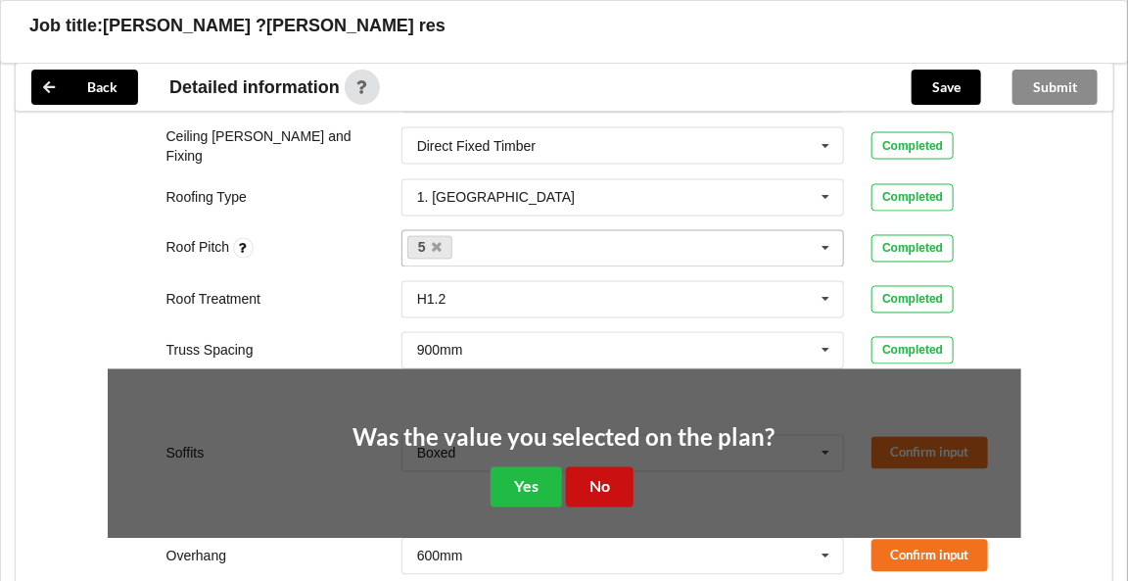
click at [613, 471] on button "No" at bounding box center [600, 487] width 68 height 40
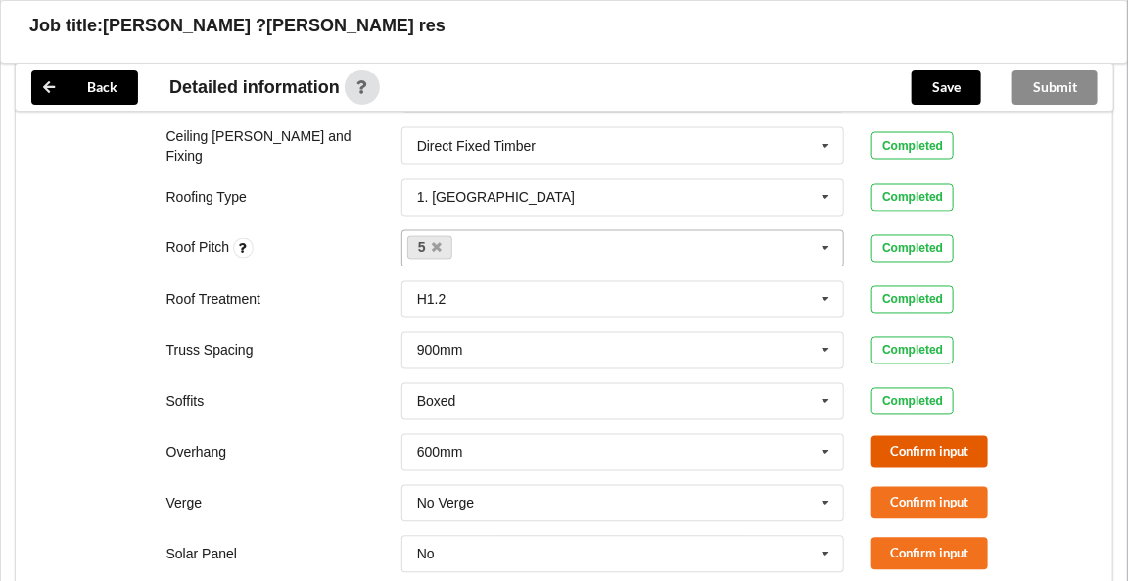
click at [963, 442] on button "Confirm input" at bounding box center [929, 452] width 117 height 32
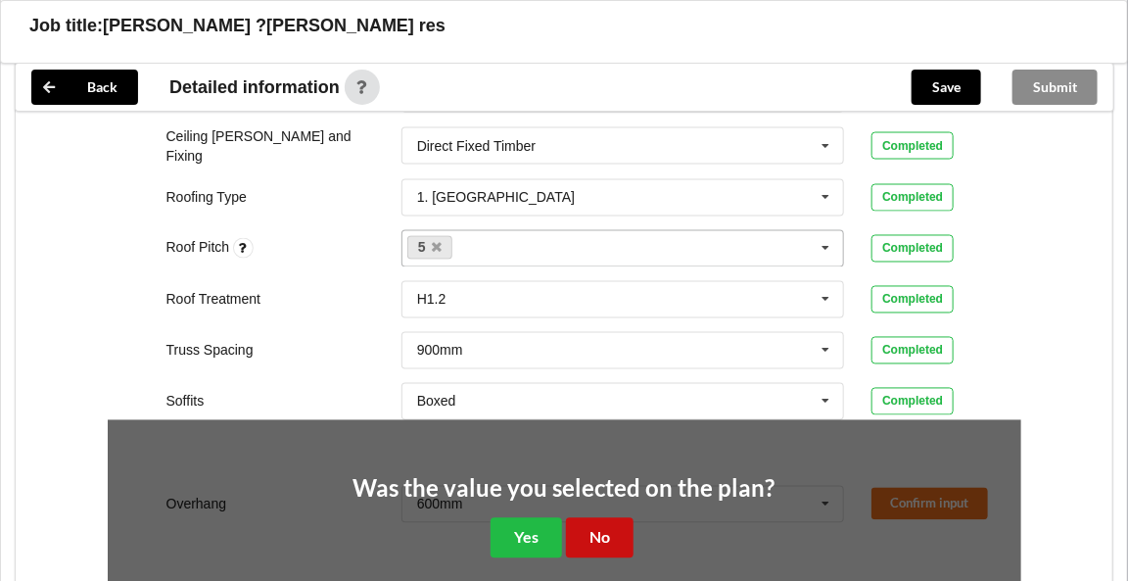
click at [615, 529] on button "No" at bounding box center [600, 538] width 68 height 40
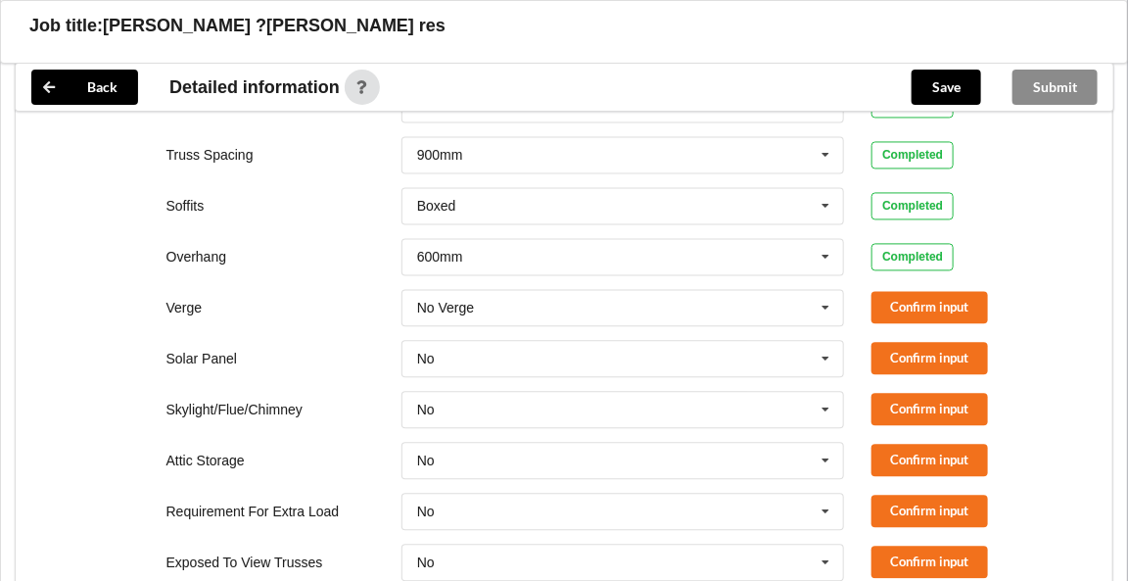
scroll to position [1305, 0]
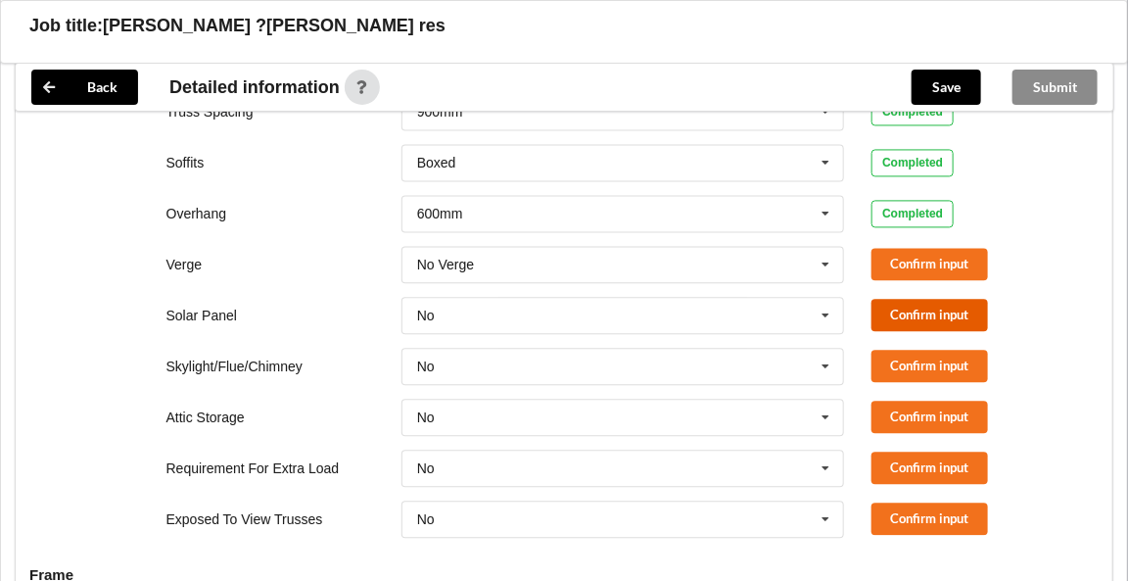
click at [897, 312] on button "Confirm input" at bounding box center [929, 315] width 117 height 32
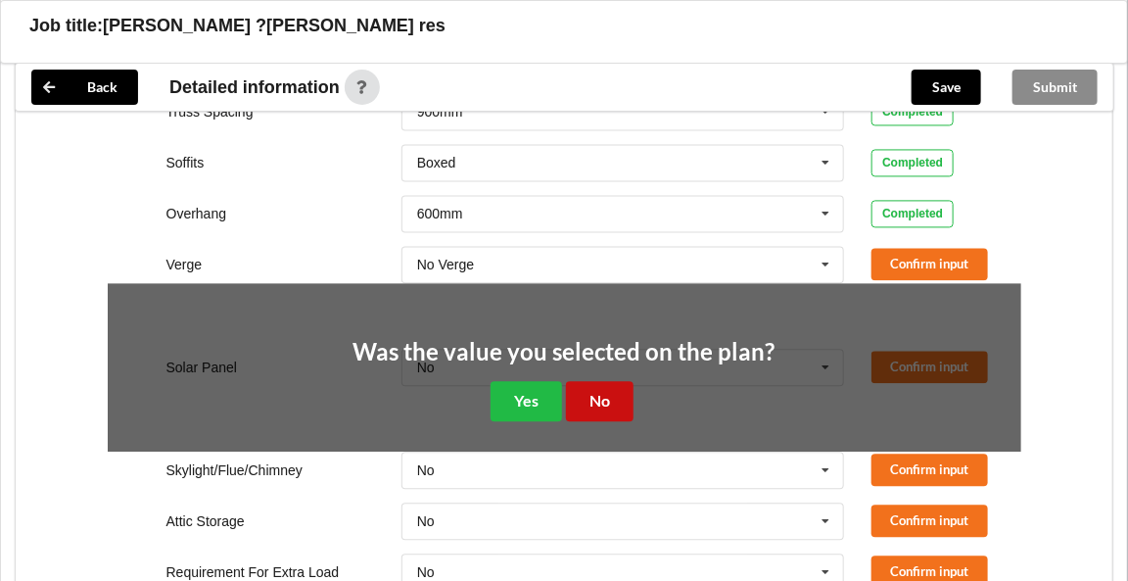
click at [609, 395] on button "No" at bounding box center [600, 401] width 68 height 40
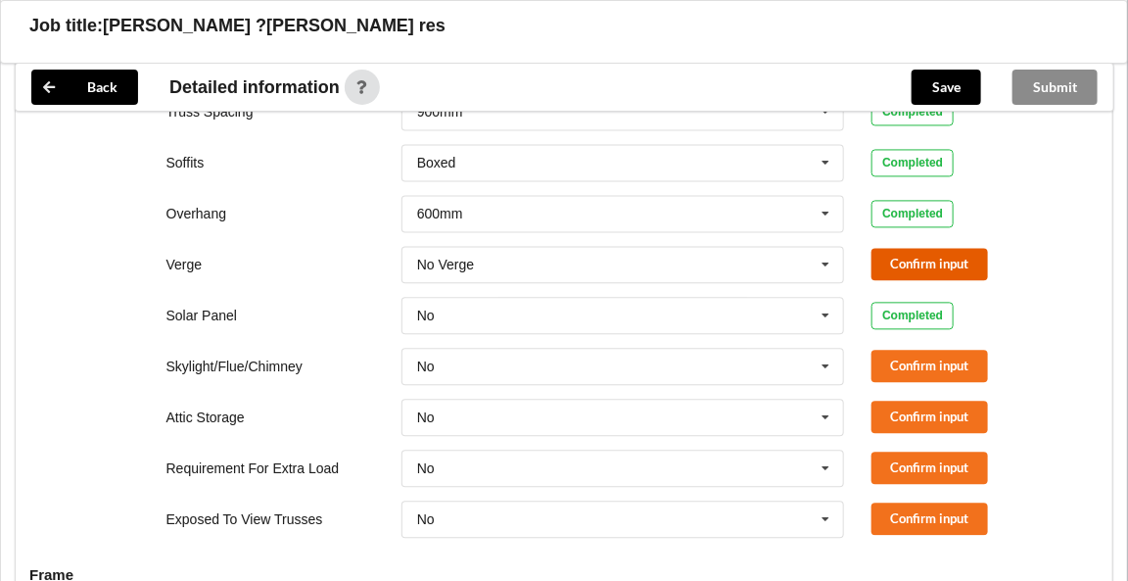
click at [919, 259] on button "Confirm input" at bounding box center [929, 264] width 117 height 32
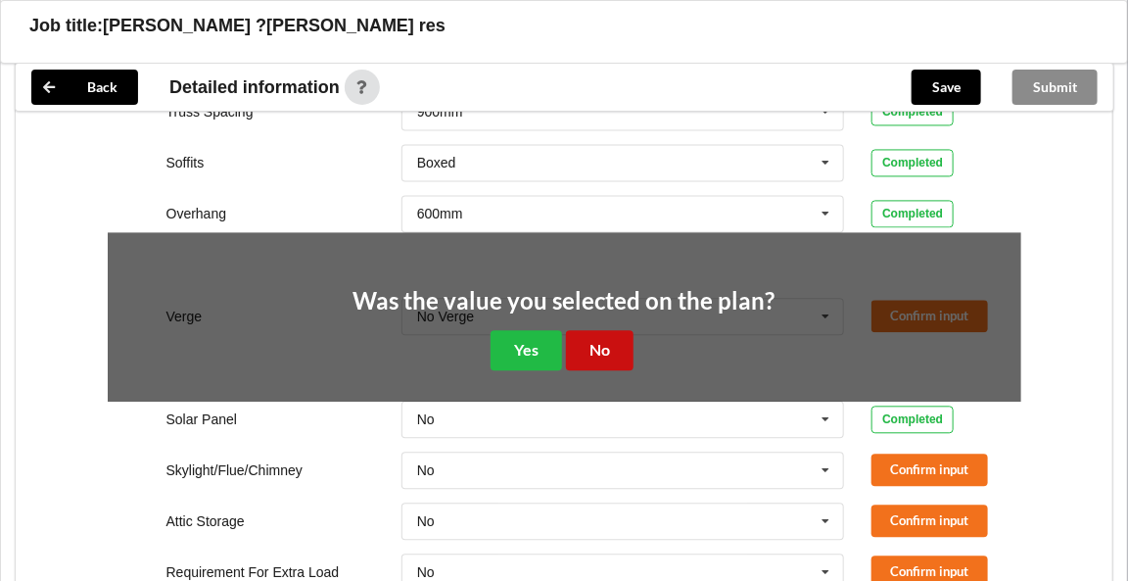
click at [602, 342] on button "No" at bounding box center [600, 350] width 68 height 40
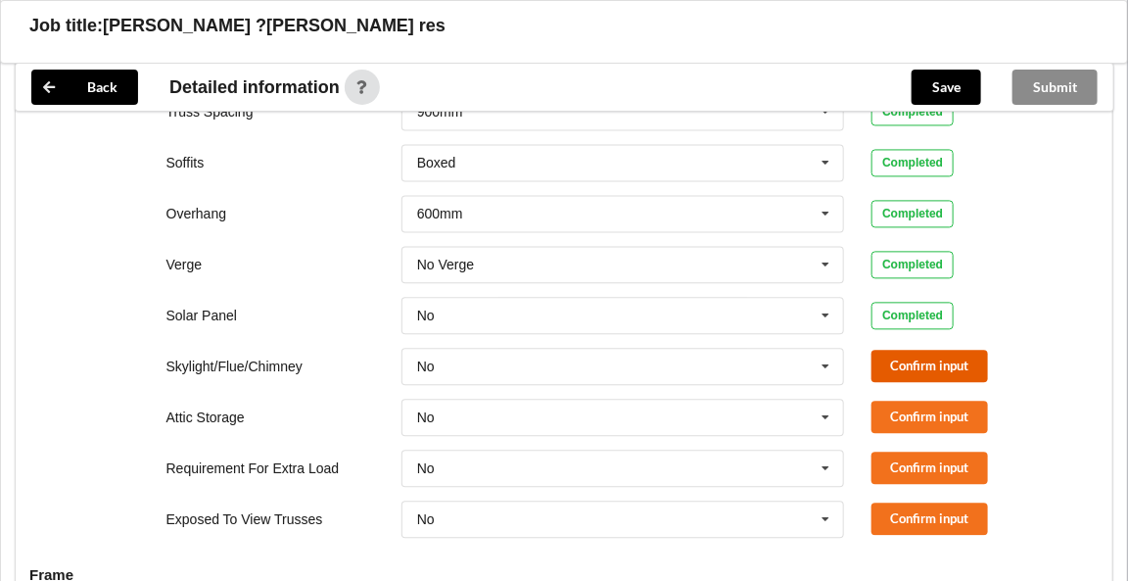
click at [894, 362] on button "Confirm input" at bounding box center [929, 366] width 117 height 32
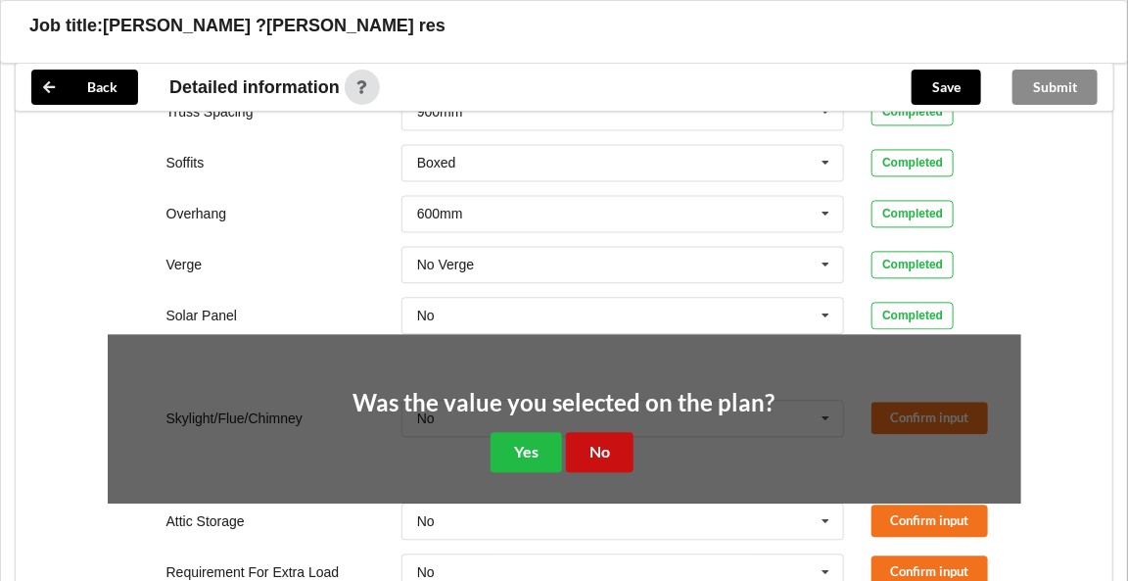
click at [605, 450] on button "No" at bounding box center [600, 452] width 68 height 40
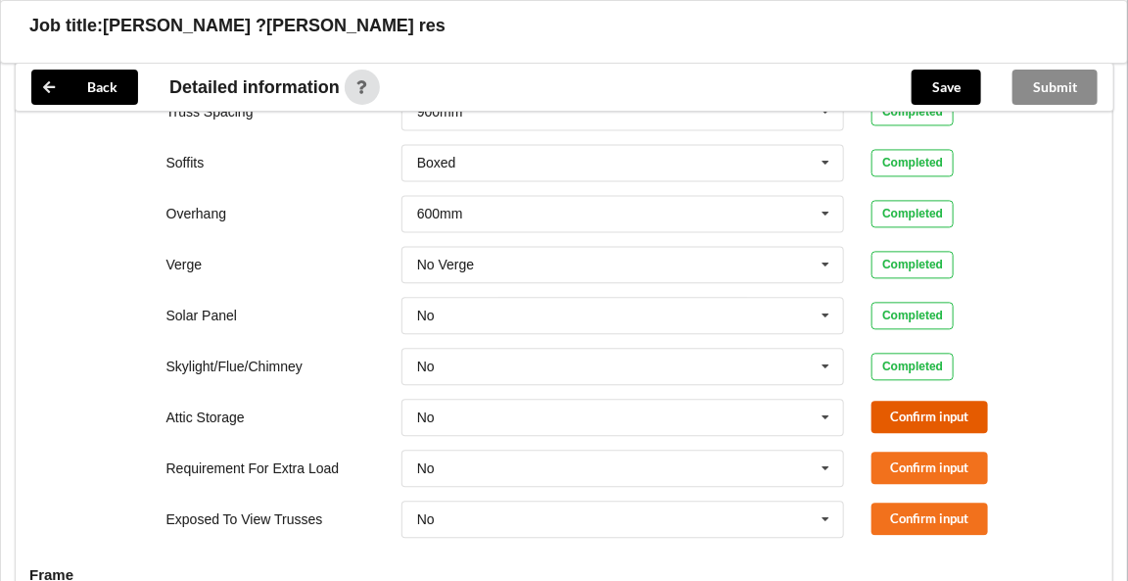
click at [883, 416] on button "Confirm input" at bounding box center [929, 416] width 117 height 32
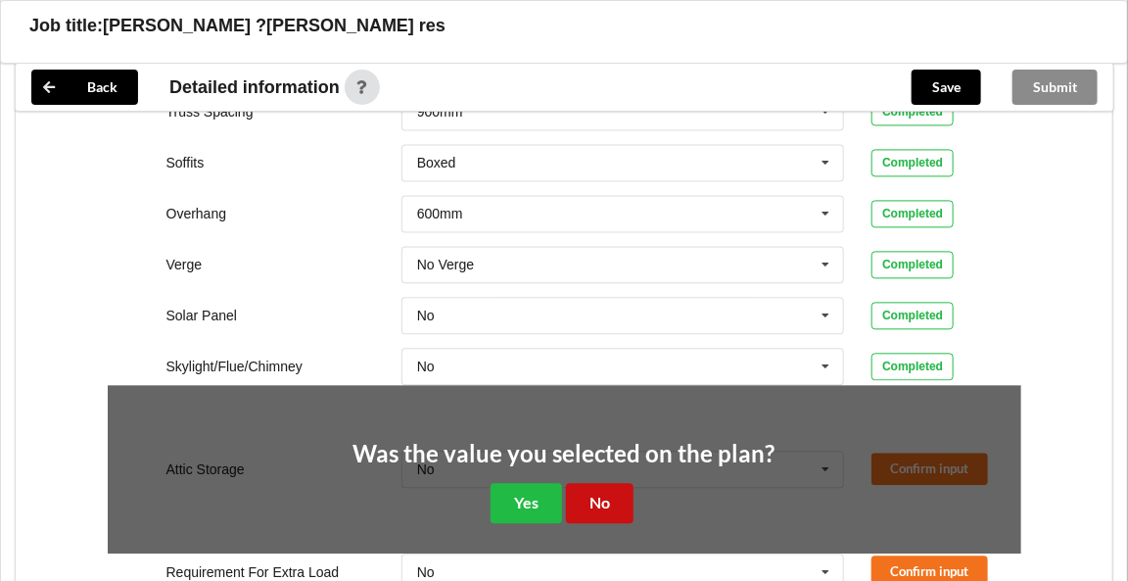
click at [606, 498] on button "No" at bounding box center [600, 503] width 68 height 40
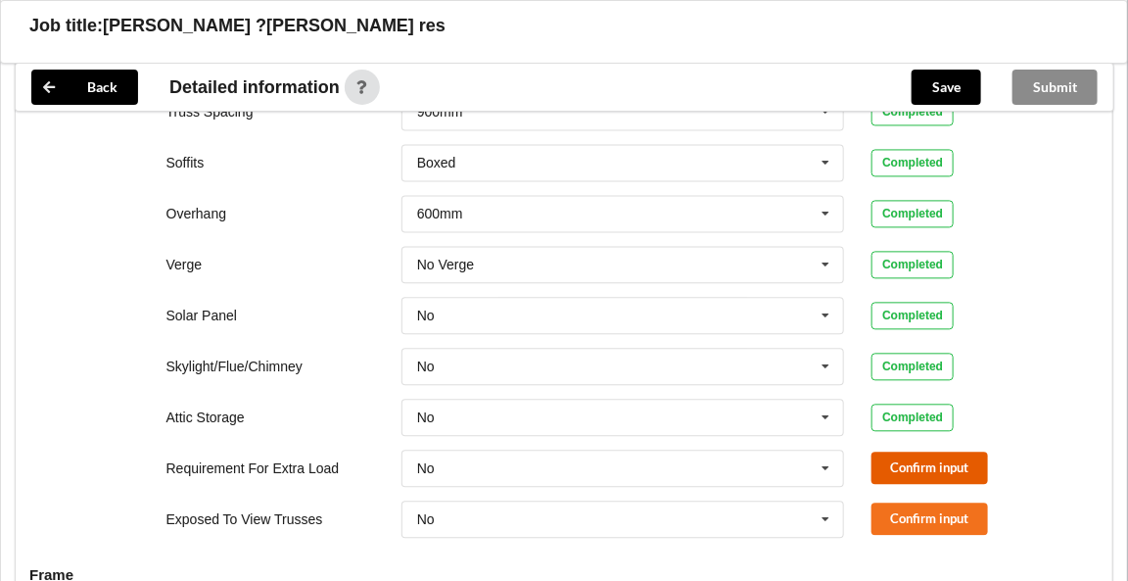
click at [914, 457] on button "Confirm input" at bounding box center [929, 467] width 117 height 32
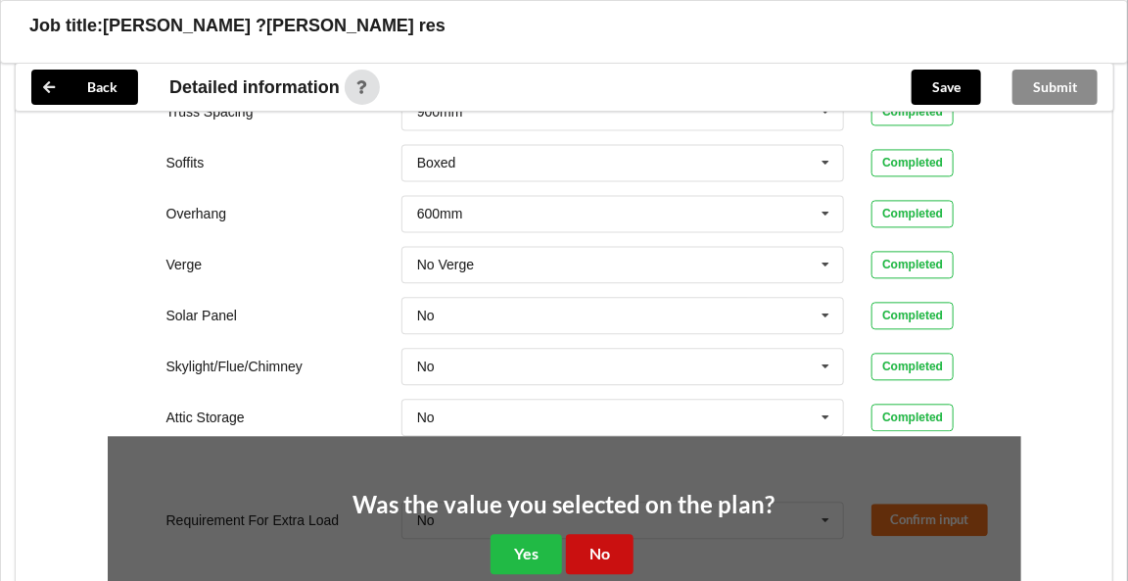
click at [601, 541] on button "No" at bounding box center [600, 554] width 68 height 40
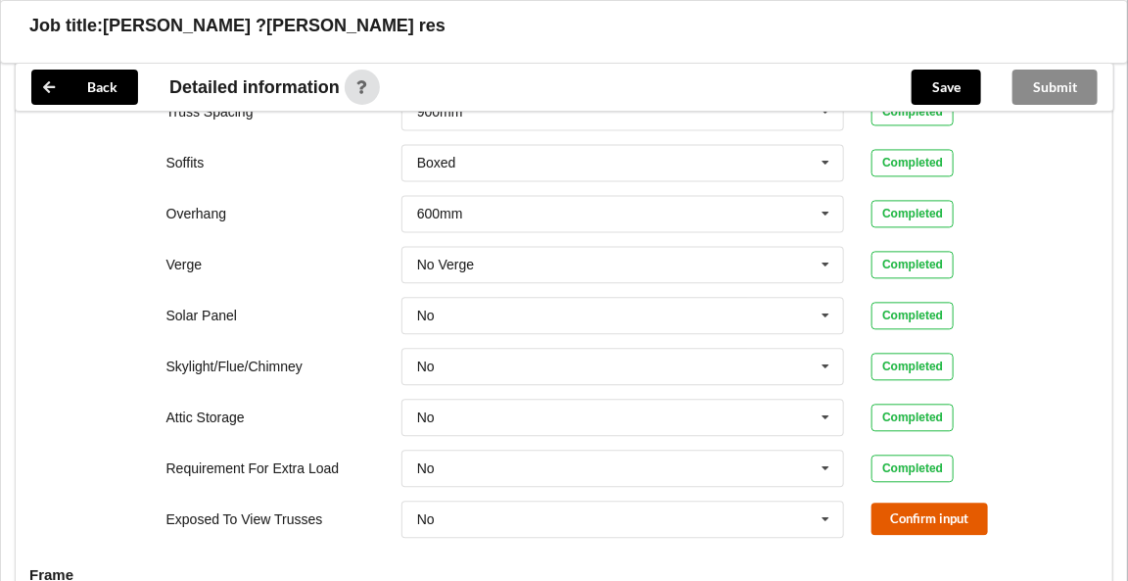
click at [897, 511] on button "Confirm input" at bounding box center [929, 518] width 117 height 32
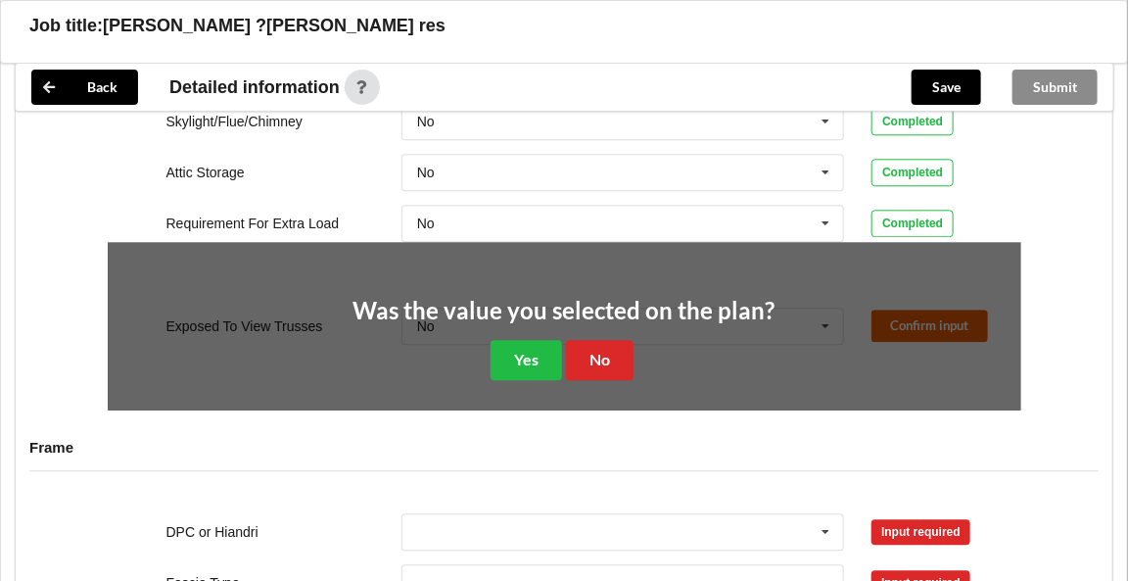
scroll to position [1558, 0]
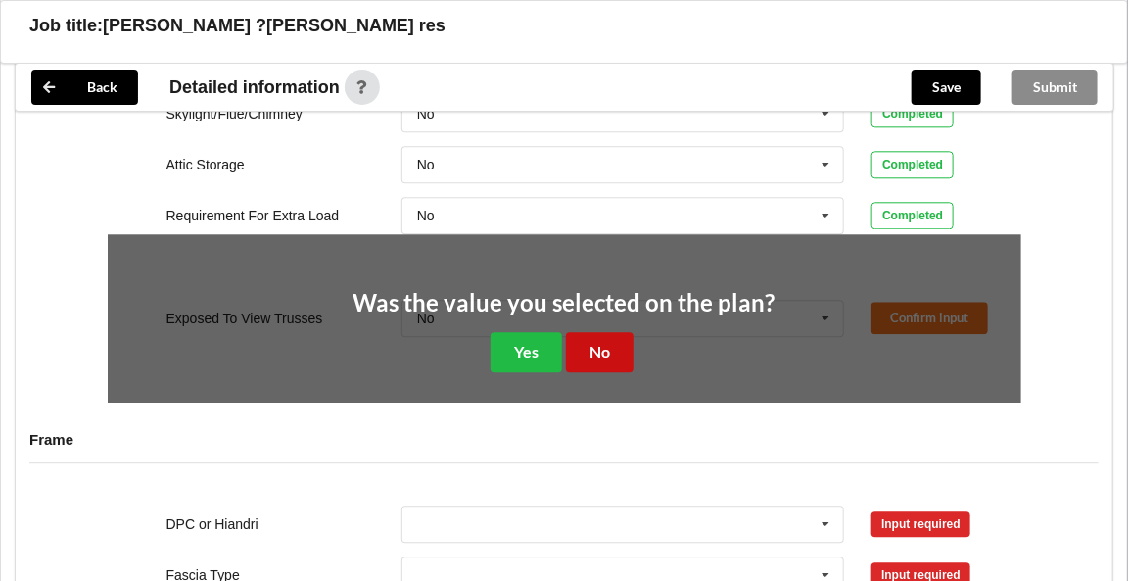
click at [612, 339] on button "No" at bounding box center [600, 352] width 68 height 40
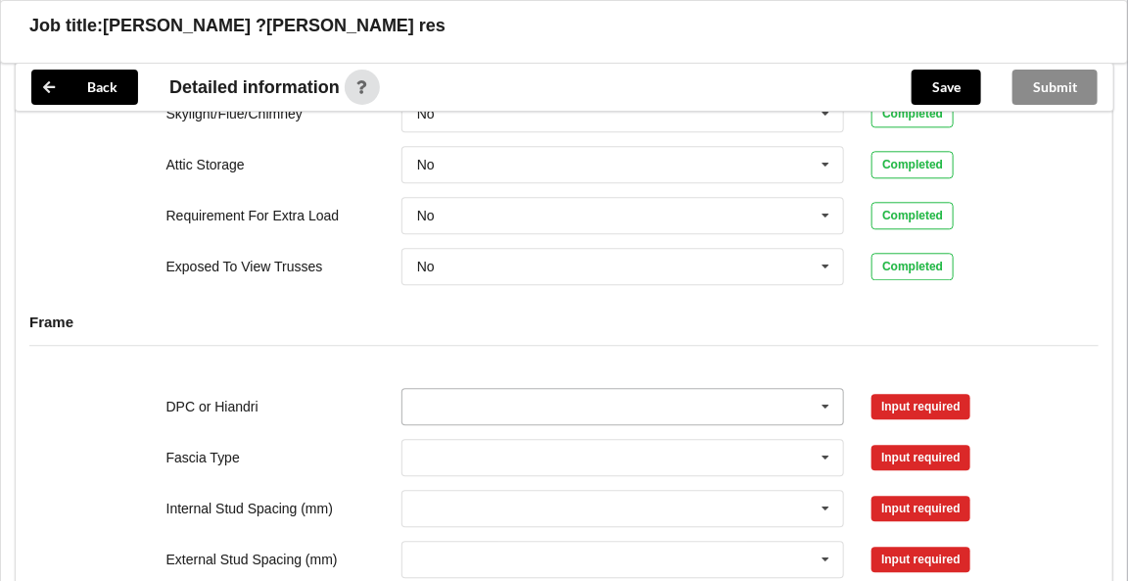
click at [824, 401] on icon at bounding box center [826, 407] width 29 height 36
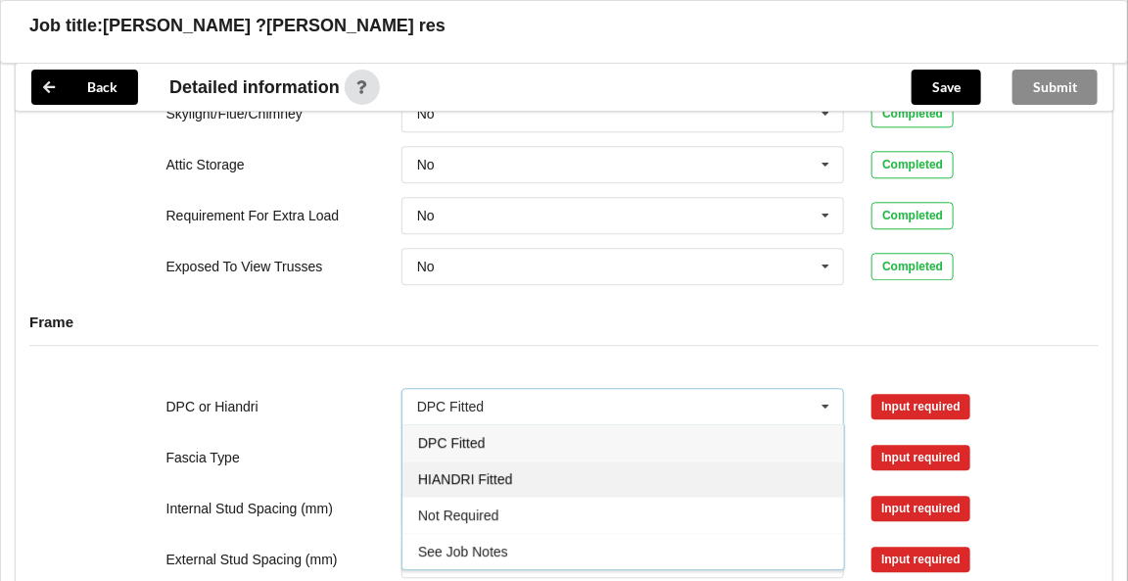
click at [514, 462] on div "HIANDRI Fitted" at bounding box center [623, 478] width 442 height 36
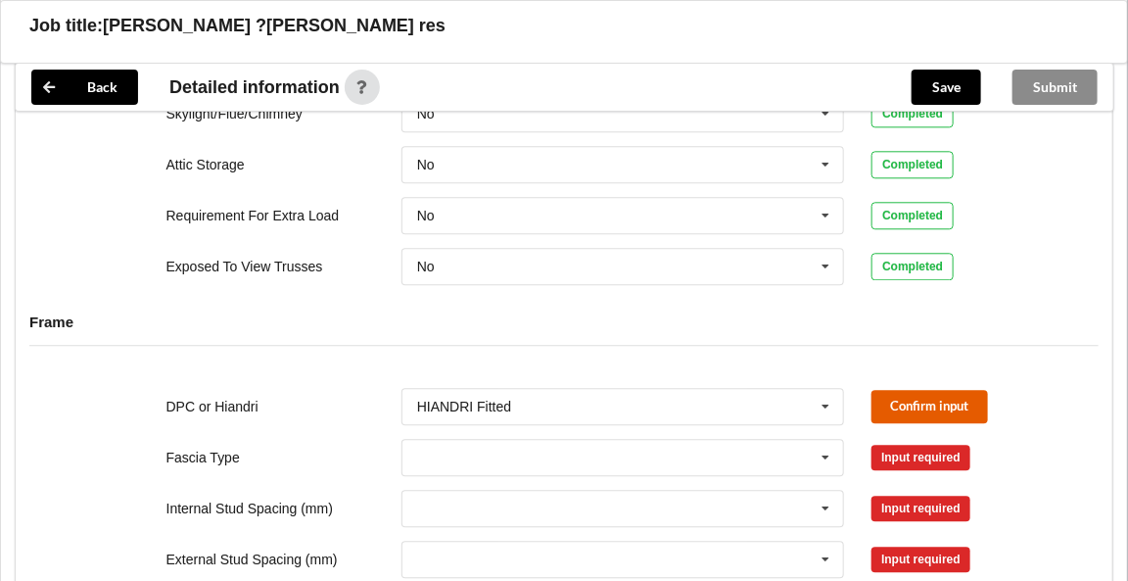
click at [893, 401] on button "Confirm input" at bounding box center [929, 406] width 117 height 32
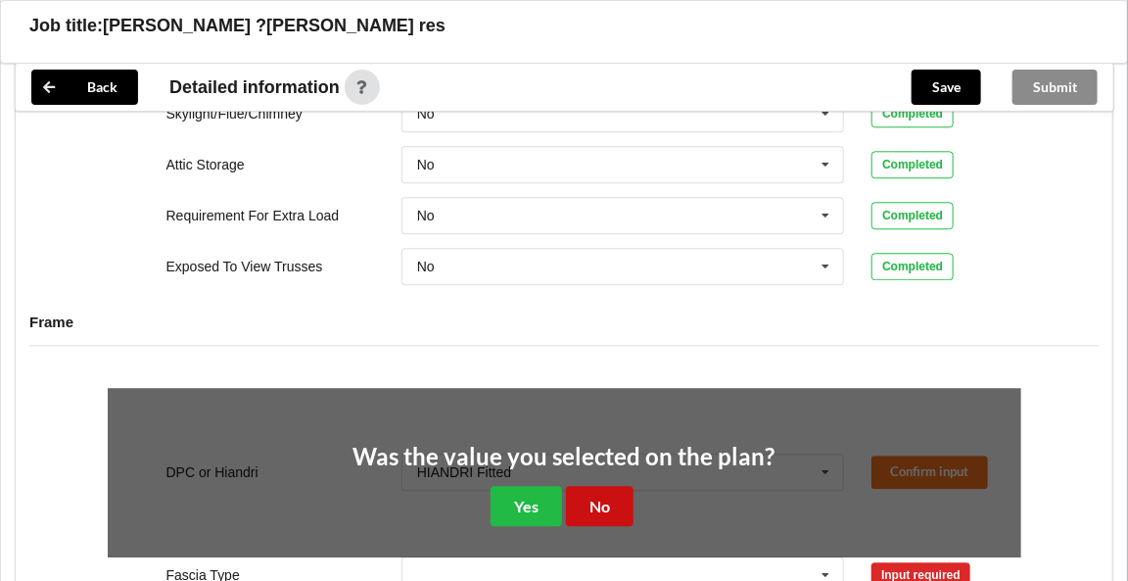
click at [614, 493] on button "No" at bounding box center [600, 506] width 68 height 40
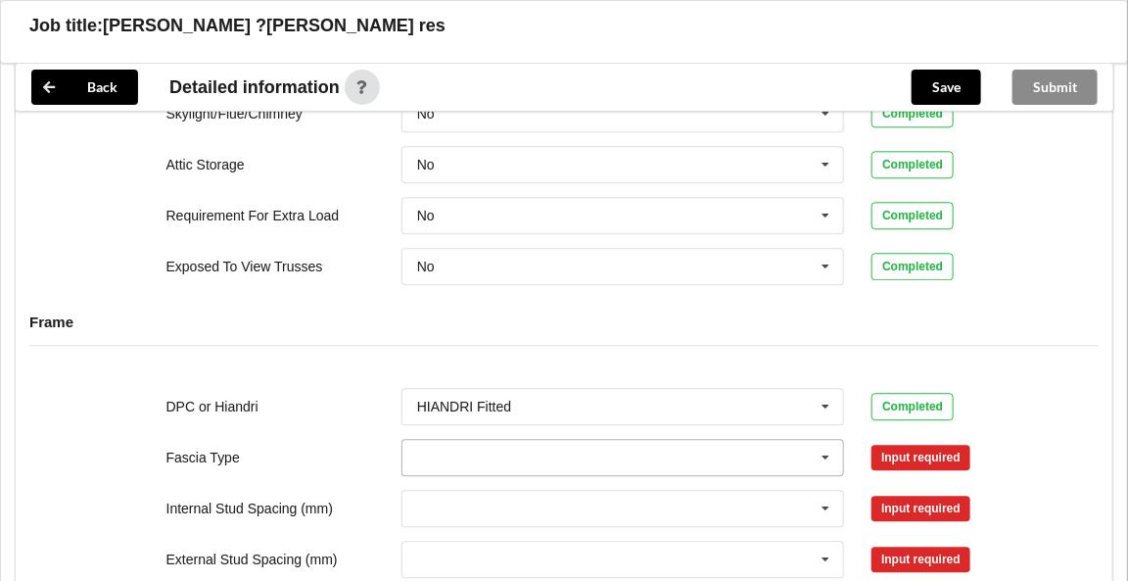
click at [827, 458] on icon at bounding box center [826, 458] width 29 height 36
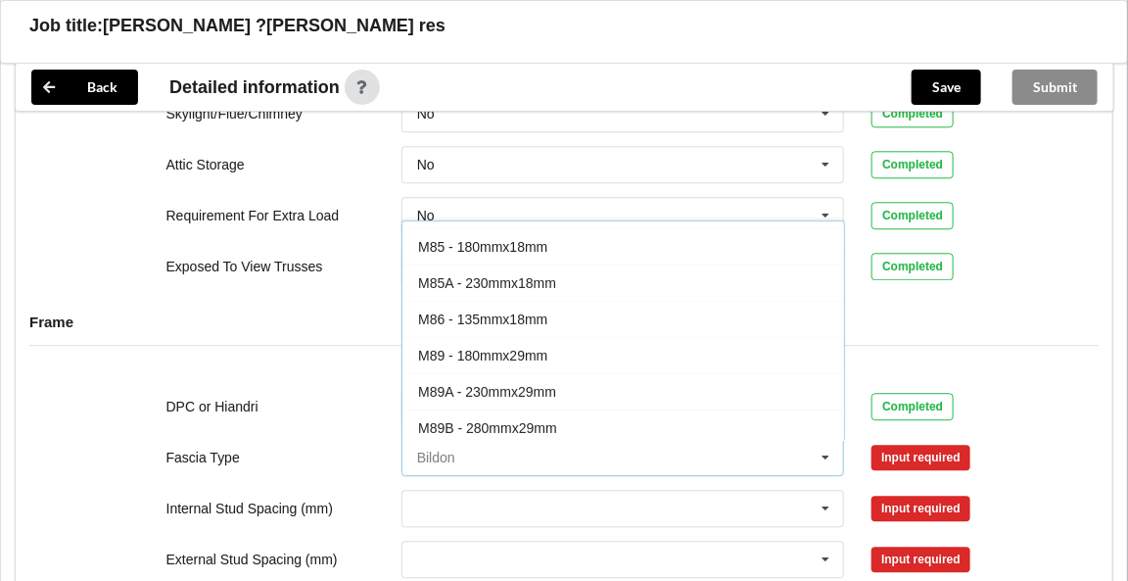
scroll to position [117, 0]
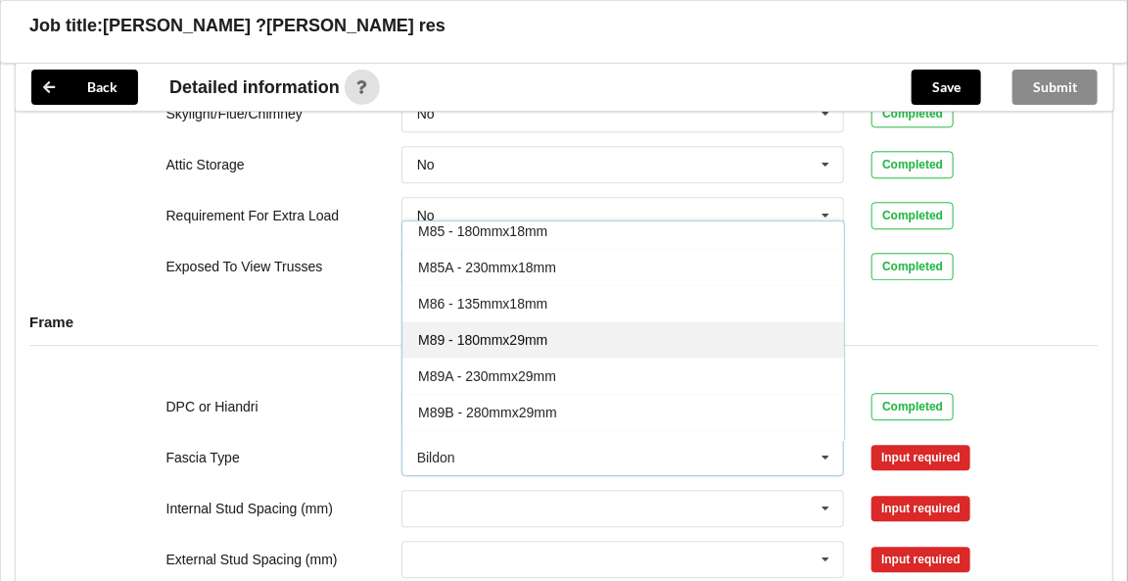
click at [464, 338] on div "M89 - 180mmx29mm" at bounding box center [623, 339] width 442 height 36
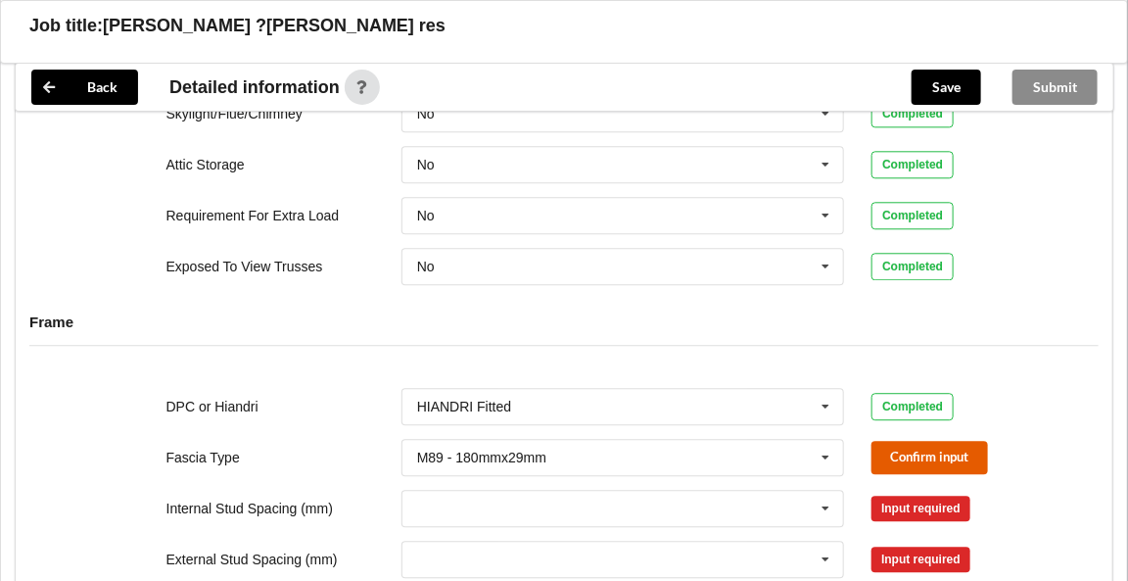
click at [898, 451] on button "Confirm input" at bounding box center [929, 457] width 117 height 32
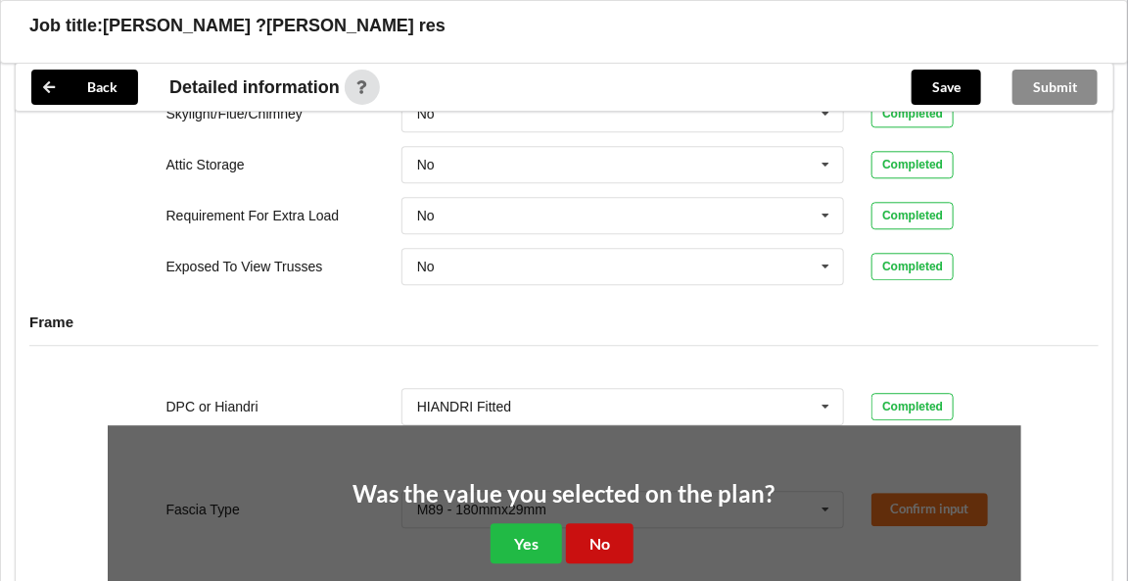
click at [614, 538] on button "No" at bounding box center [600, 543] width 68 height 40
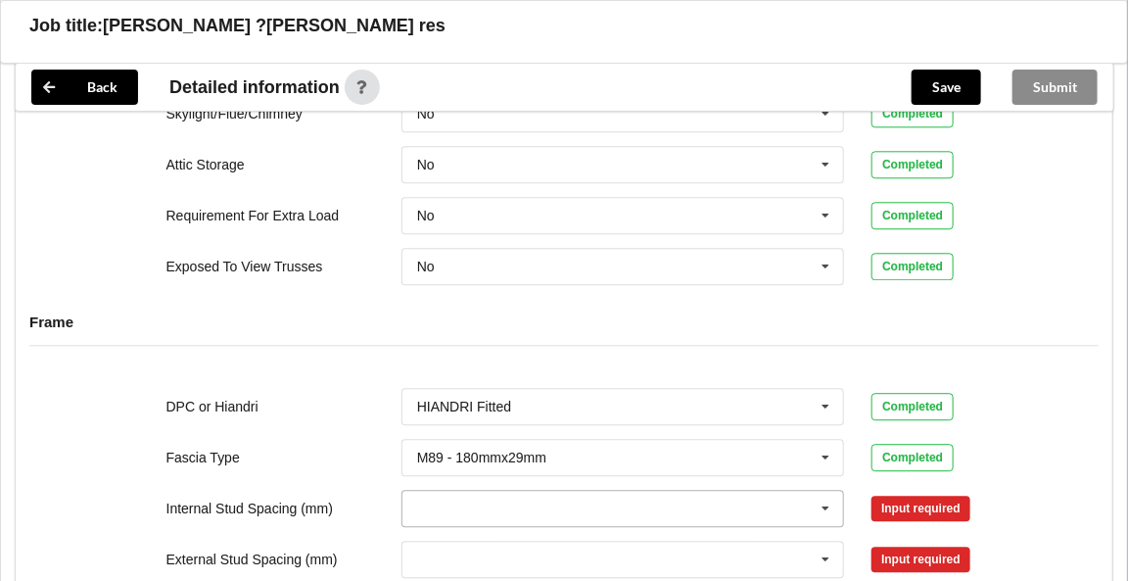
click at [823, 499] on icon at bounding box center [826, 509] width 29 height 36
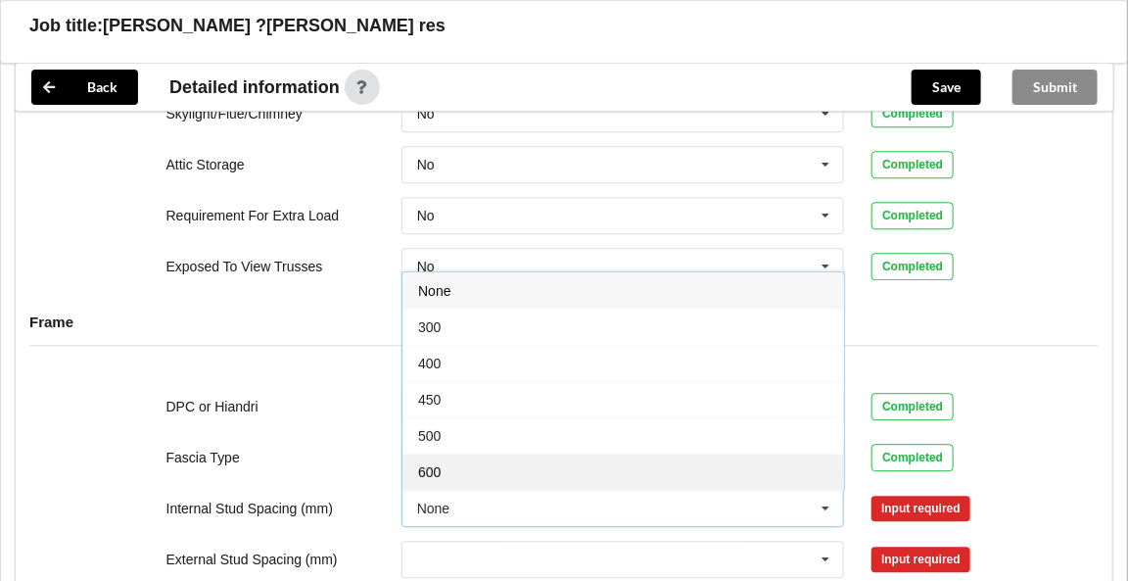
click at [533, 465] on div "600" at bounding box center [623, 471] width 442 height 36
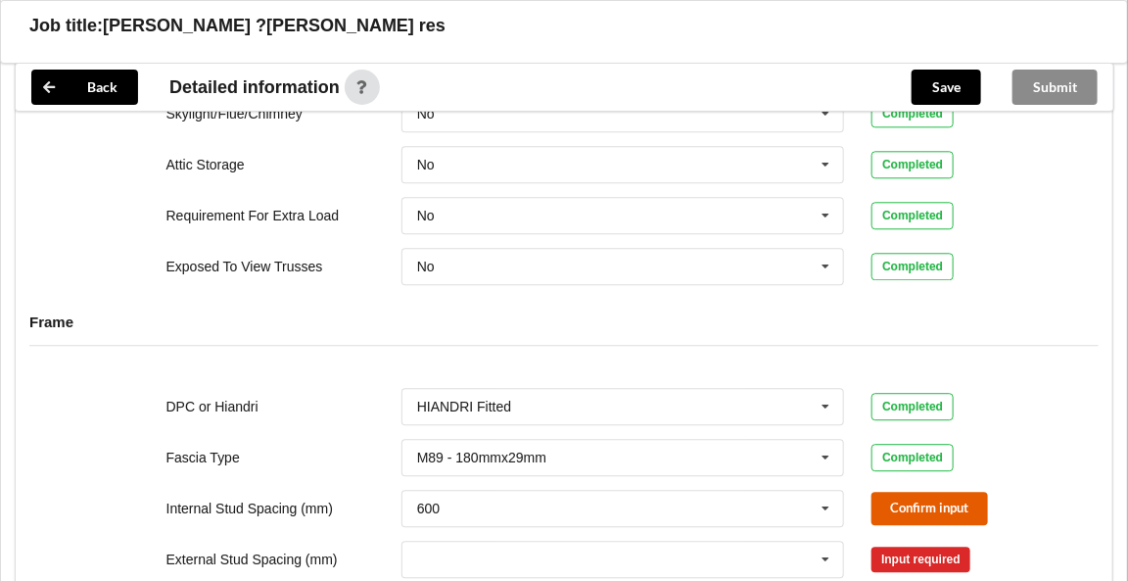
click at [941, 501] on button "Confirm input" at bounding box center [929, 508] width 117 height 32
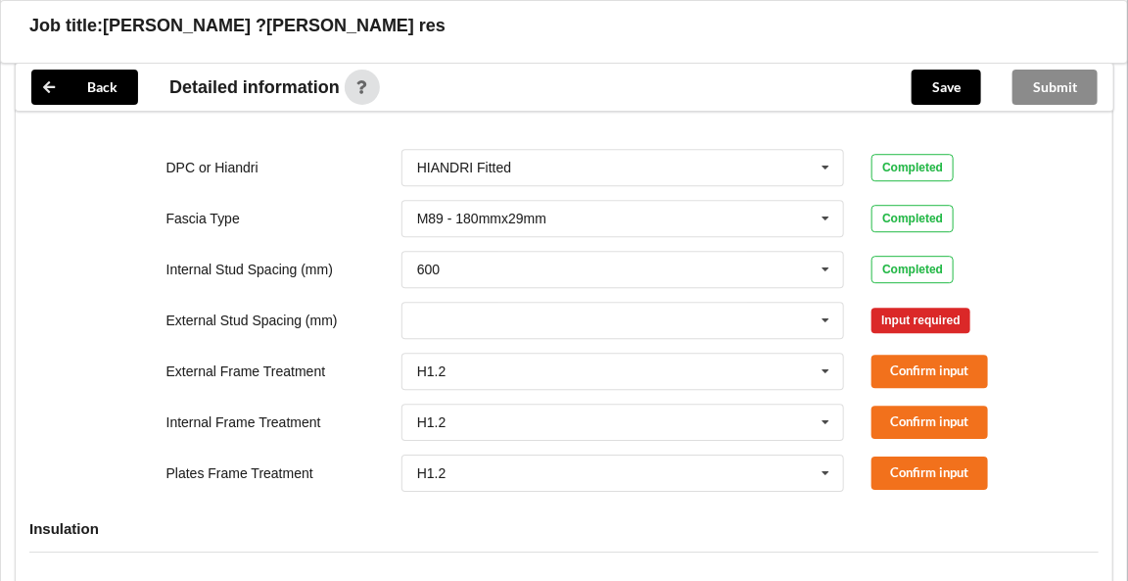
scroll to position [1807, 0]
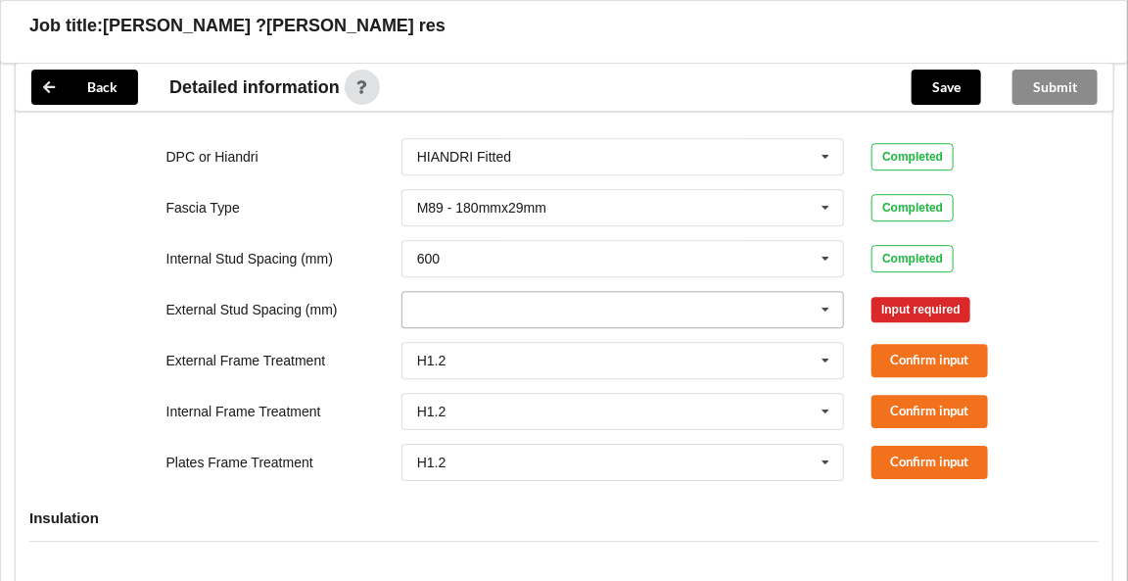
click at [826, 305] on icon at bounding box center [826, 310] width 29 height 36
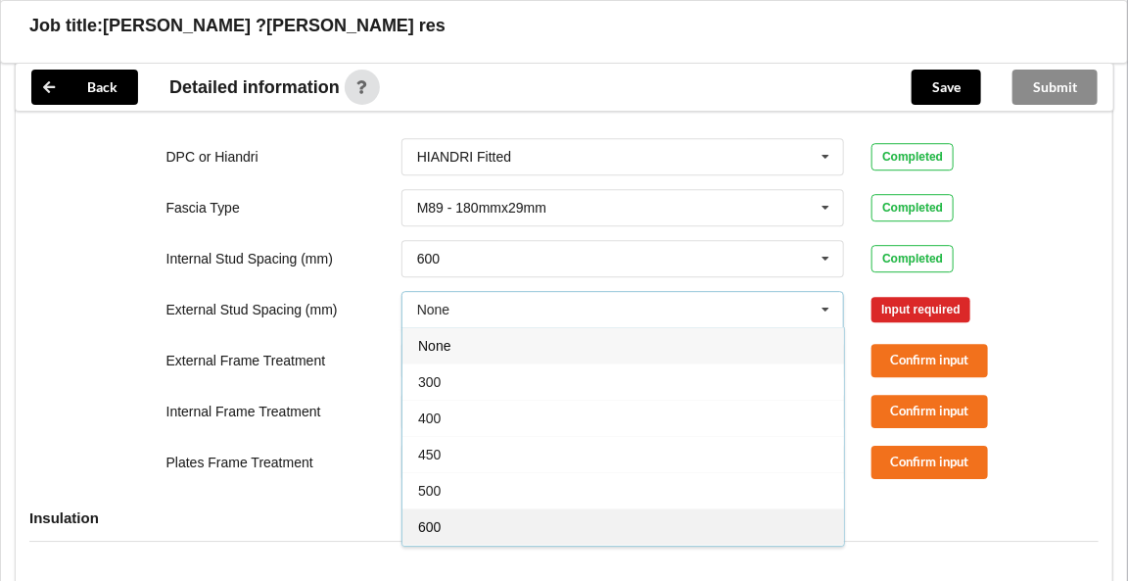
click at [467, 515] on div "600" at bounding box center [623, 526] width 442 height 36
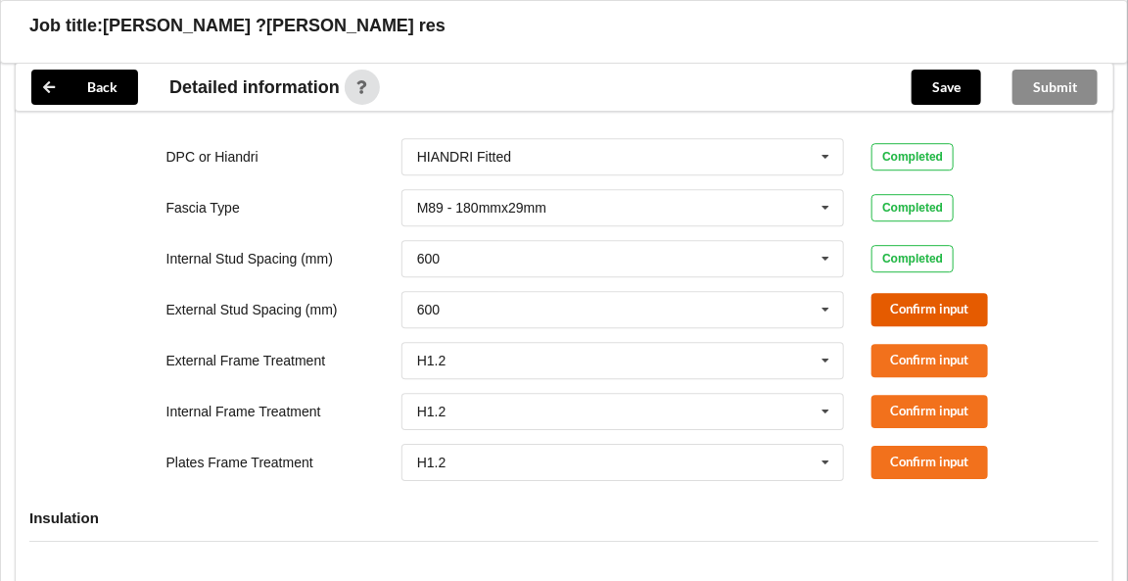
click at [884, 299] on button "Confirm input" at bounding box center [929, 309] width 117 height 32
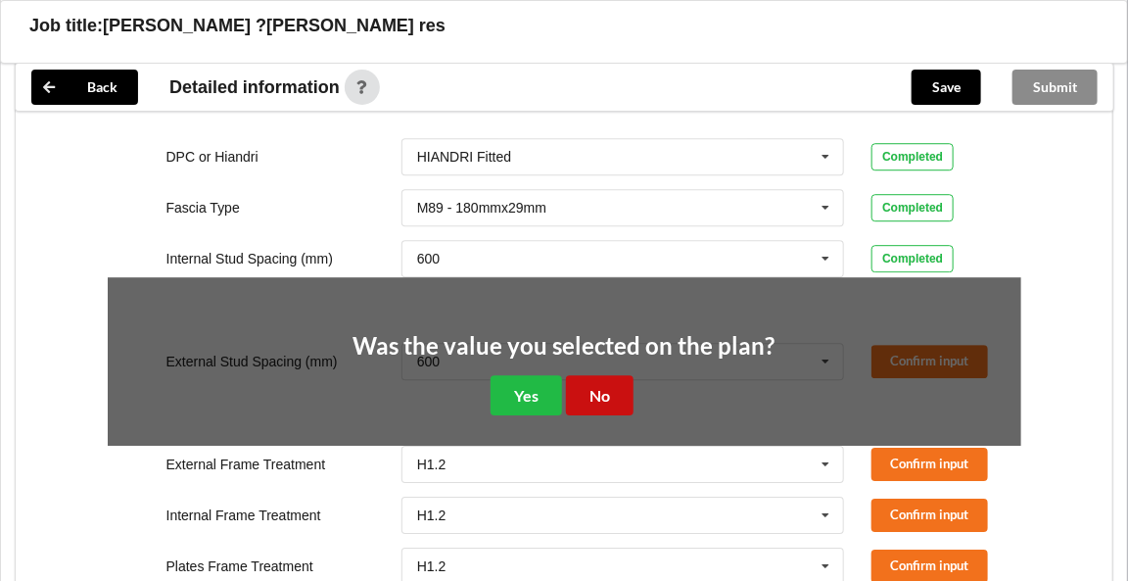
click at [585, 388] on button "No" at bounding box center [600, 395] width 68 height 40
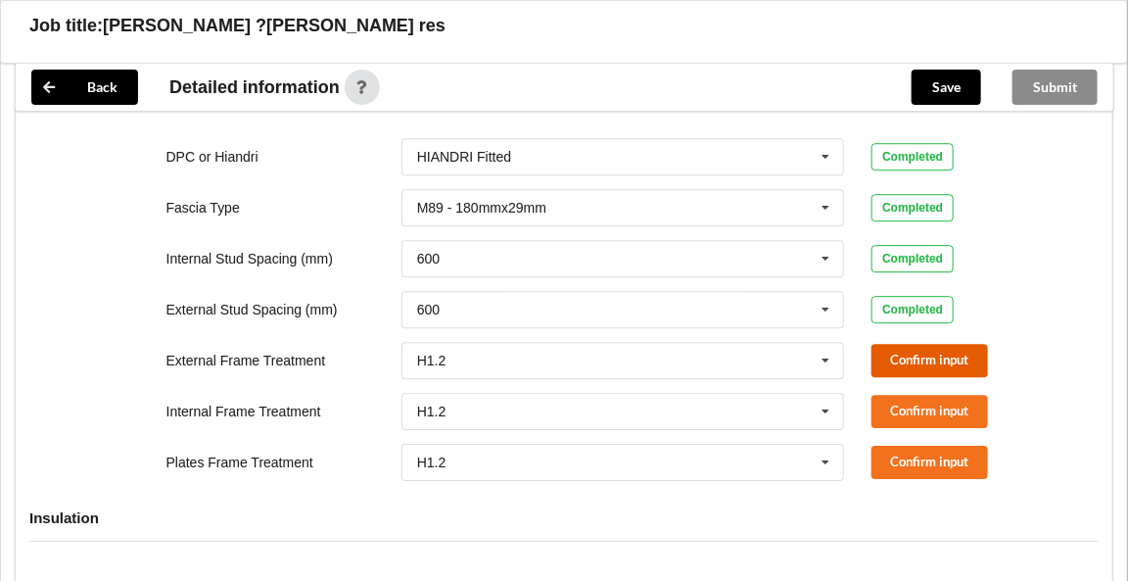
click at [904, 354] on button "Confirm input" at bounding box center [929, 360] width 117 height 32
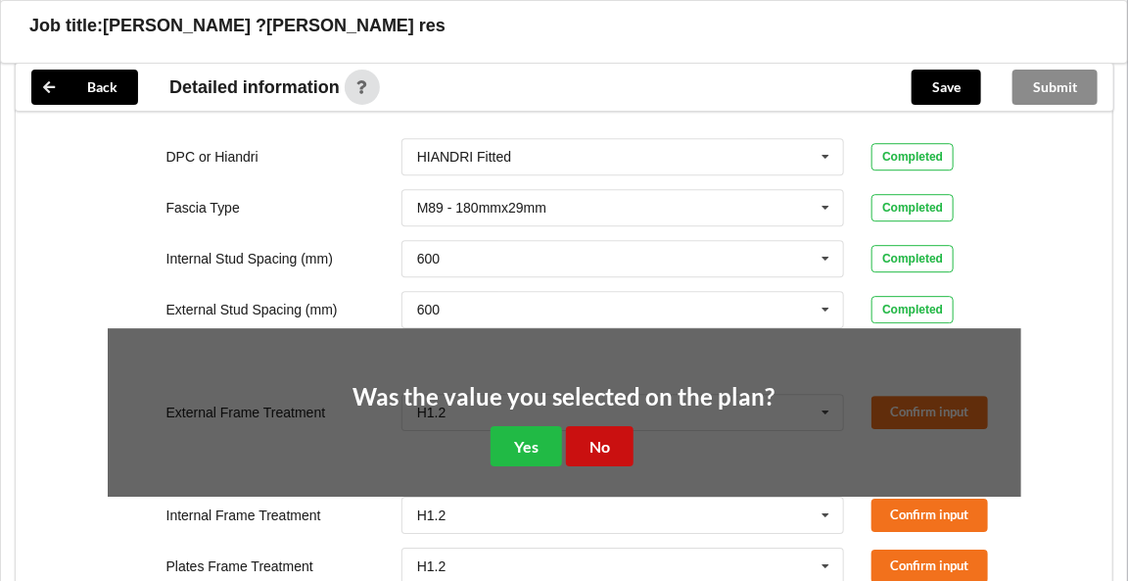
click at [599, 445] on button "No" at bounding box center [600, 446] width 68 height 40
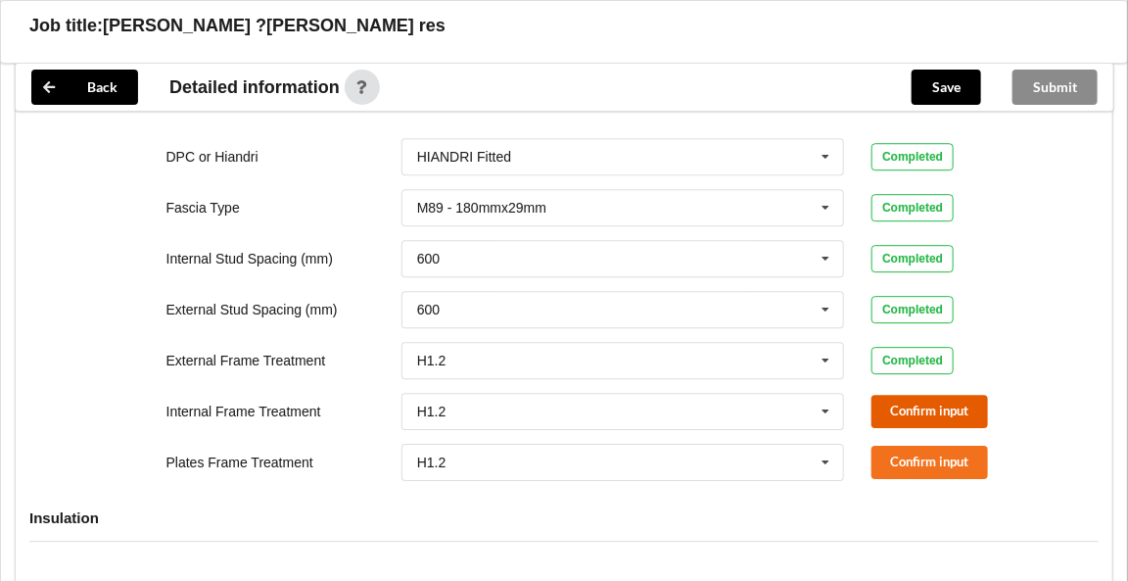
click at [895, 406] on button "Confirm input" at bounding box center [929, 411] width 117 height 32
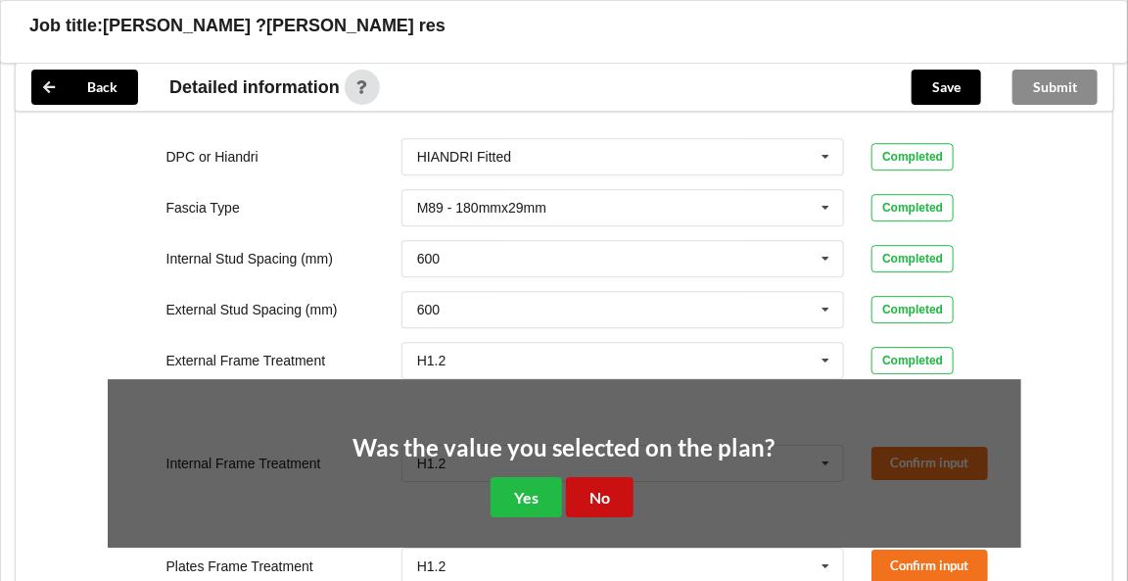
click at [587, 490] on button "No" at bounding box center [600, 497] width 68 height 40
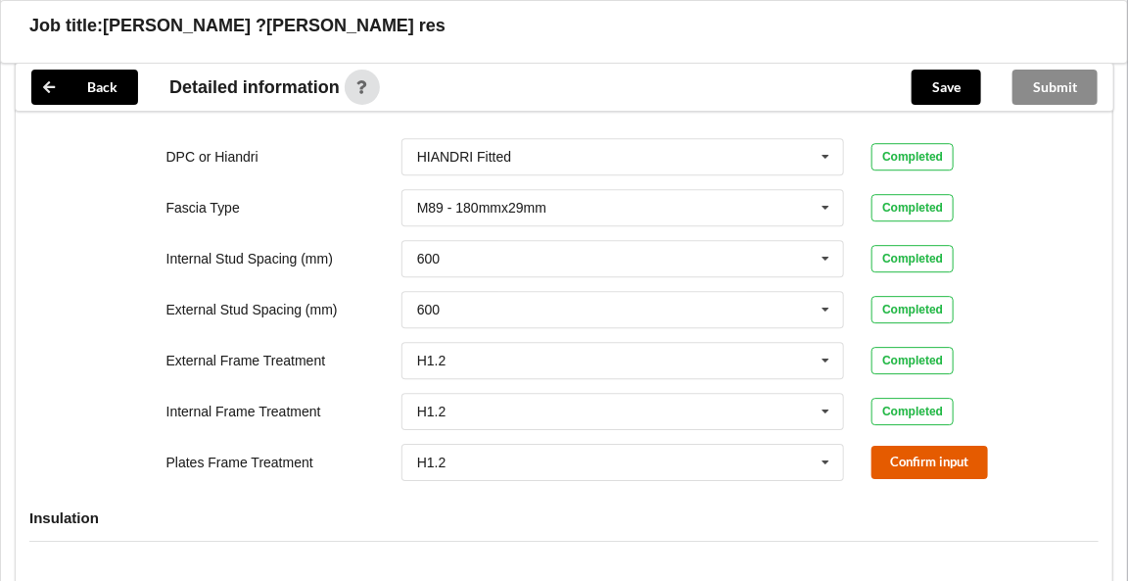
click at [896, 455] on button "Confirm input" at bounding box center [929, 462] width 117 height 32
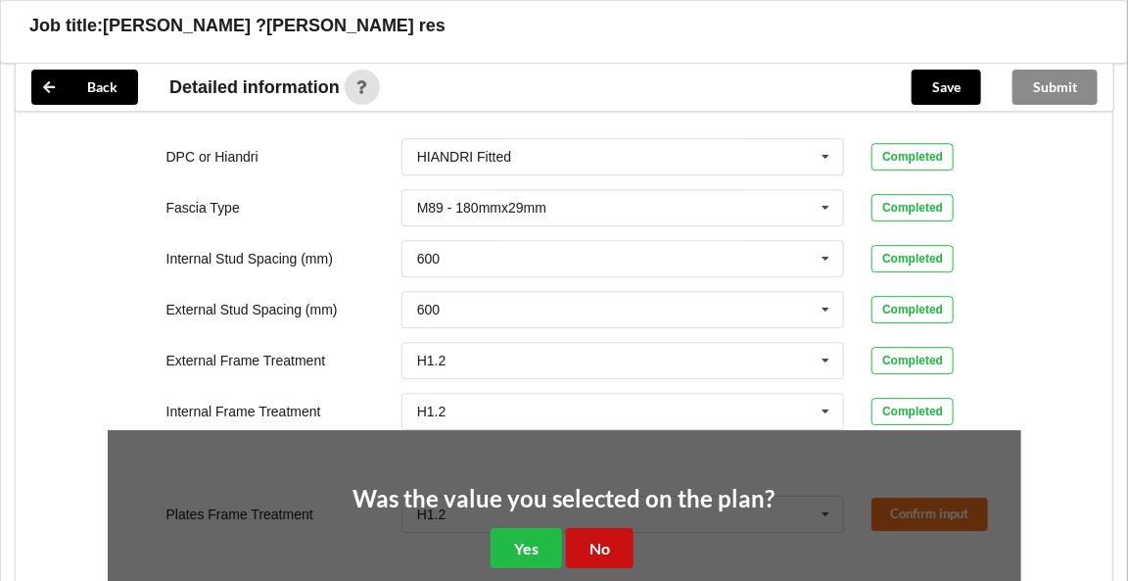
click at [597, 536] on button "No" at bounding box center [600, 548] width 68 height 40
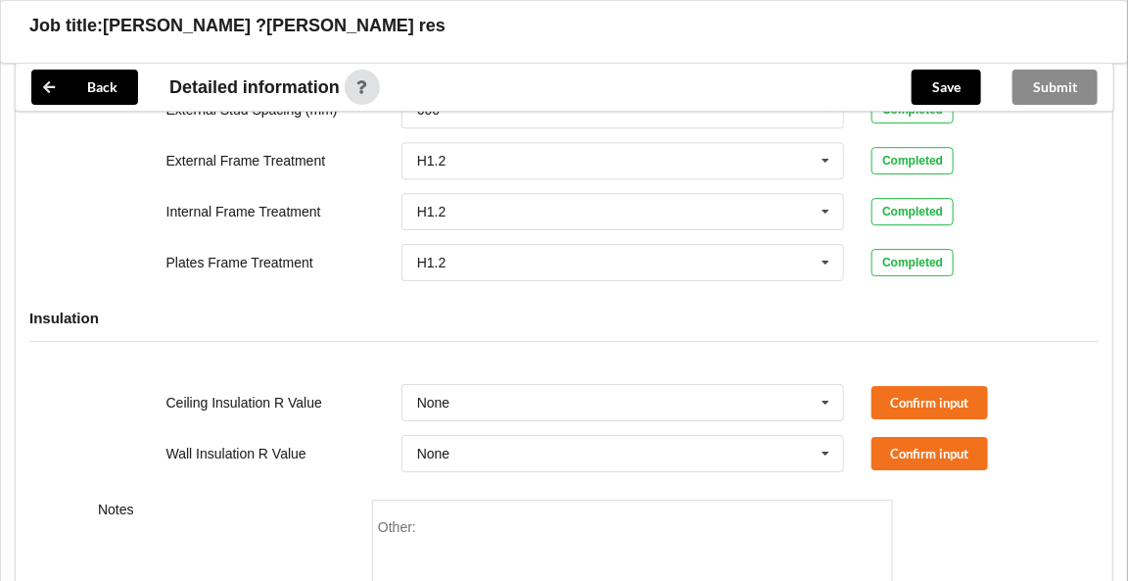
scroll to position [2029, 0]
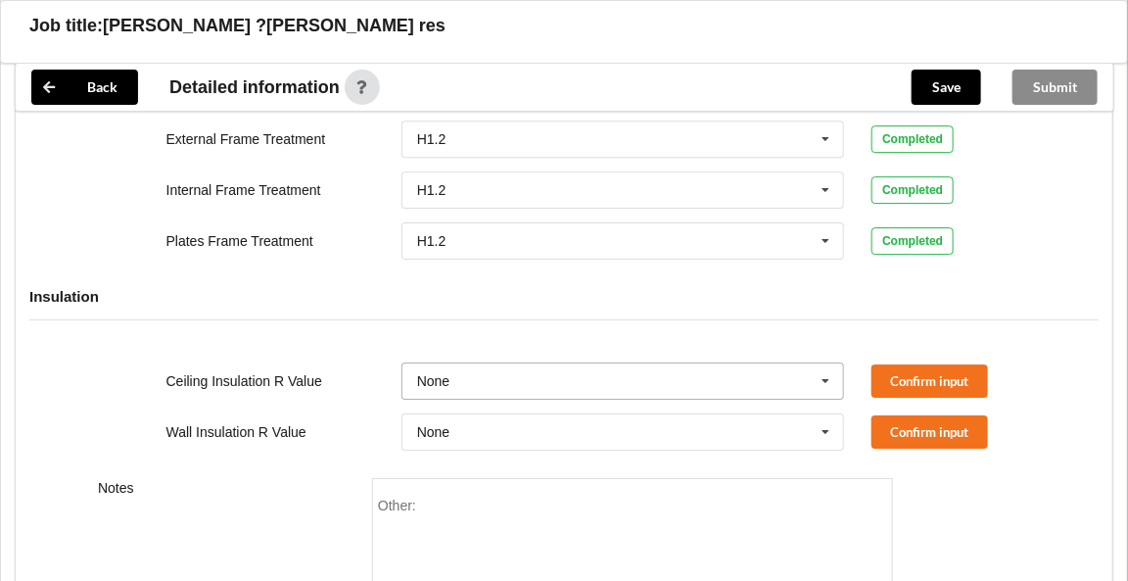
click at [827, 374] on icon at bounding box center [826, 381] width 29 height 36
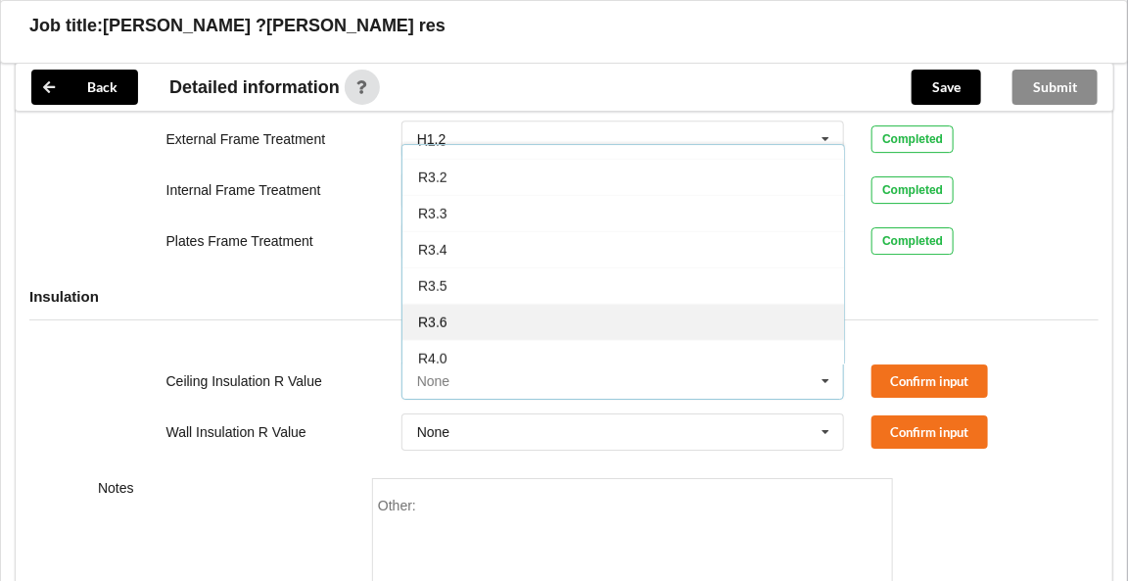
scroll to position [495, 0]
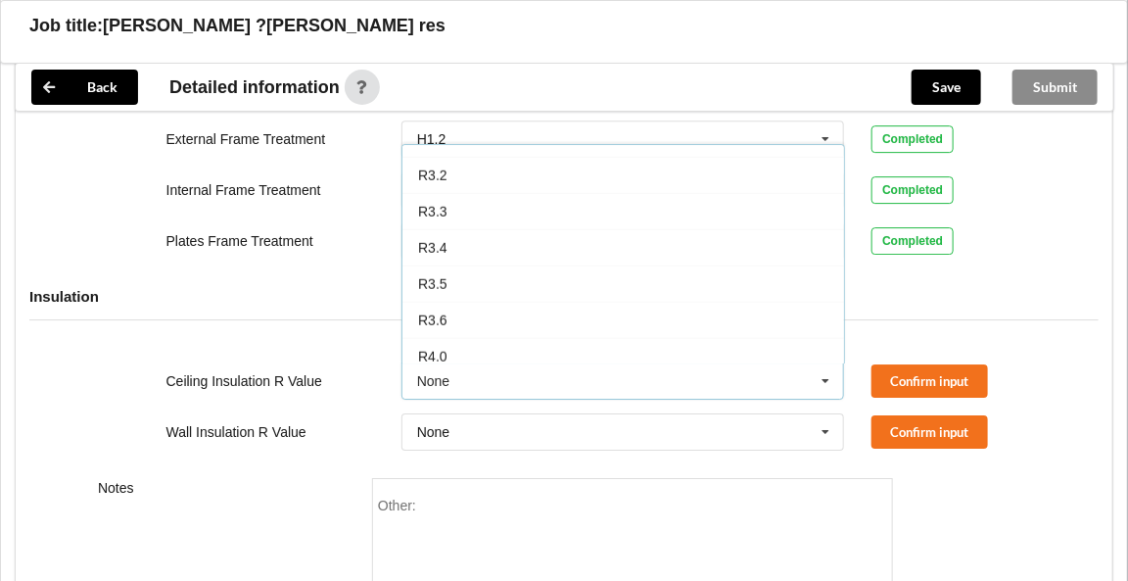
click at [527, 305] on div "R3.6" at bounding box center [623, 320] width 442 height 36
click at [902, 374] on button "Confirm input" at bounding box center [929, 380] width 117 height 32
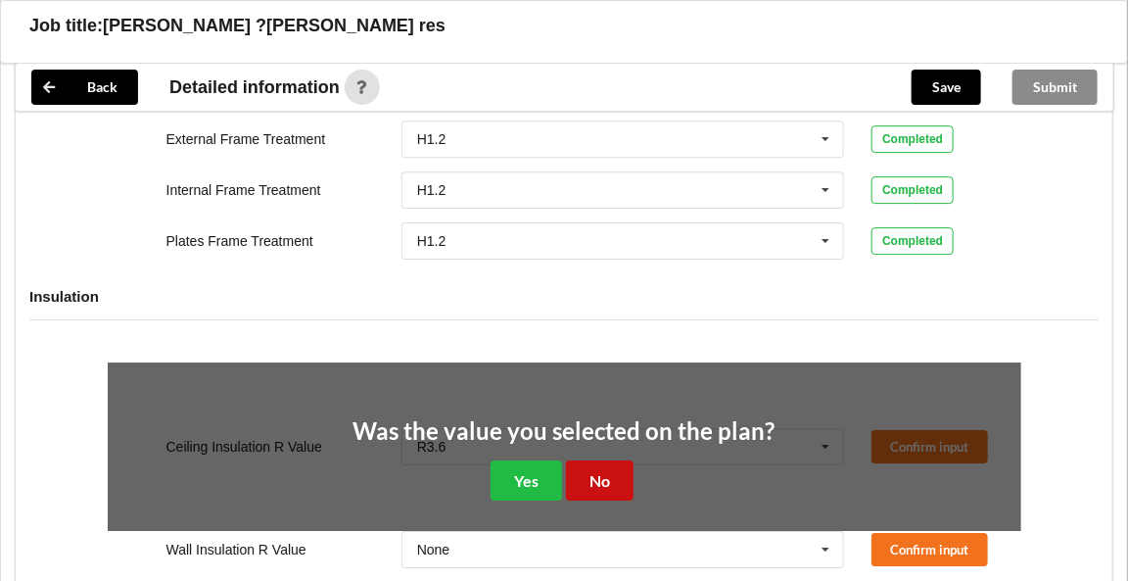
click at [594, 475] on button "No" at bounding box center [600, 480] width 68 height 40
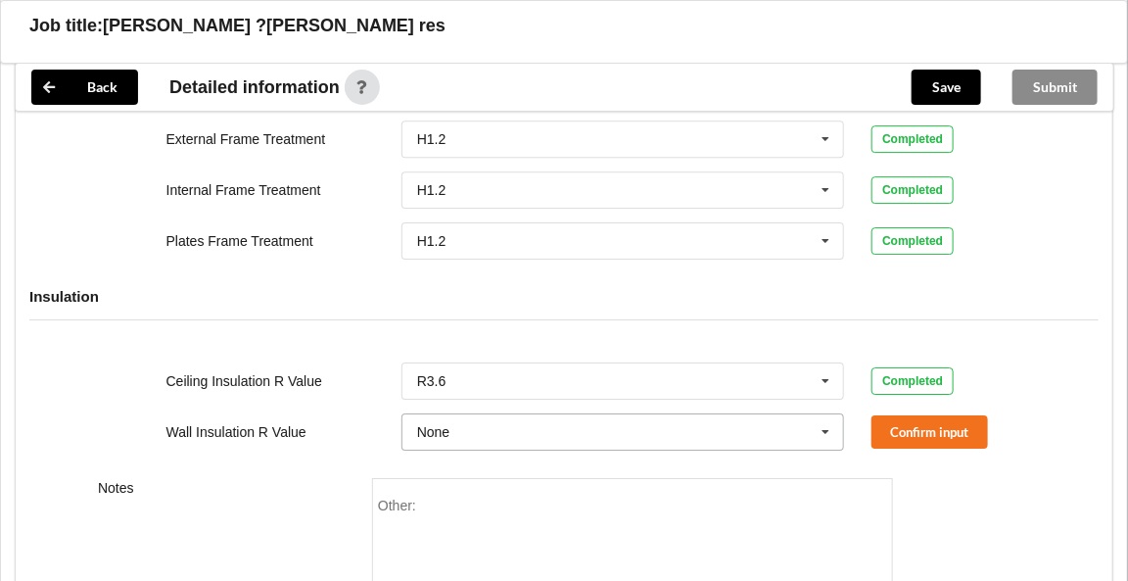
click at [824, 427] on icon at bounding box center [826, 432] width 29 height 36
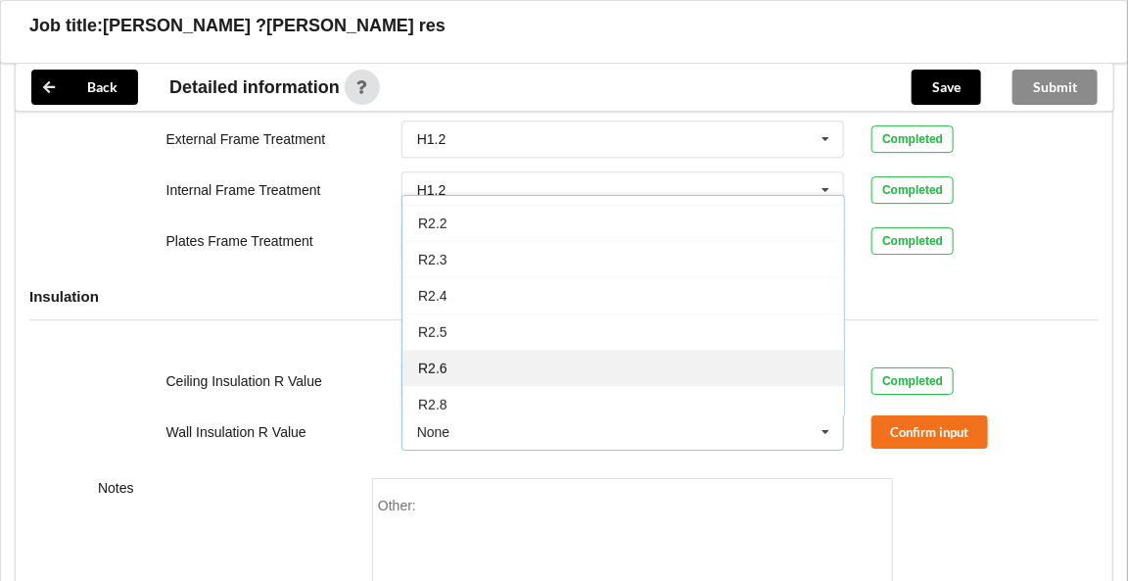
click at [487, 360] on div "R2.6" at bounding box center [623, 368] width 442 height 36
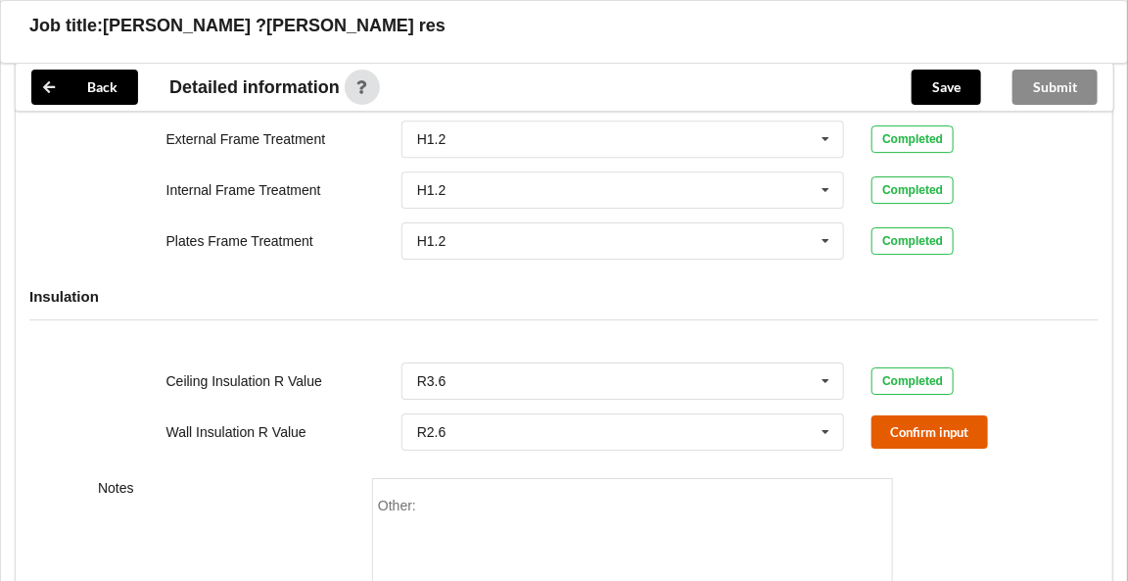
click at [896, 424] on button "Confirm input" at bounding box center [929, 431] width 117 height 32
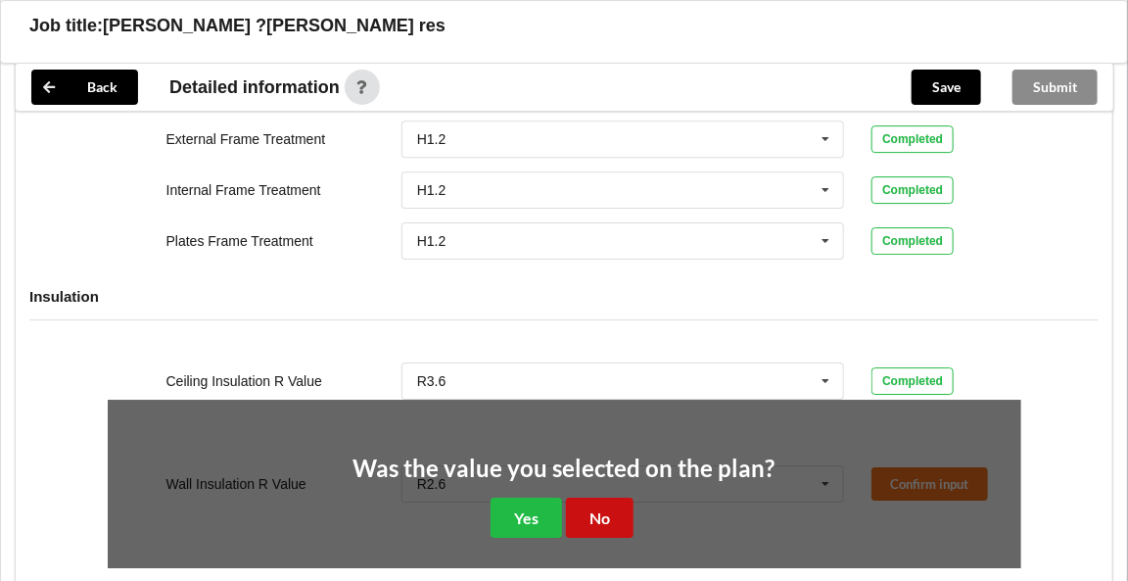
click at [603, 512] on button "No" at bounding box center [600, 517] width 68 height 40
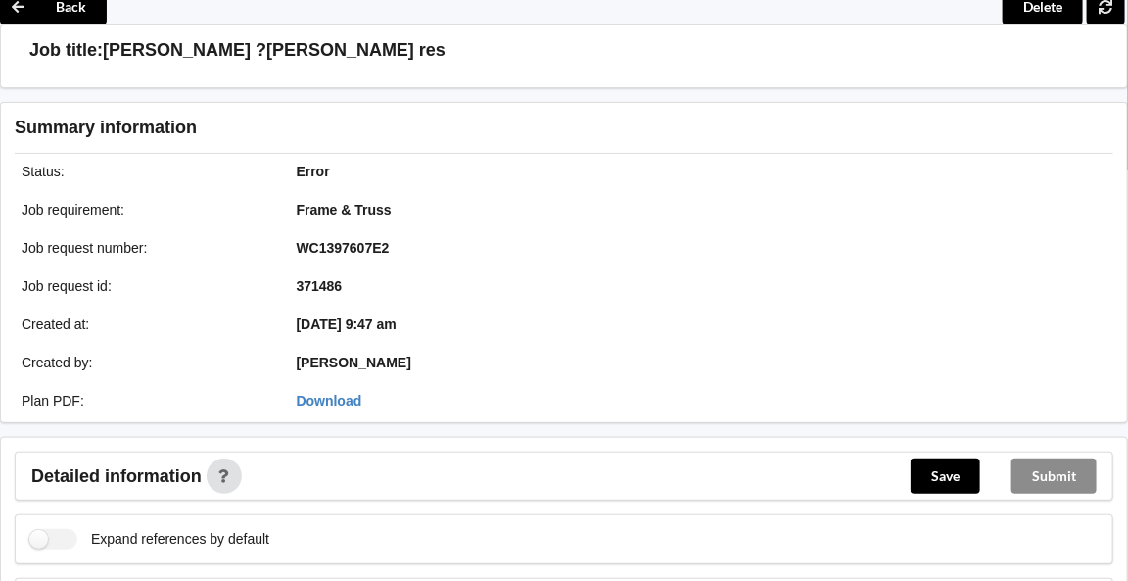
scroll to position [0, 0]
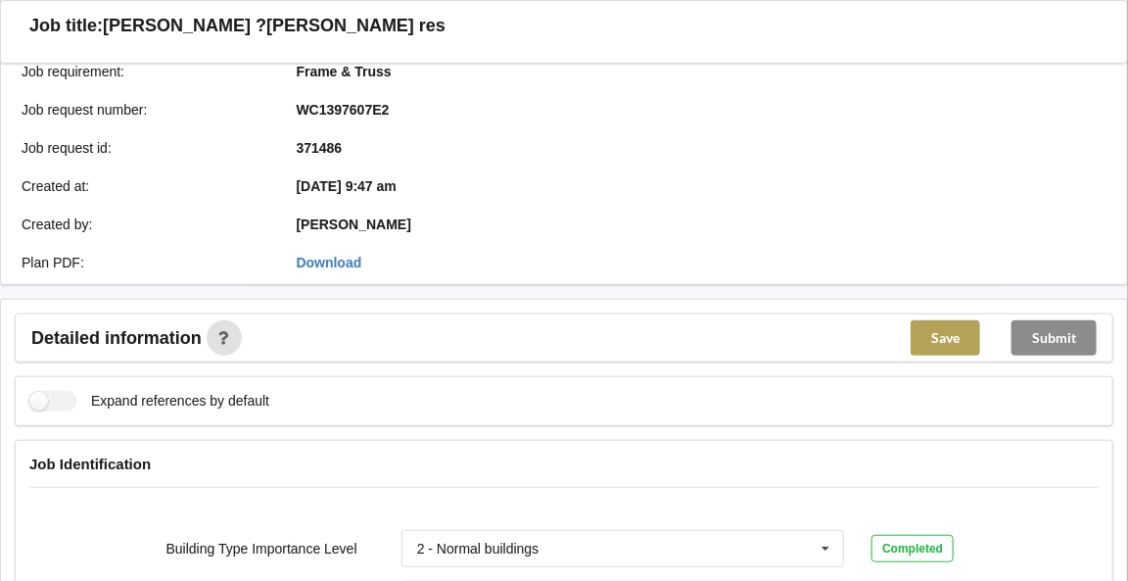
click at [945, 331] on button "Save" at bounding box center [946, 337] width 70 height 35
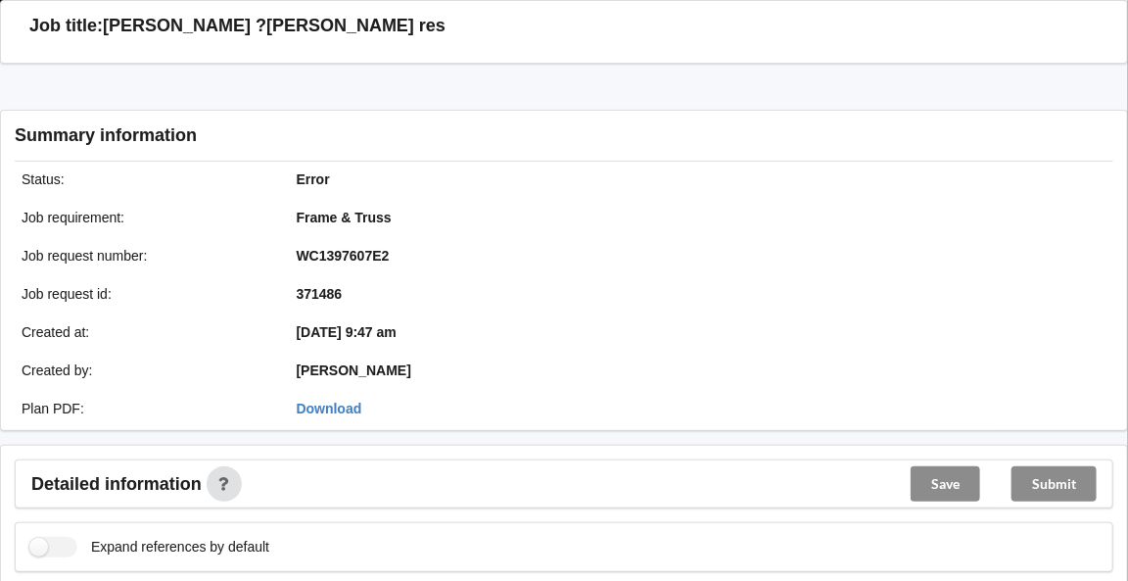
scroll to position [217, 0]
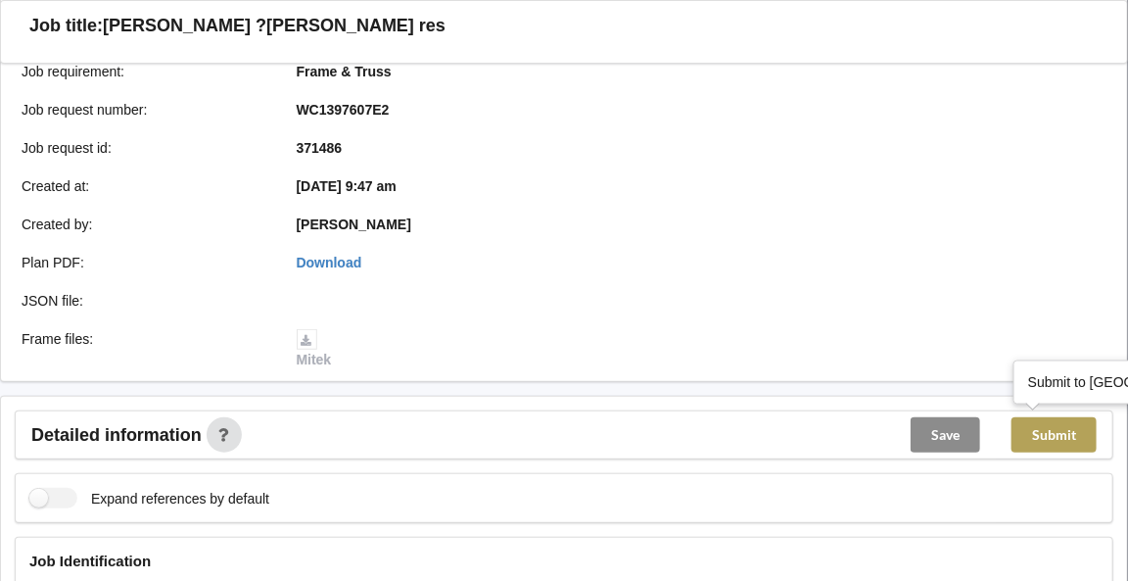
click at [1055, 436] on button "Submit" at bounding box center [1053, 434] width 85 height 35
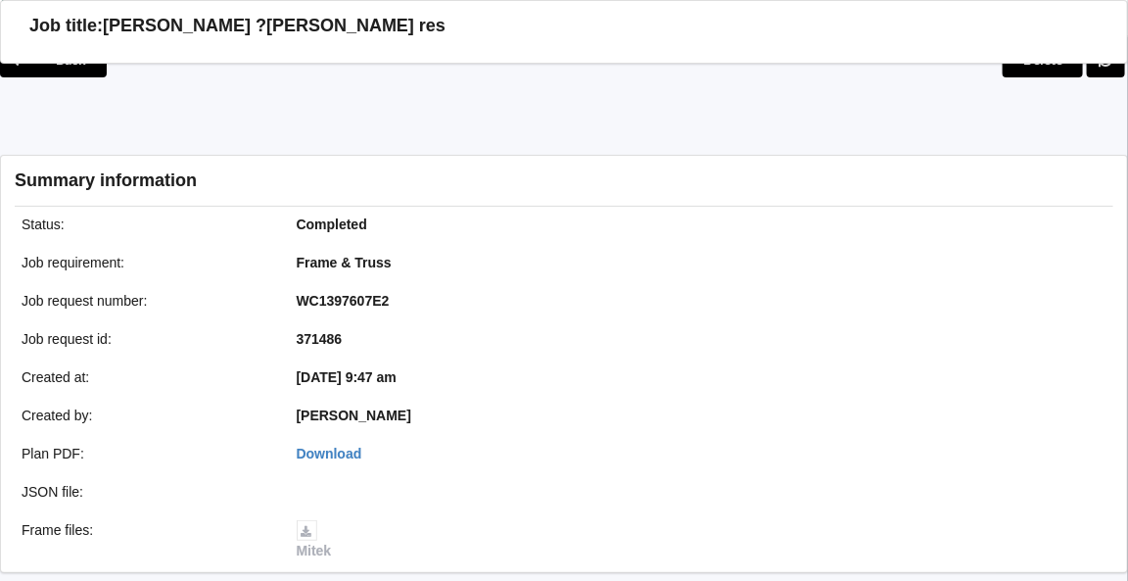
scroll to position [0, 0]
